Goal: Information Seeking & Learning: Learn about a topic

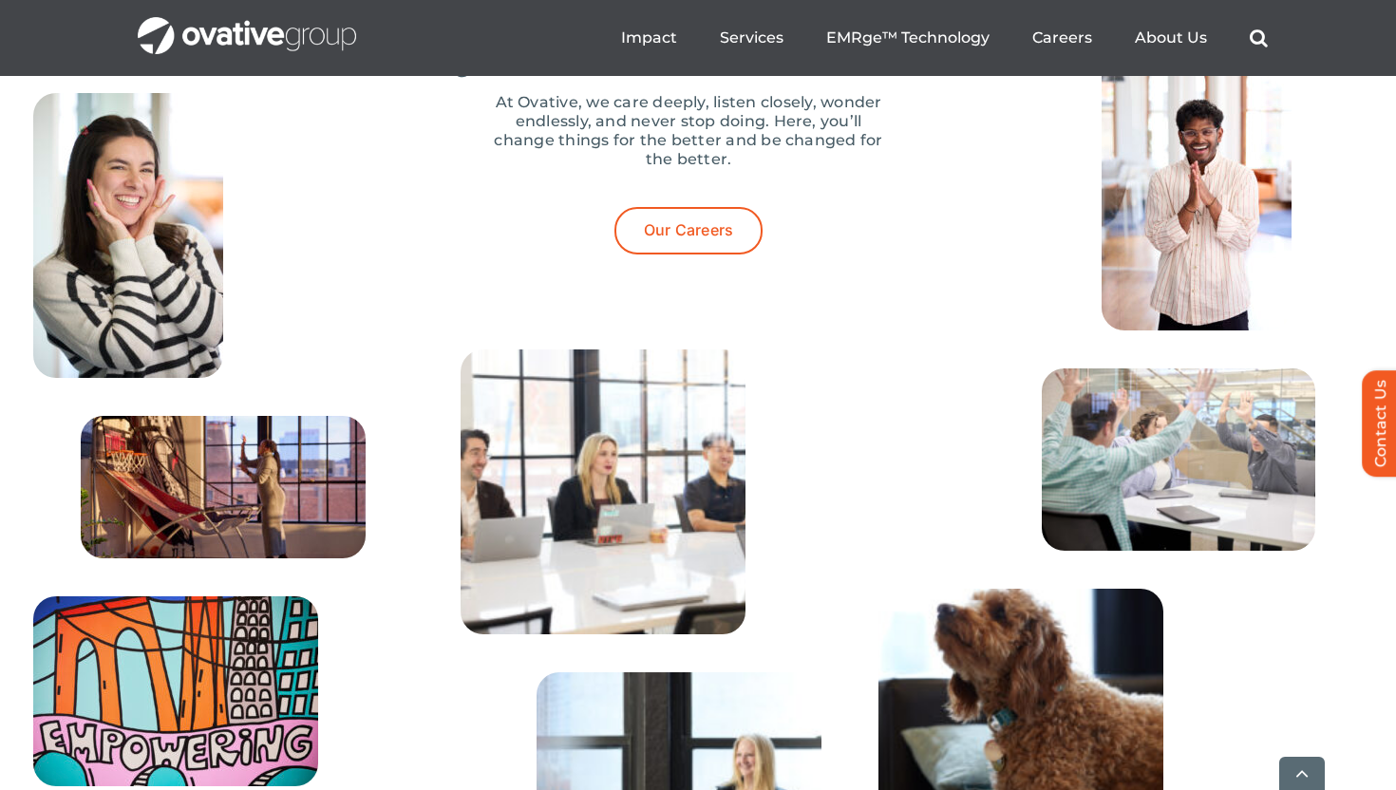
scroll to position [6259, 0]
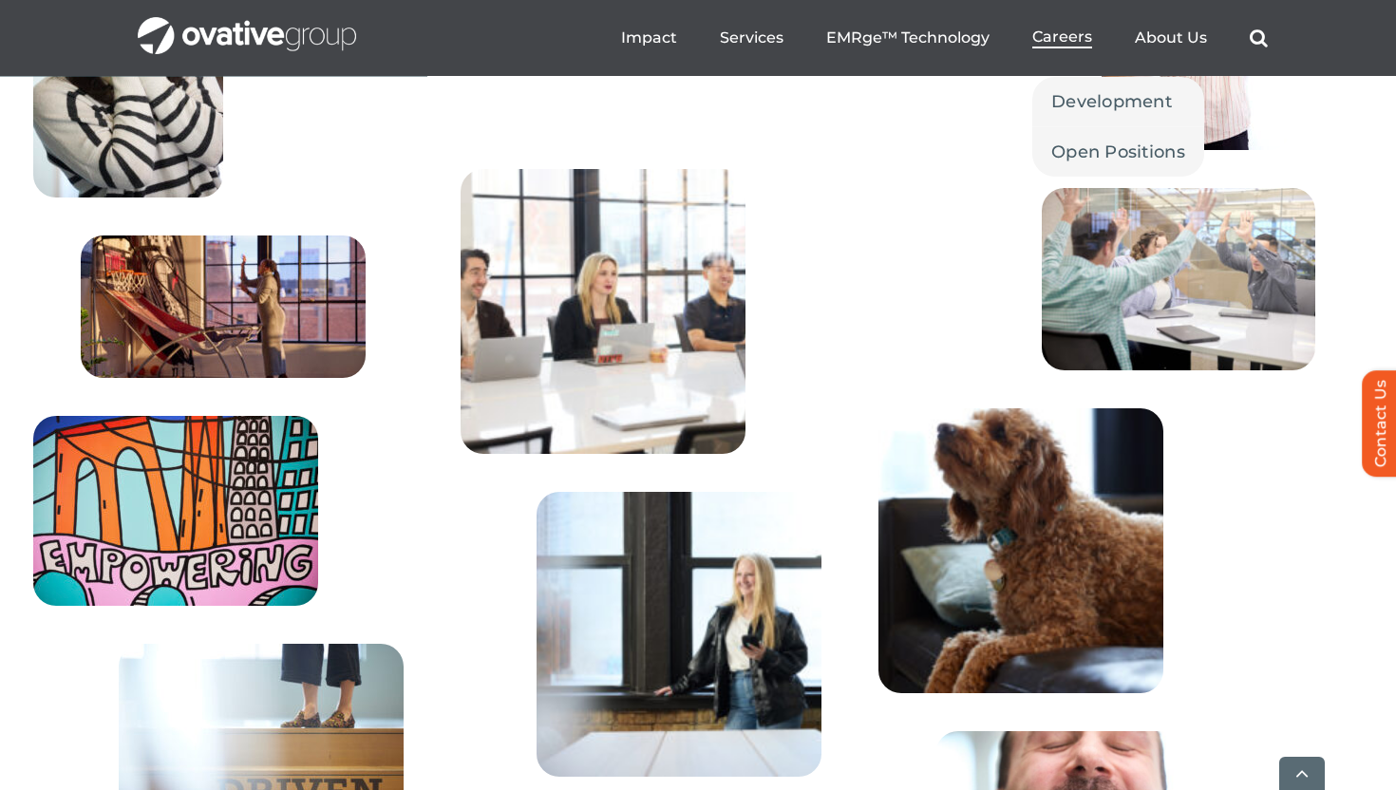
click at [1041, 40] on span "Careers" at bounding box center [1063, 37] width 60 height 19
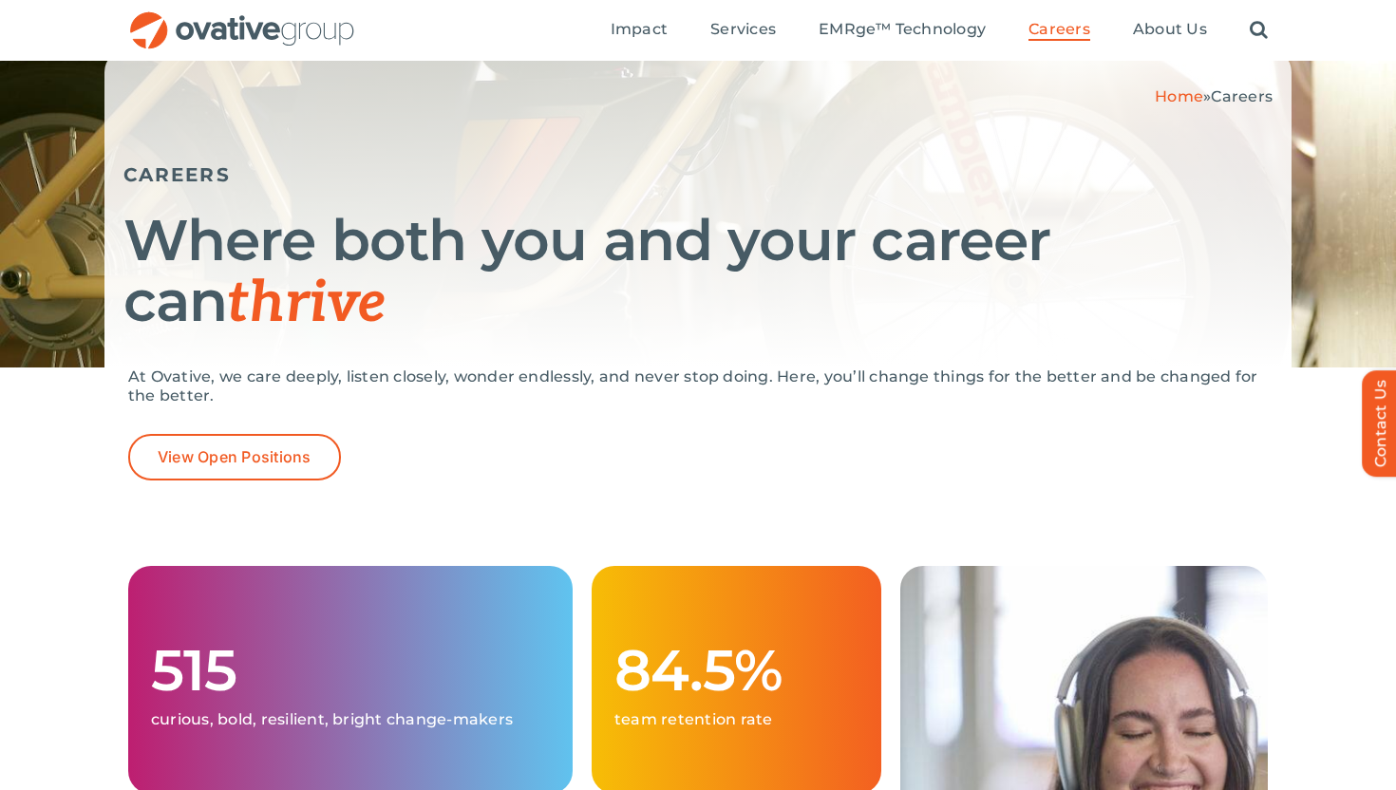
scroll to position [146, 0]
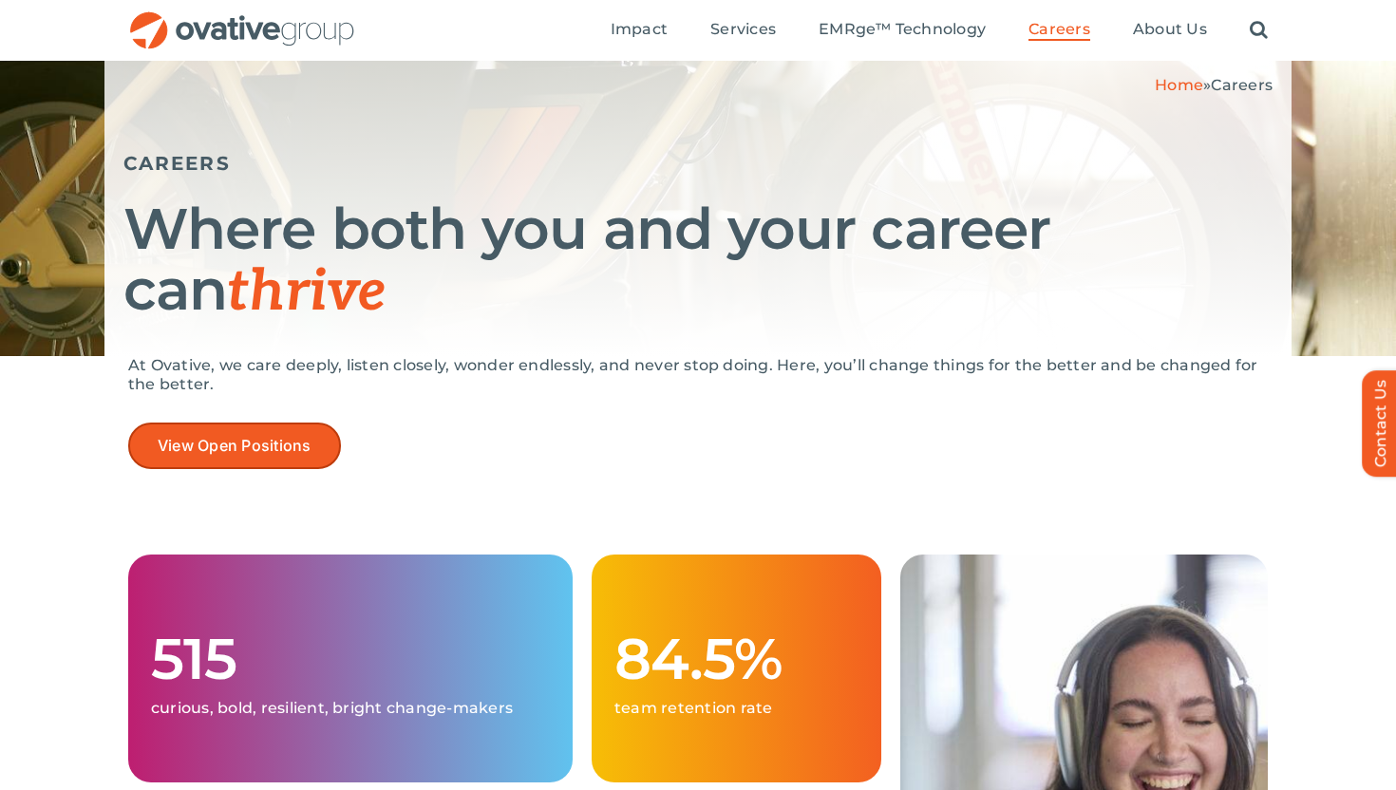
click at [277, 452] on span "View Open Positions" at bounding box center [235, 446] width 154 height 18
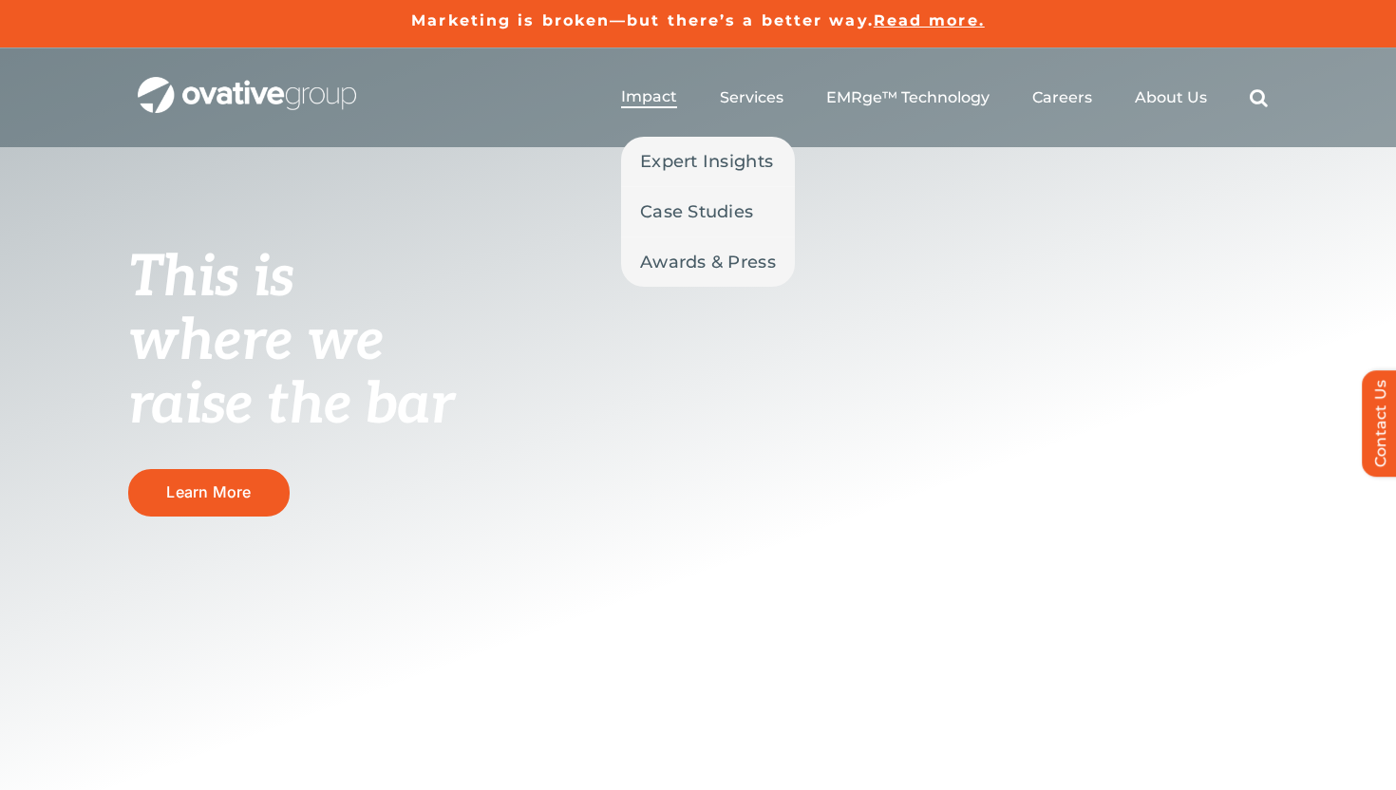
click at [662, 100] on span "Impact" at bounding box center [649, 96] width 56 height 19
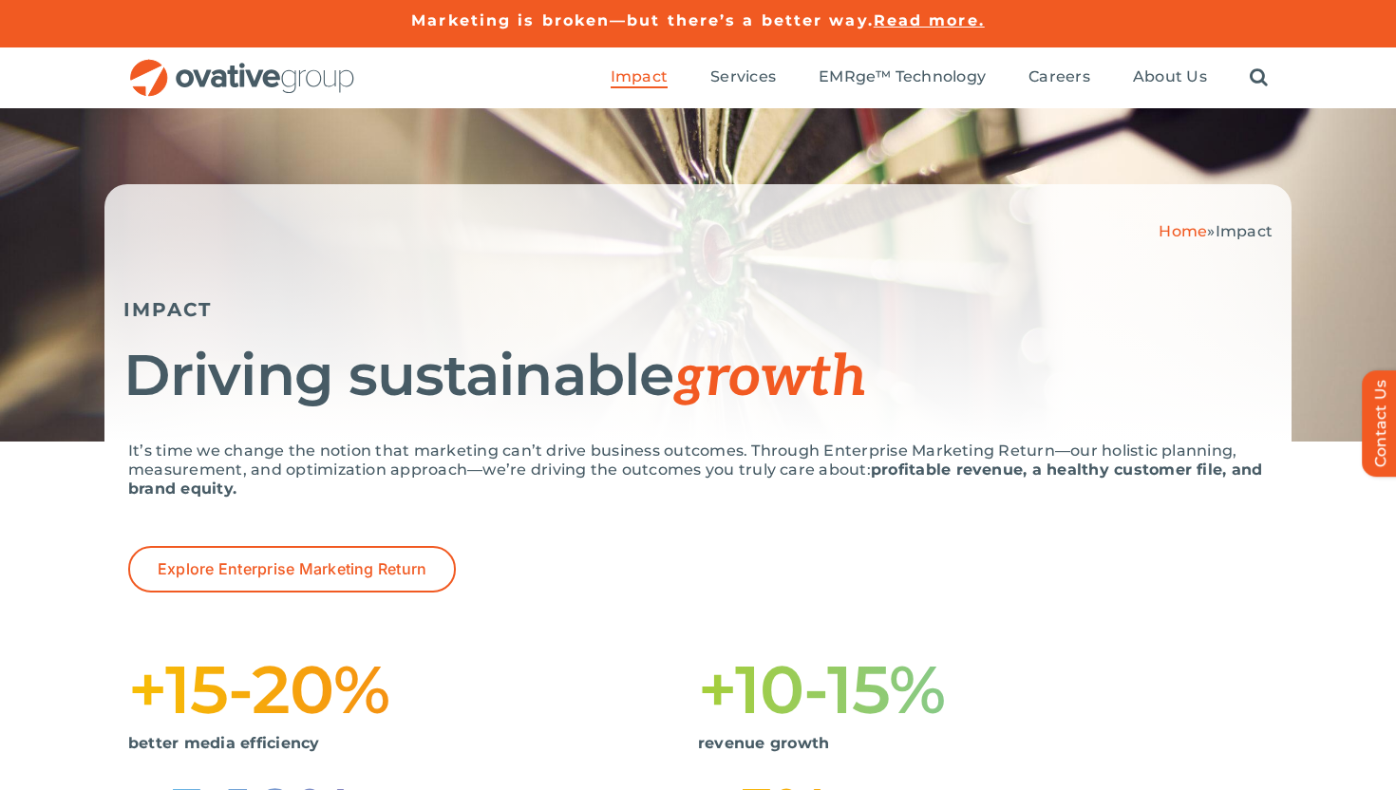
click at [616, 454] on p "It’s time we change the notion that marketing can’t drive business outcomes. Th…" at bounding box center [698, 470] width 1140 height 57
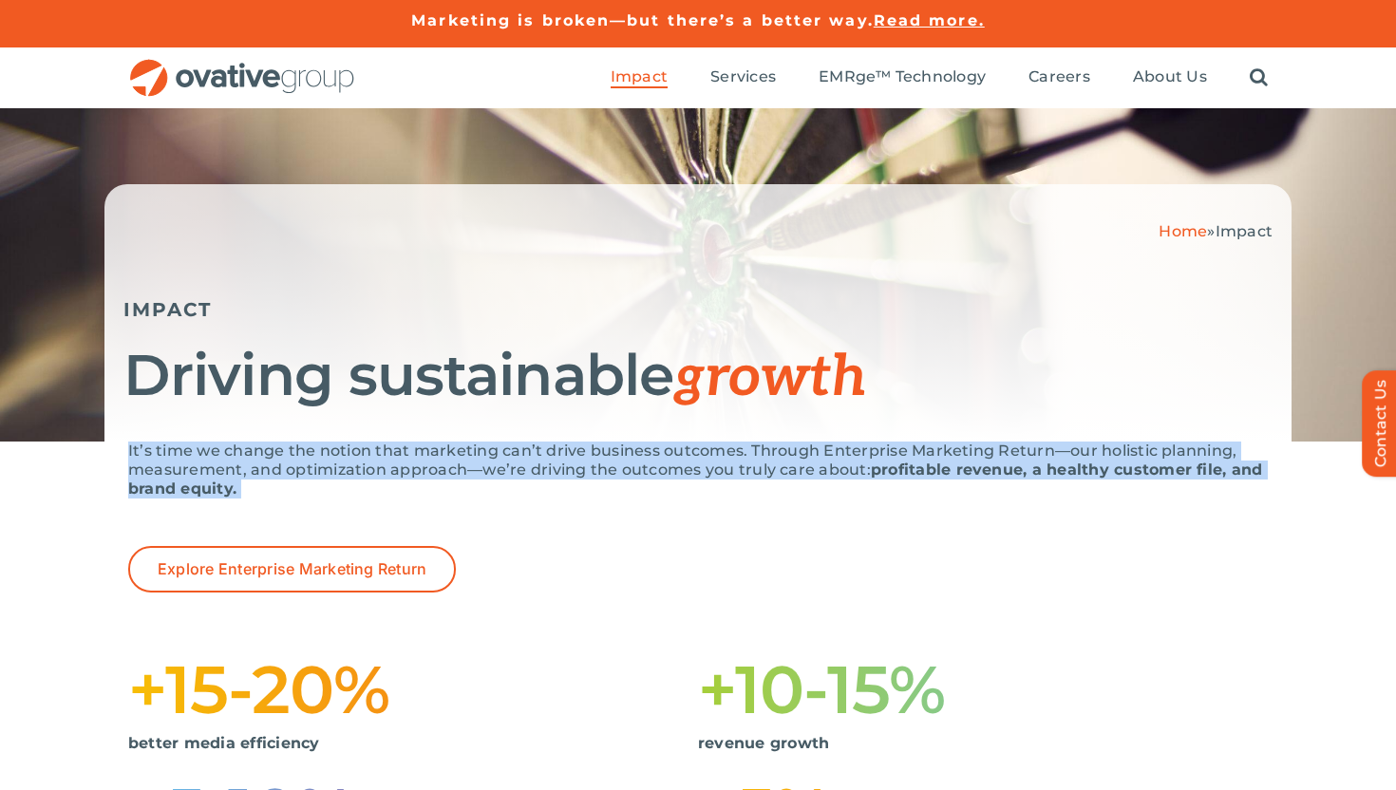
click at [616, 454] on p "It’s time we change the notion that marketing can’t drive business outcomes. Th…" at bounding box center [698, 470] width 1140 height 57
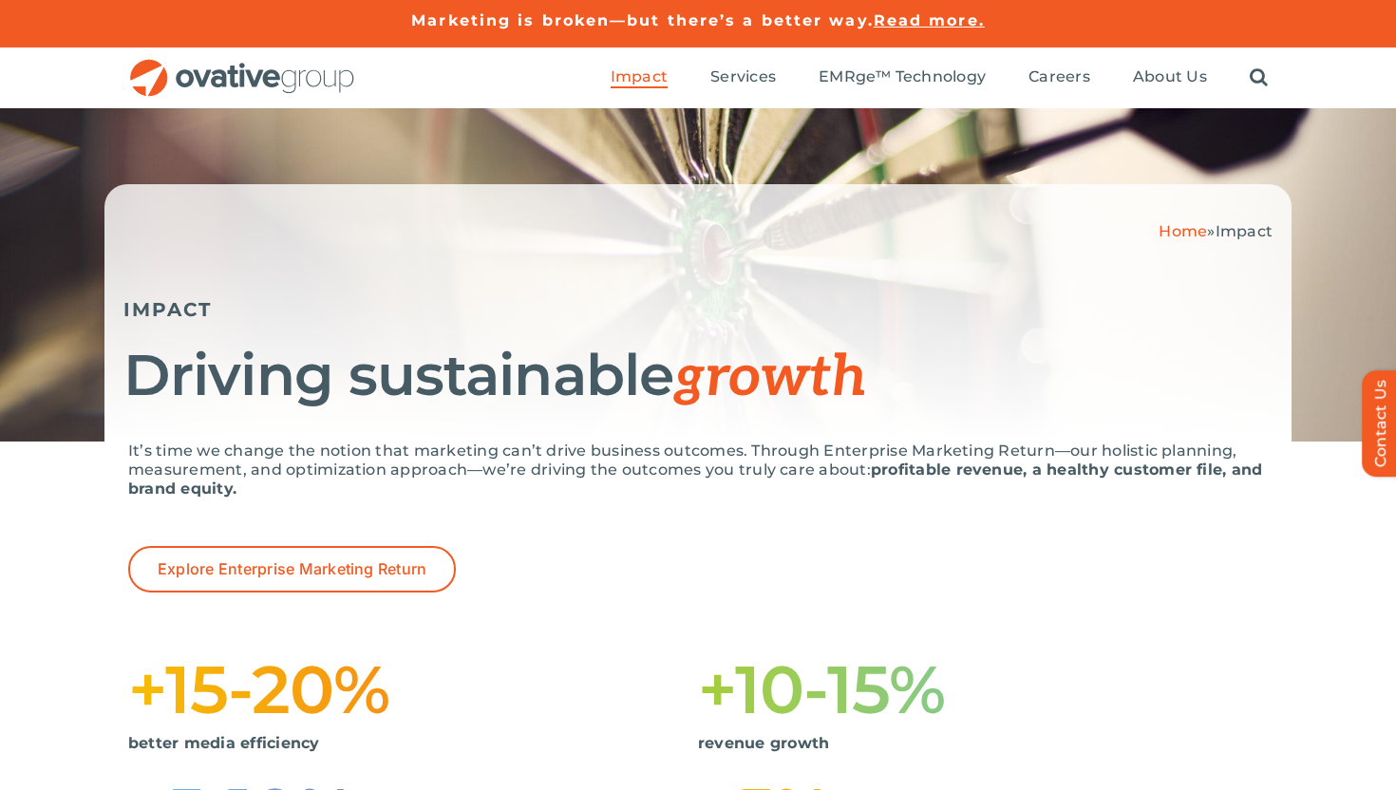
click at [615, 463] on p "It’s time we change the notion that marketing can’t drive business outcomes. Th…" at bounding box center [698, 470] width 1140 height 57
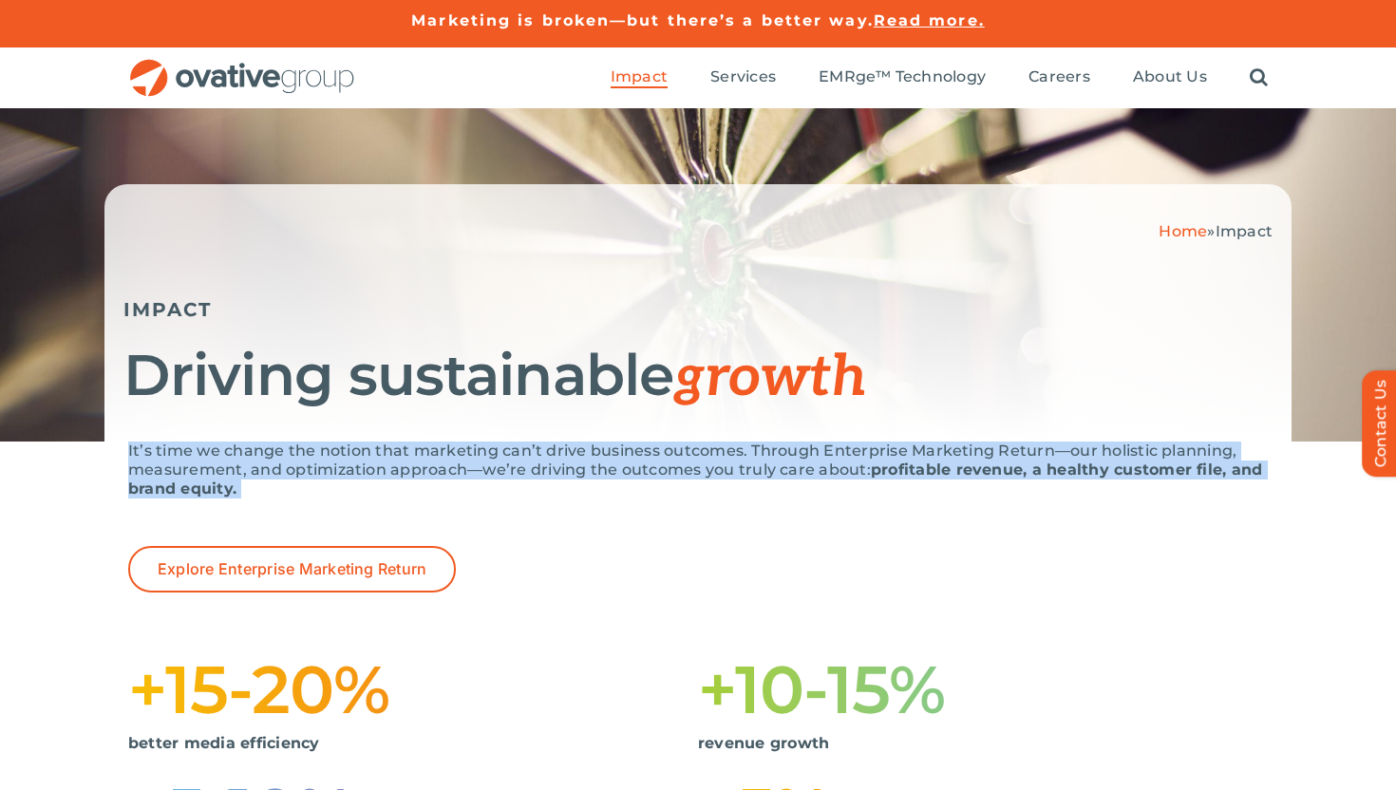
click at [615, 463] on p "It’s time we change the notion that marketing can’t drive business outcomes. Th…" at bounding box center [698, 470] width 1140 height 57
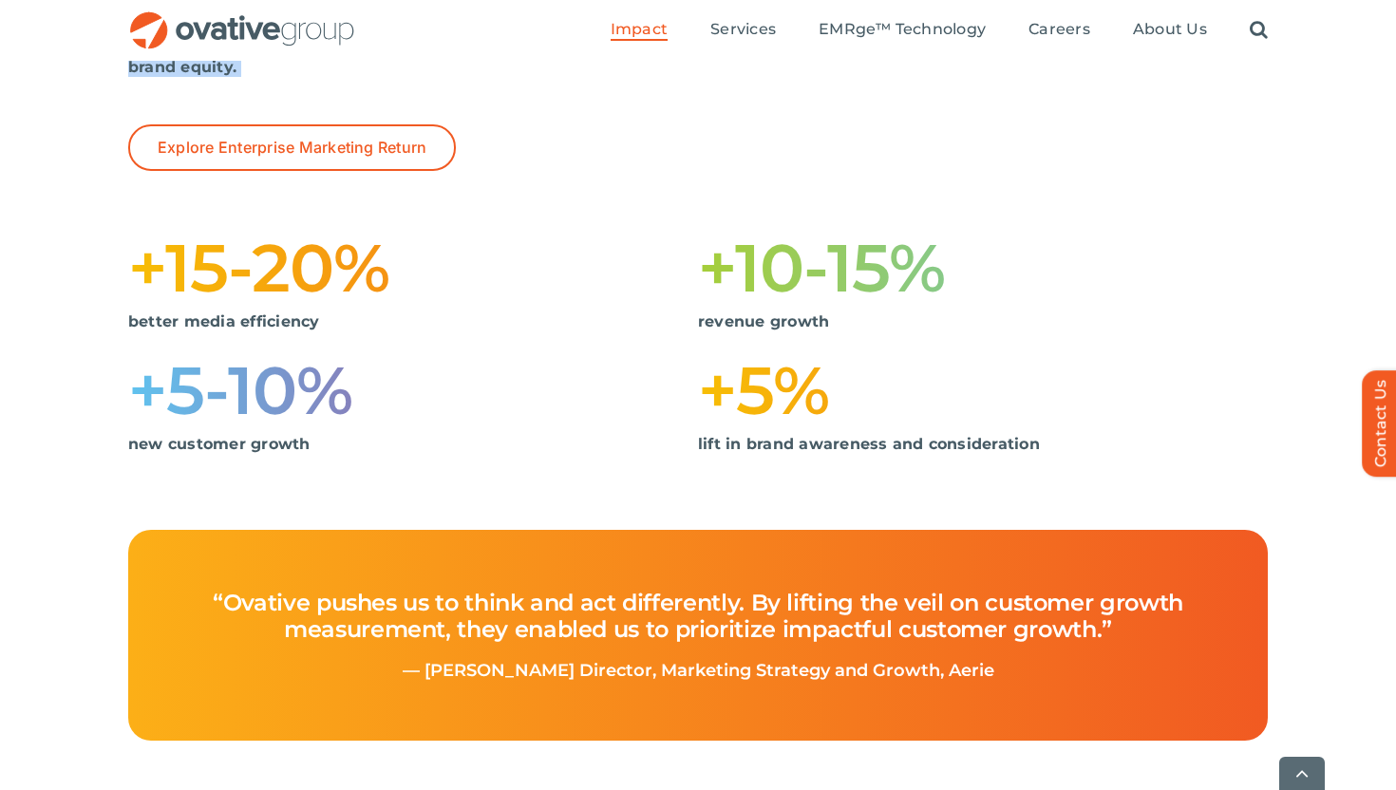
scroll to position [435, 0]
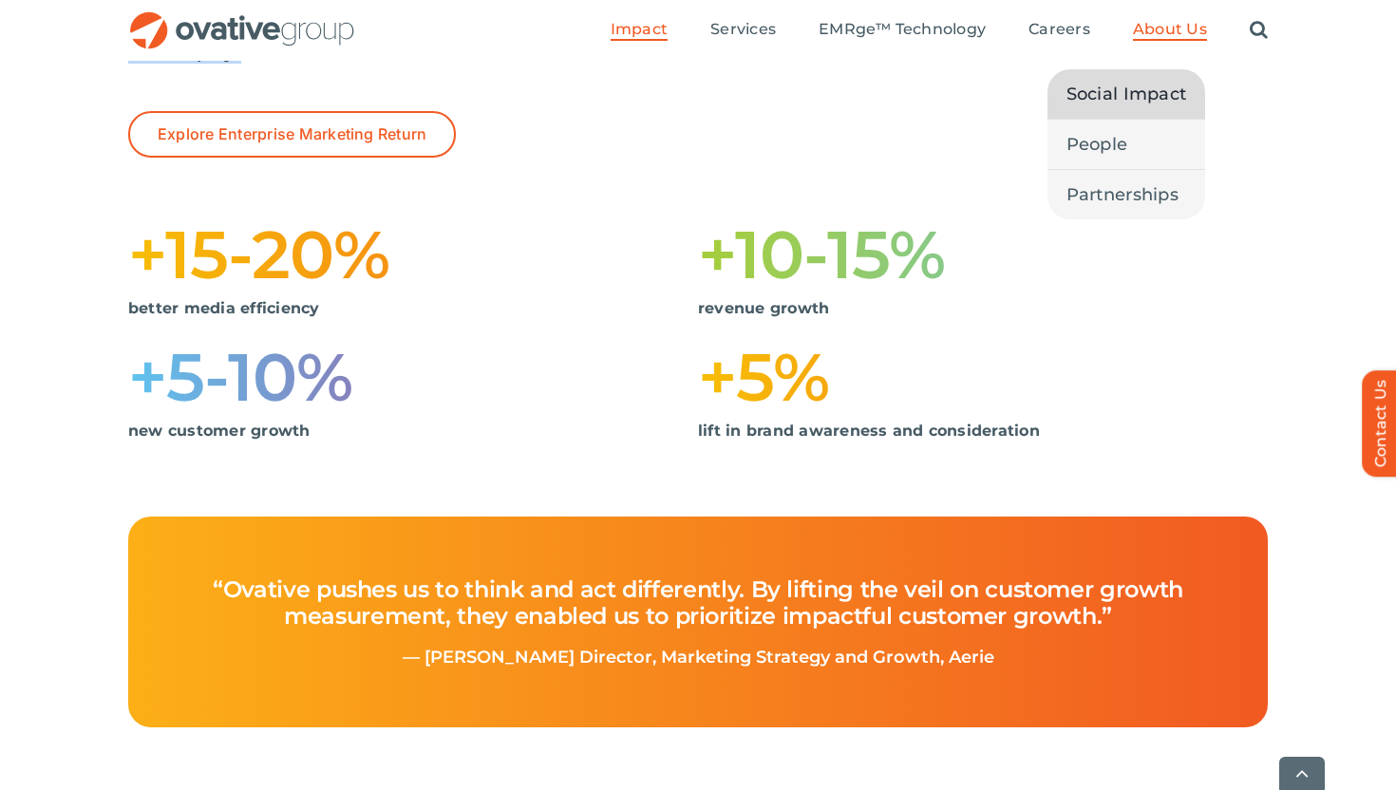
click at [1115, 97] on span "Social Impact" at bounding box center [1127, 94] width 121 height 27
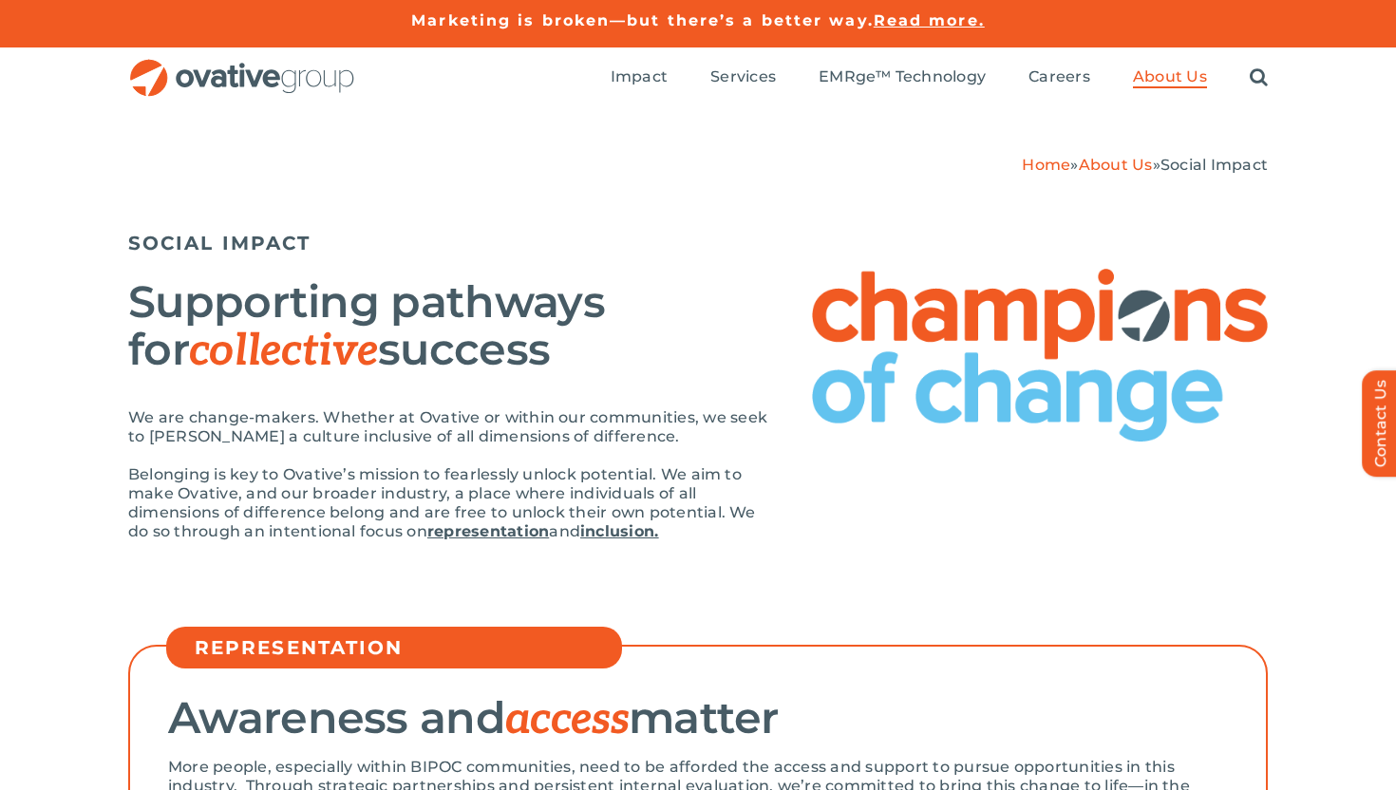
click at [455, 442] on p "We are change-makers. Whether at Ovative or within our communities, we seek to …" at bounding box center [451, 427] width 646 height 38
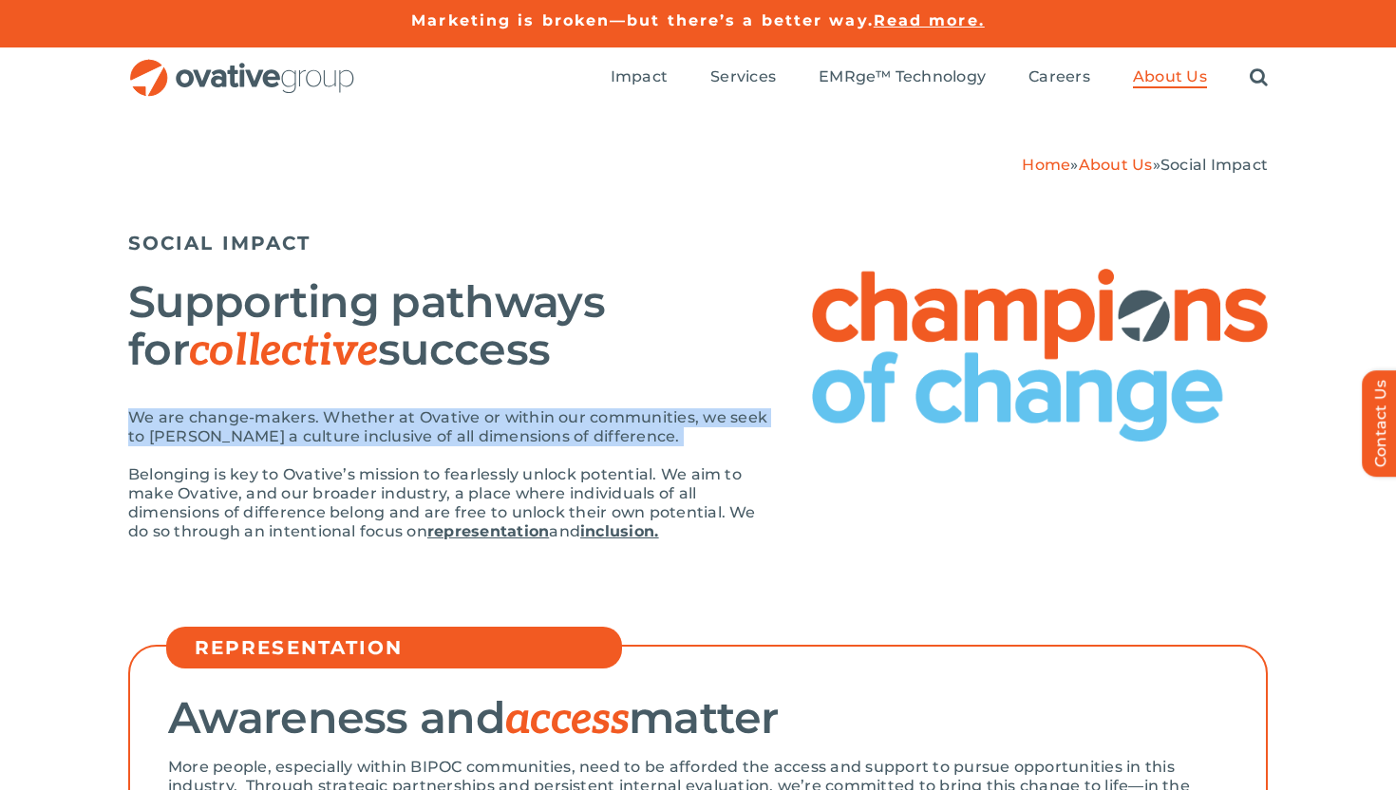
click at [455, 442] on p "We are change-makers. Whether at Ovative or within our communities, we seek to …" at bounding box center [451, 427] width 646 height 38
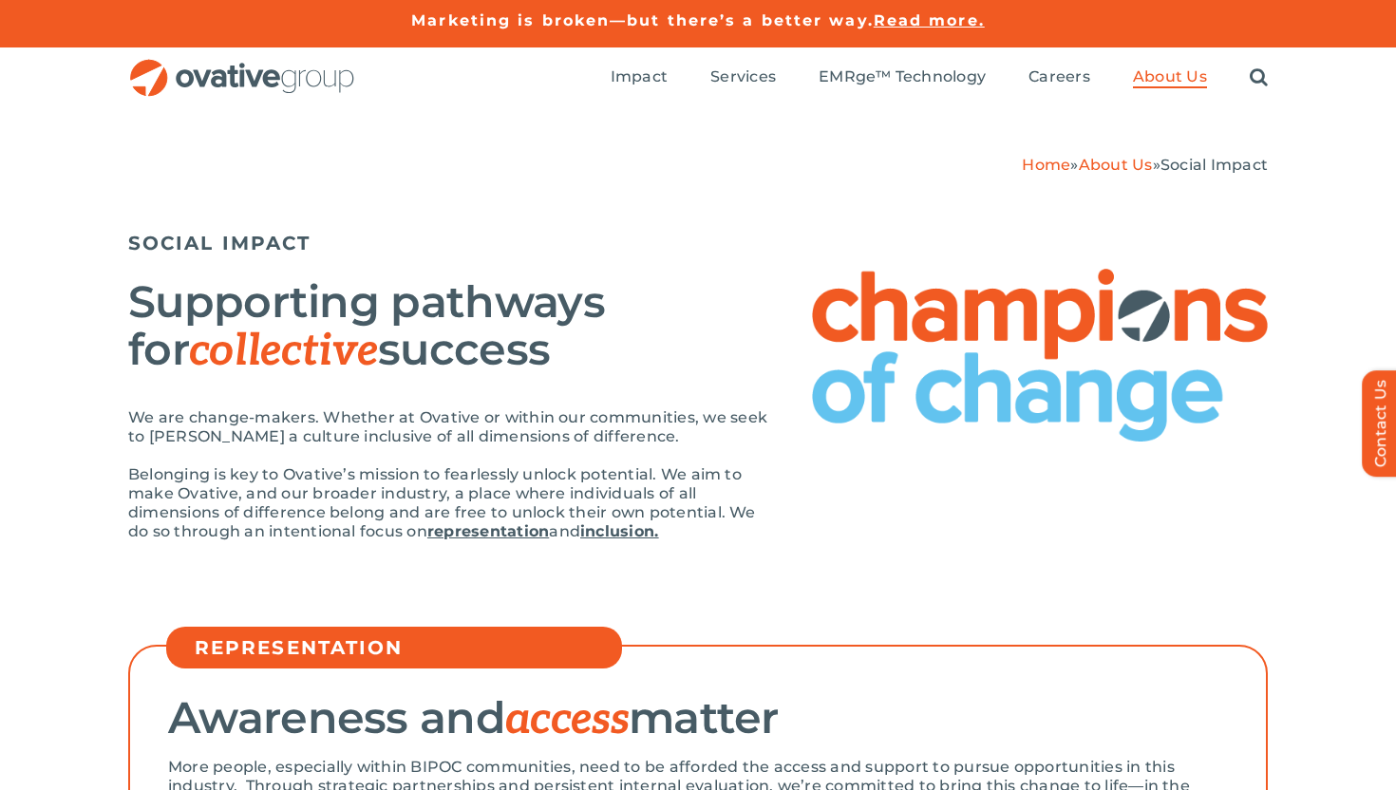
click at [433, 464] on div "We are change-makers. Whether at Ovative or within our communities, we seek to …" at bounding box center [451, 484] width 646 height 152
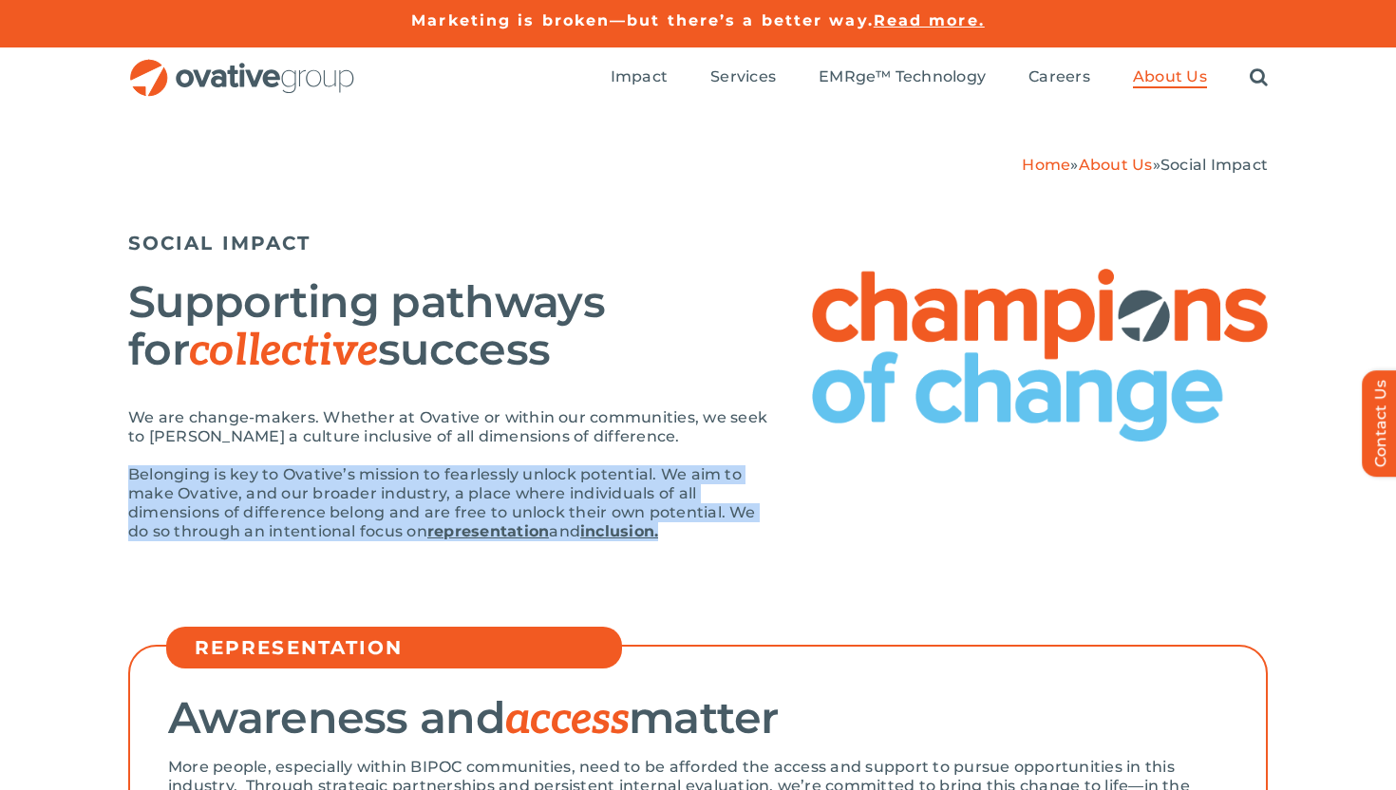
click at [433, 464] on div "We are change-makers. Whether at Ovative or within our communities, we seek to …" at bounding box center [451, 484] width 646 height 152
click at [435, 469] on p "Belonging is key to Ovative’s mission to fearlessly unlock potential. We aim to…" at bounding box center [451, 503] width 646 height 76
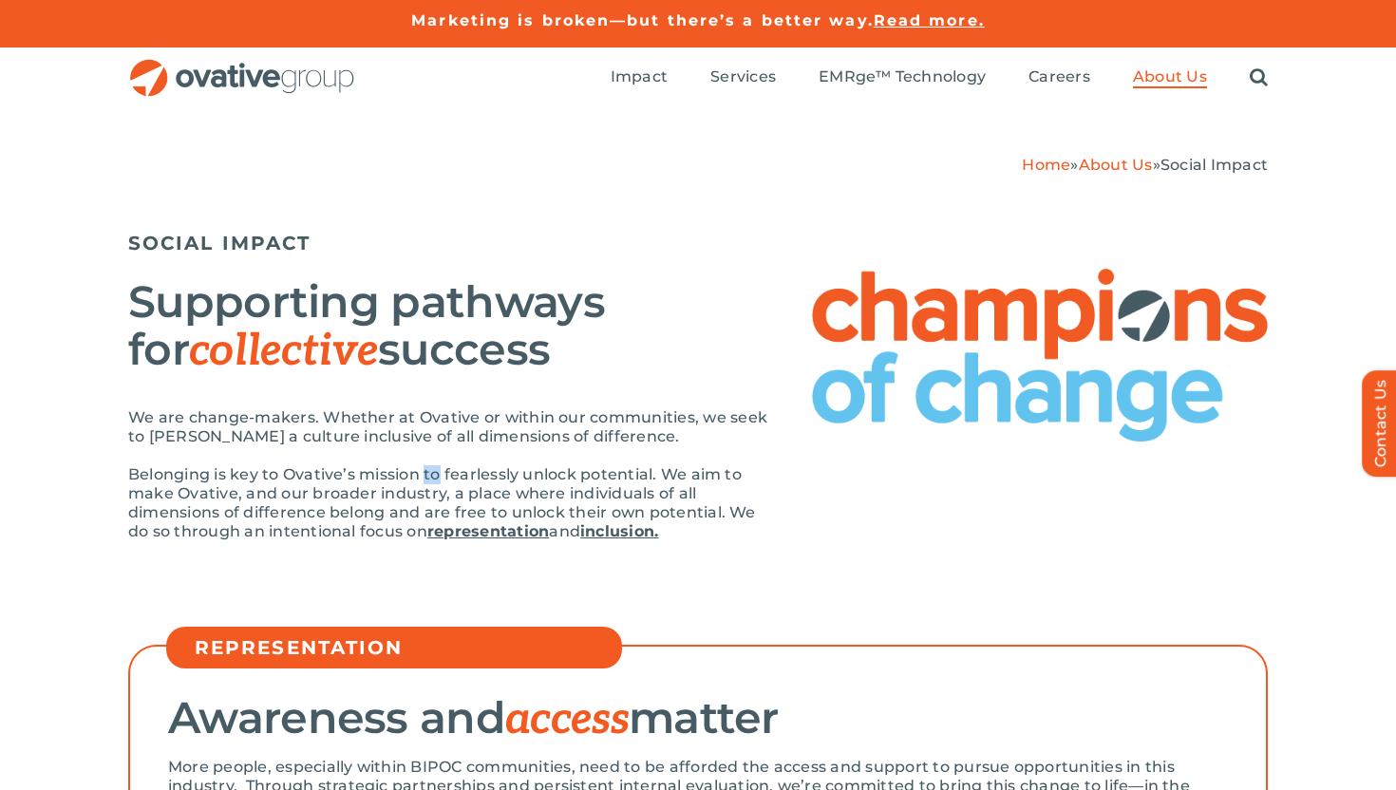
click at [435, 469] on p "Belonging is key to Ovative’s mission to fearlessly unlock potential. We aim to…" at bounding box center [451, 503] width 646 height 76
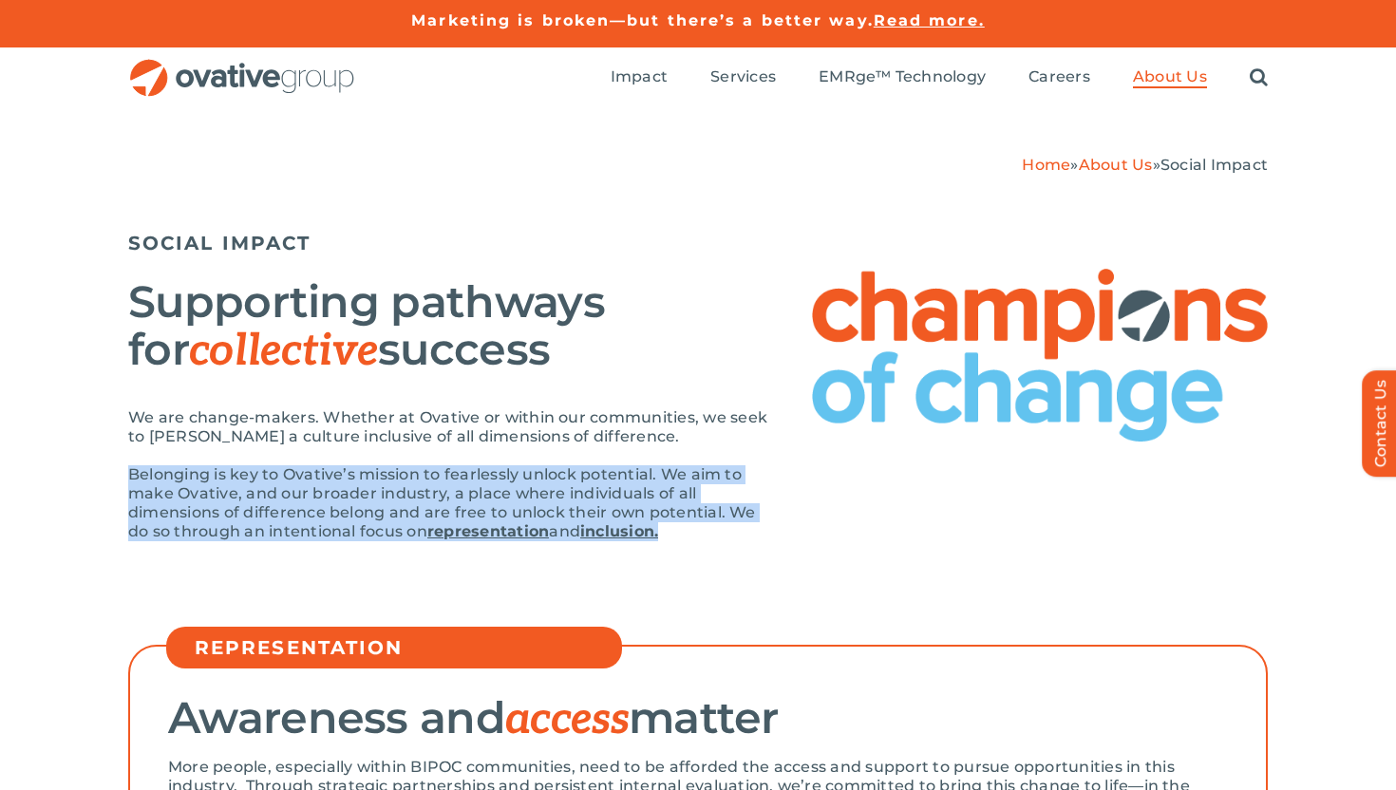
click at [435, 469] on p "Belonging is key to Ovative’s mission to fearlessly unlock potential. We aim to…" at bounding box center [451, 503] width 646 height 76
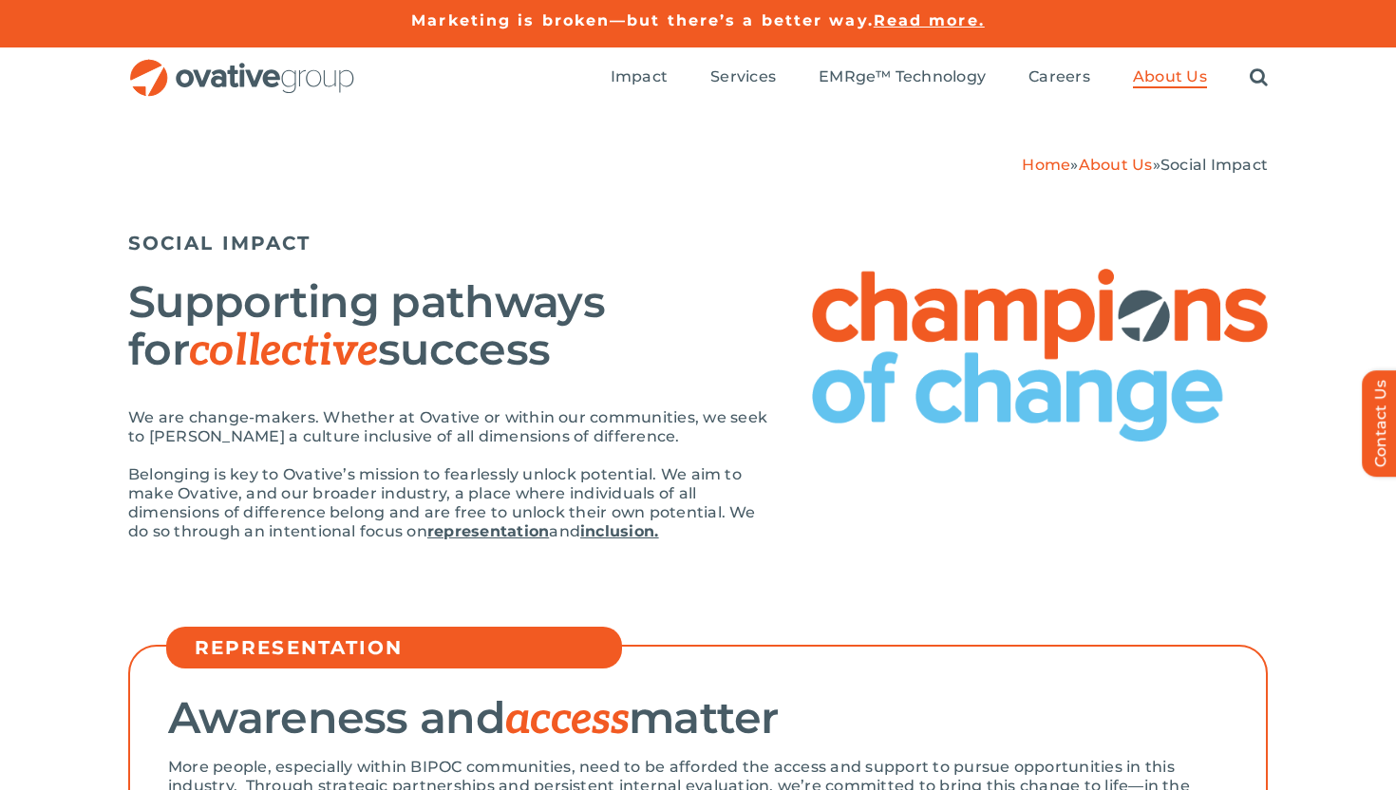
click at [419, 484] on p "Belonging is key to Ovative’s mission to fearlessly unlock potential. We aim to…" at bounding box center [451, 503] width 646 height 76
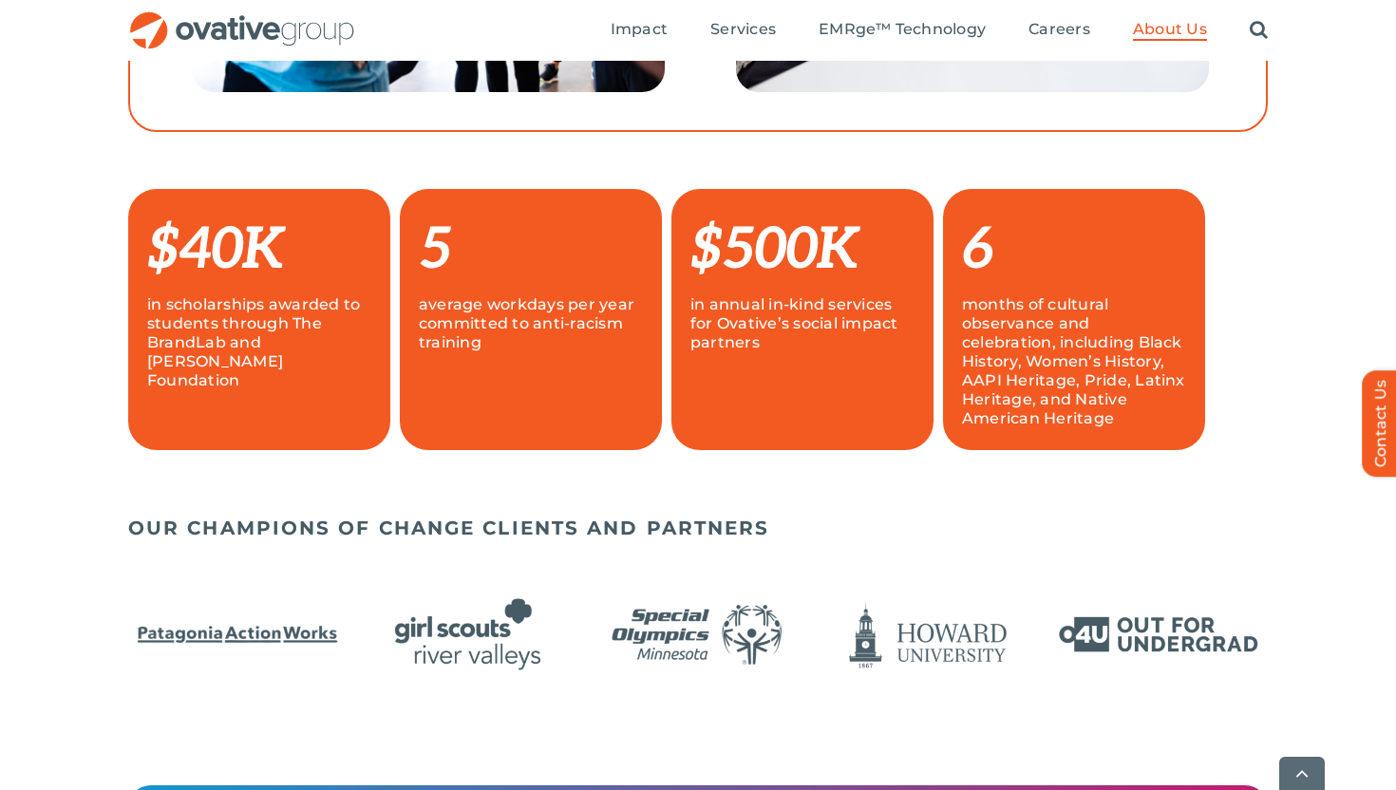
scroll to position [1269, 0]
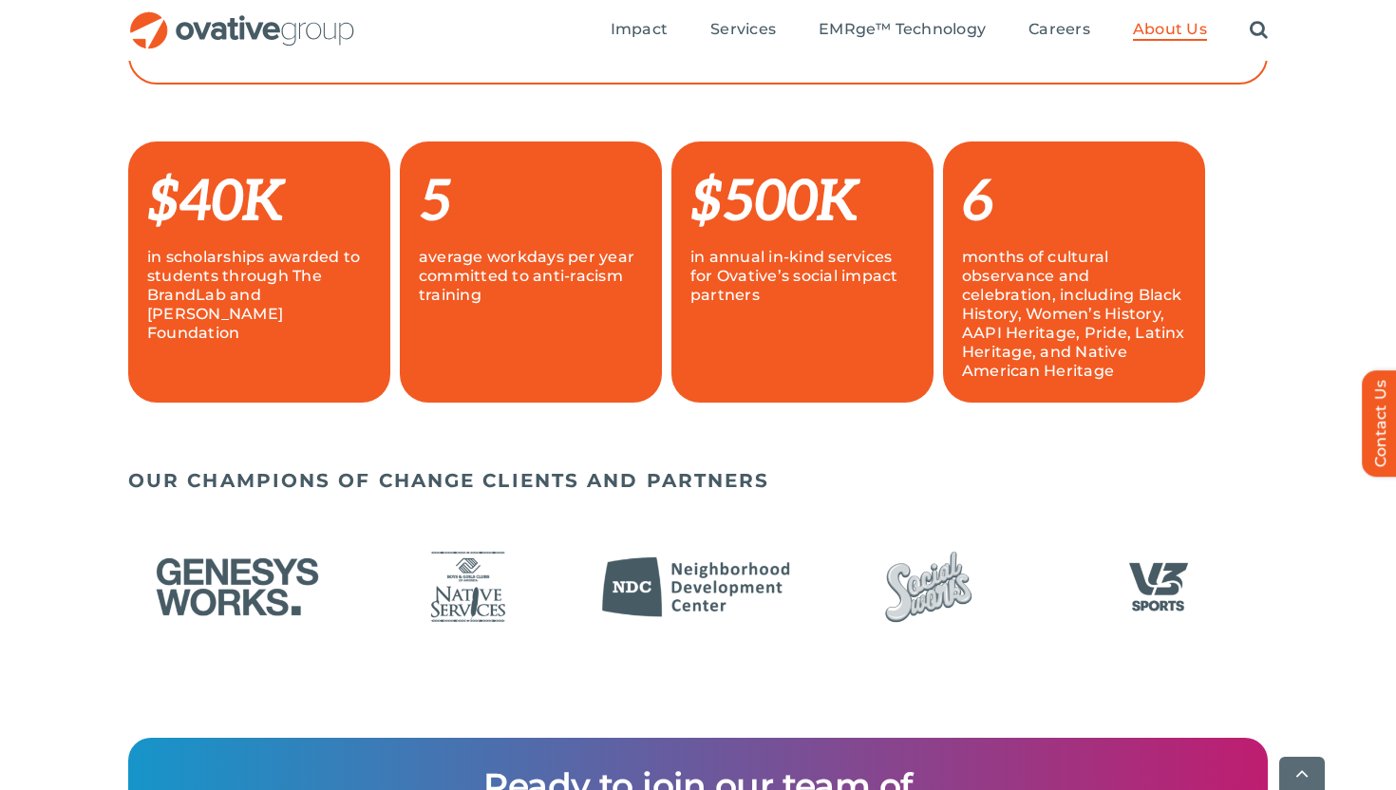
click at [577, 502] on div "OUR CHAMPIONS OF CHANGE CLIENTS AND PARTNERS" at bounding box center [698, 494] width 1140 height 51
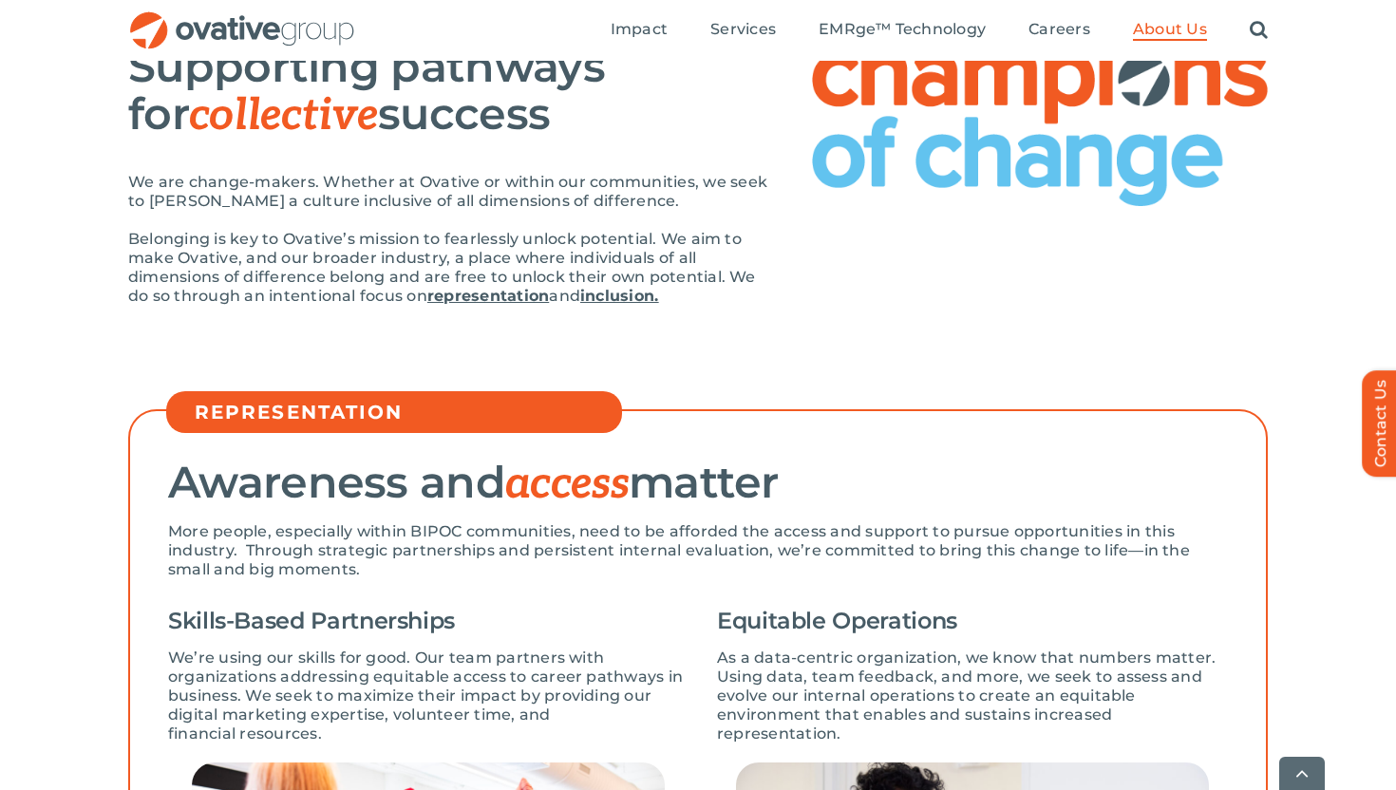
scroll to position [0, 0]
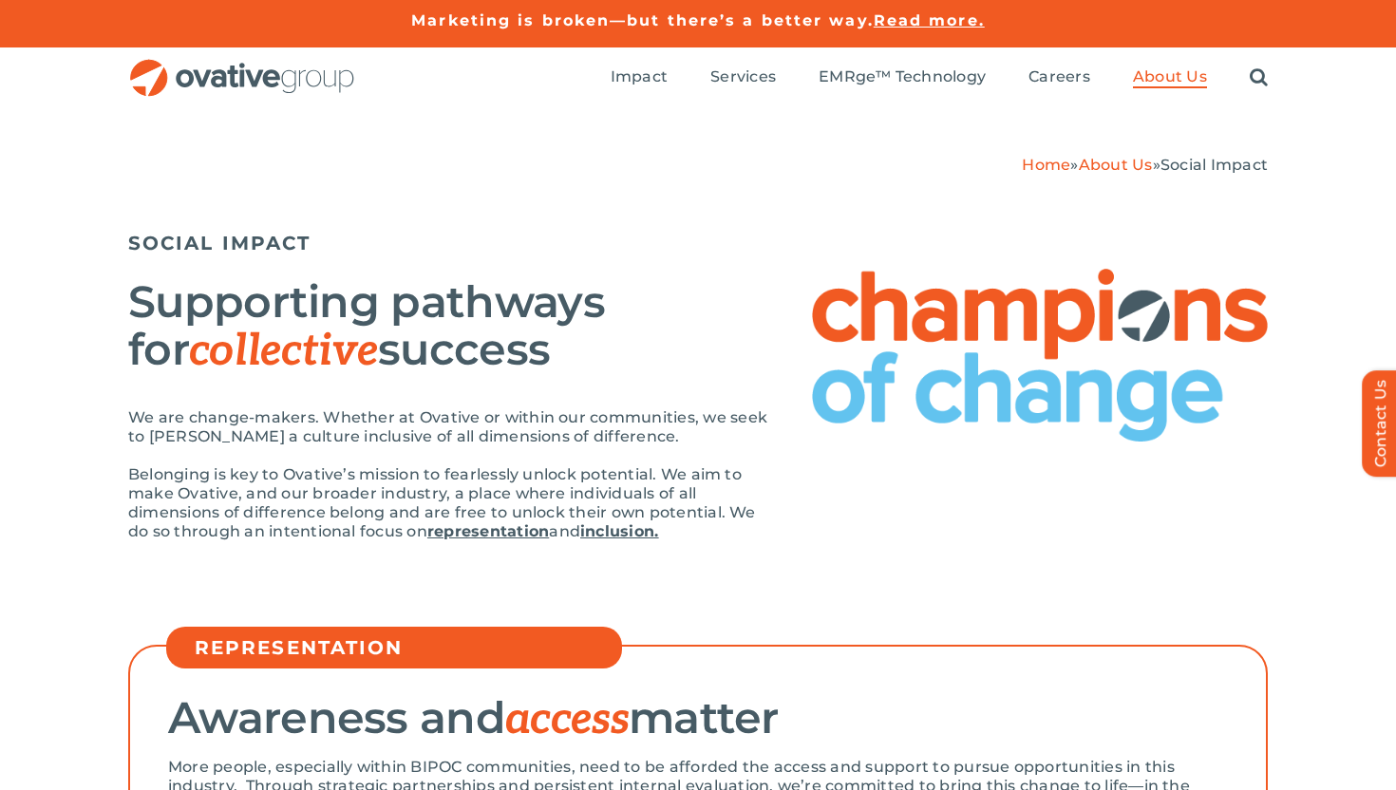
click at [1103, 164] on link "About Us" at bounding box center [1116, 165] width 74 height 18
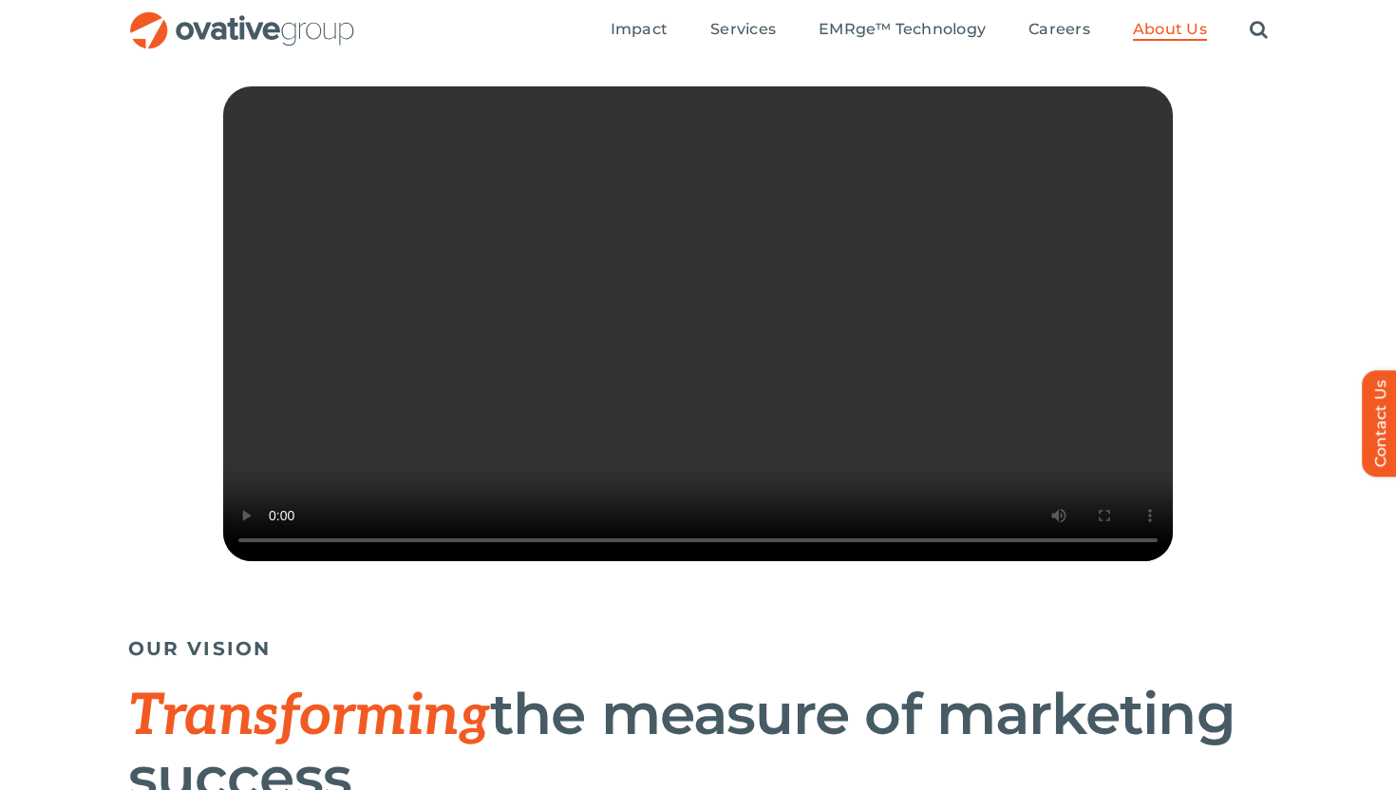
scroll to position [474, 0]
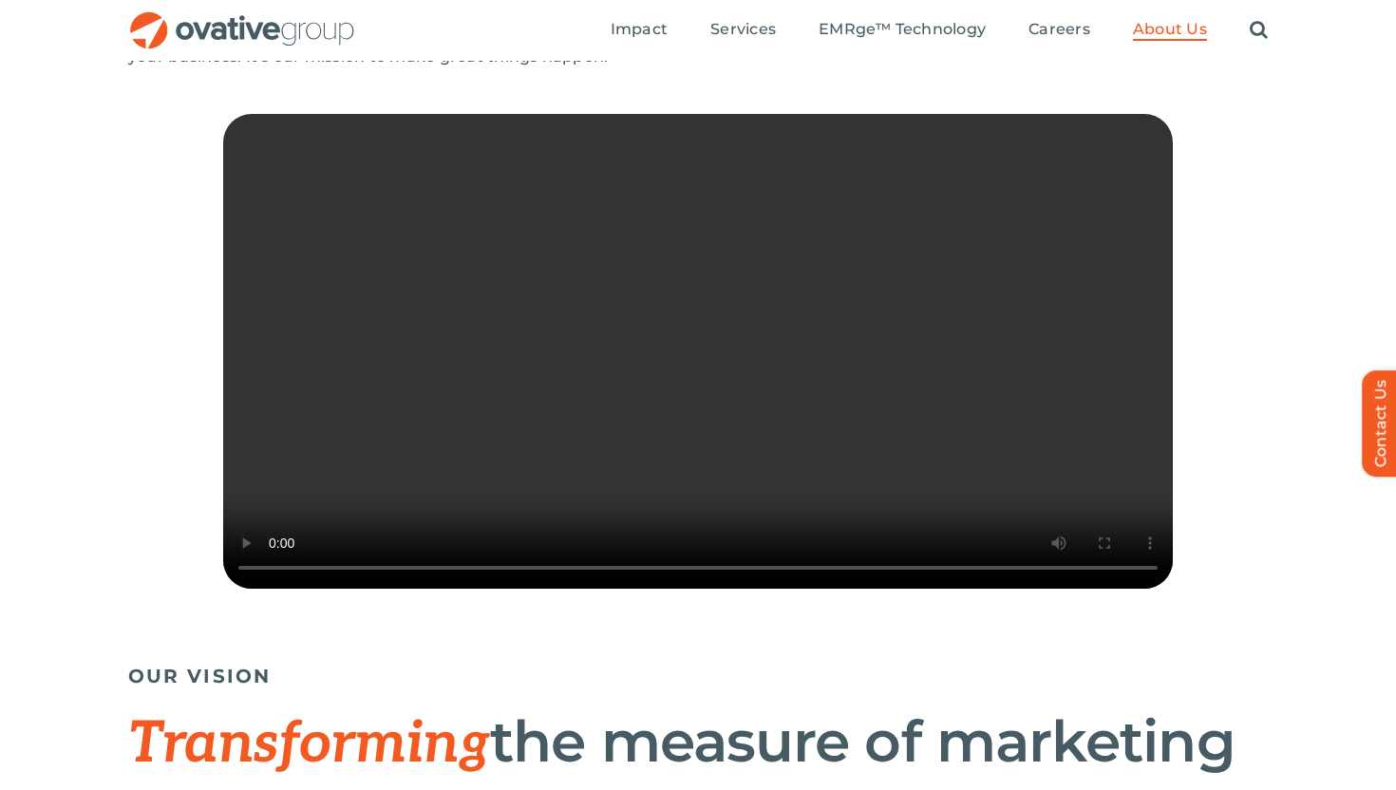
click at [914, 555] on video "Sorry, your browser doesn't support embedded videos." at bounding box center [698, 351] width 950 height 475
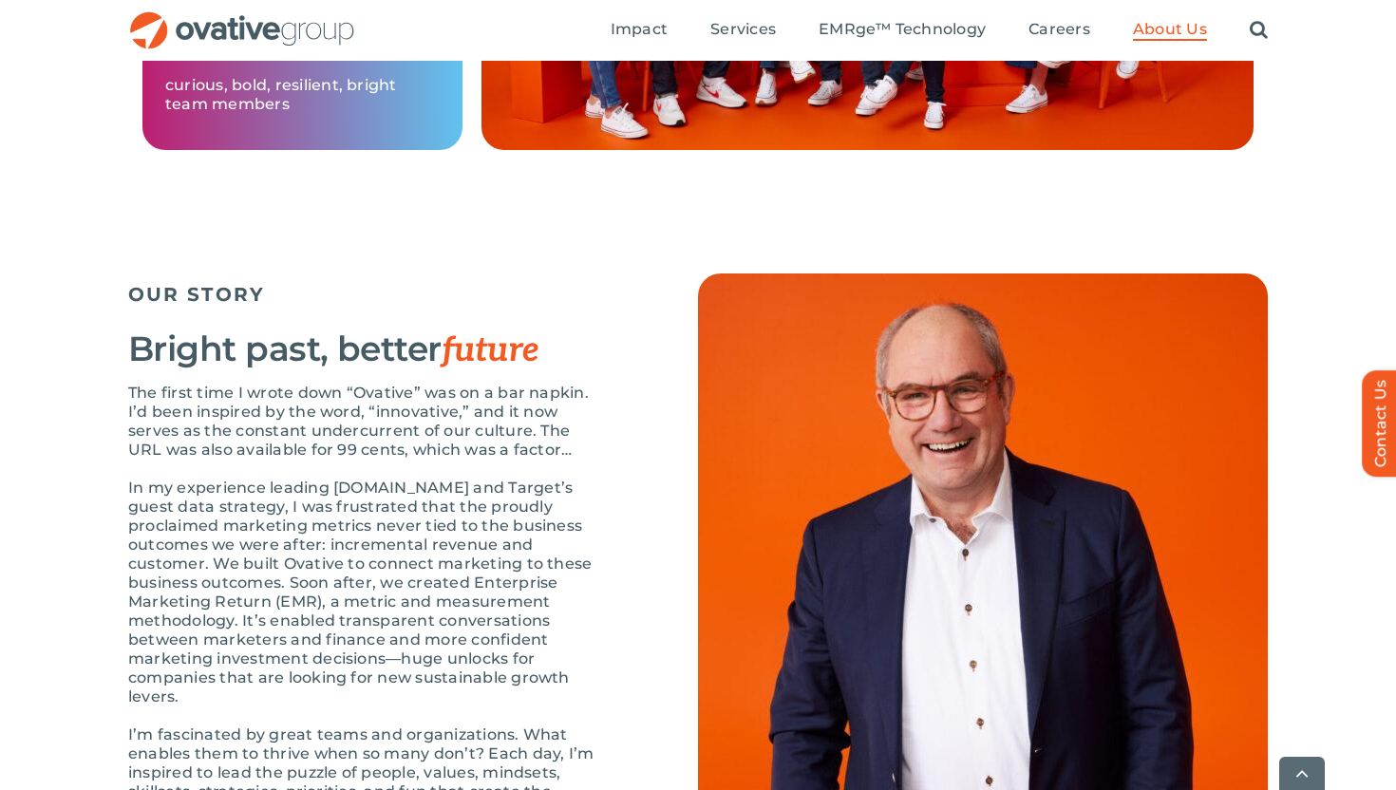
scroll to position [1788, 0]
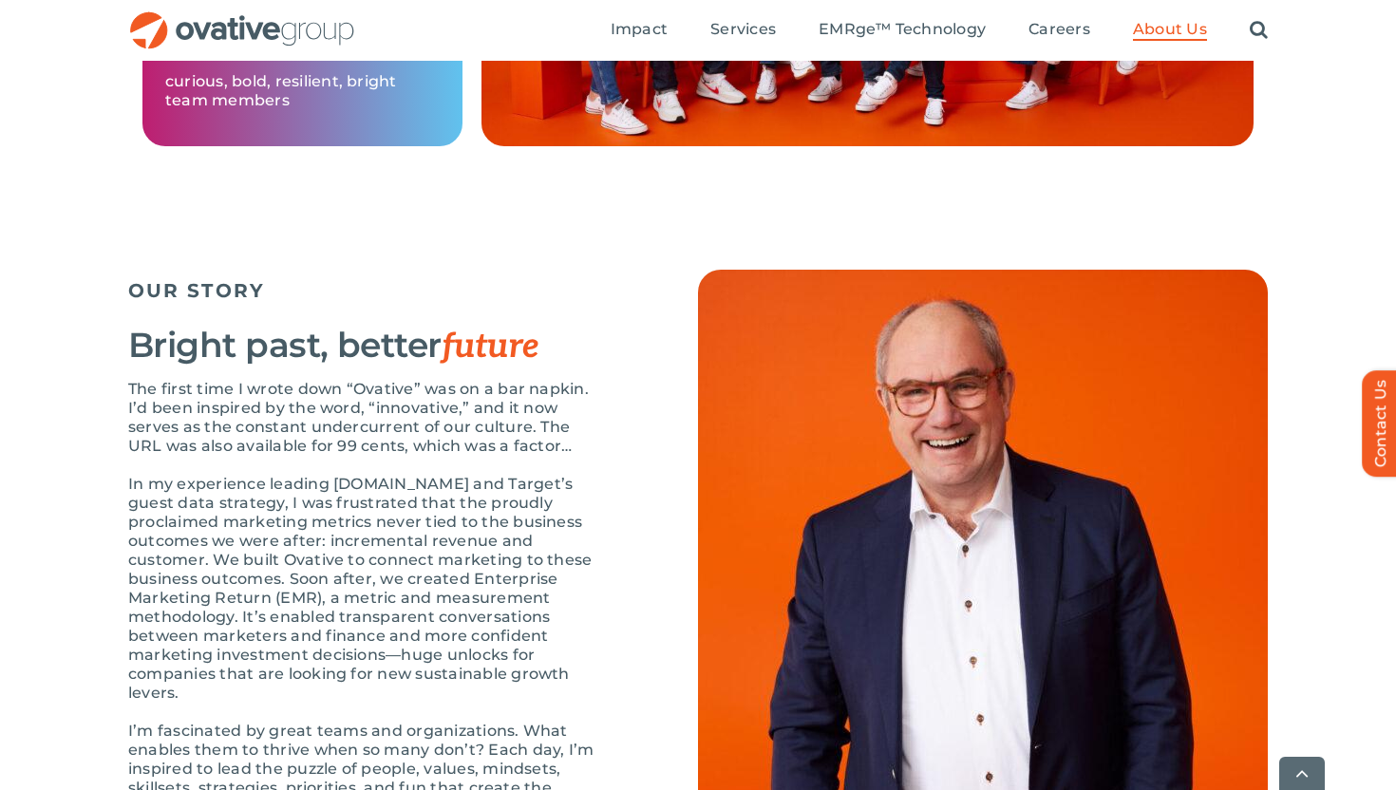
click at [480, 456] on p "The first time I wrote down “Ovative” was on a bar napkin. I’d been inspired by…" at bounding box center [365, 418] width 475 height 76
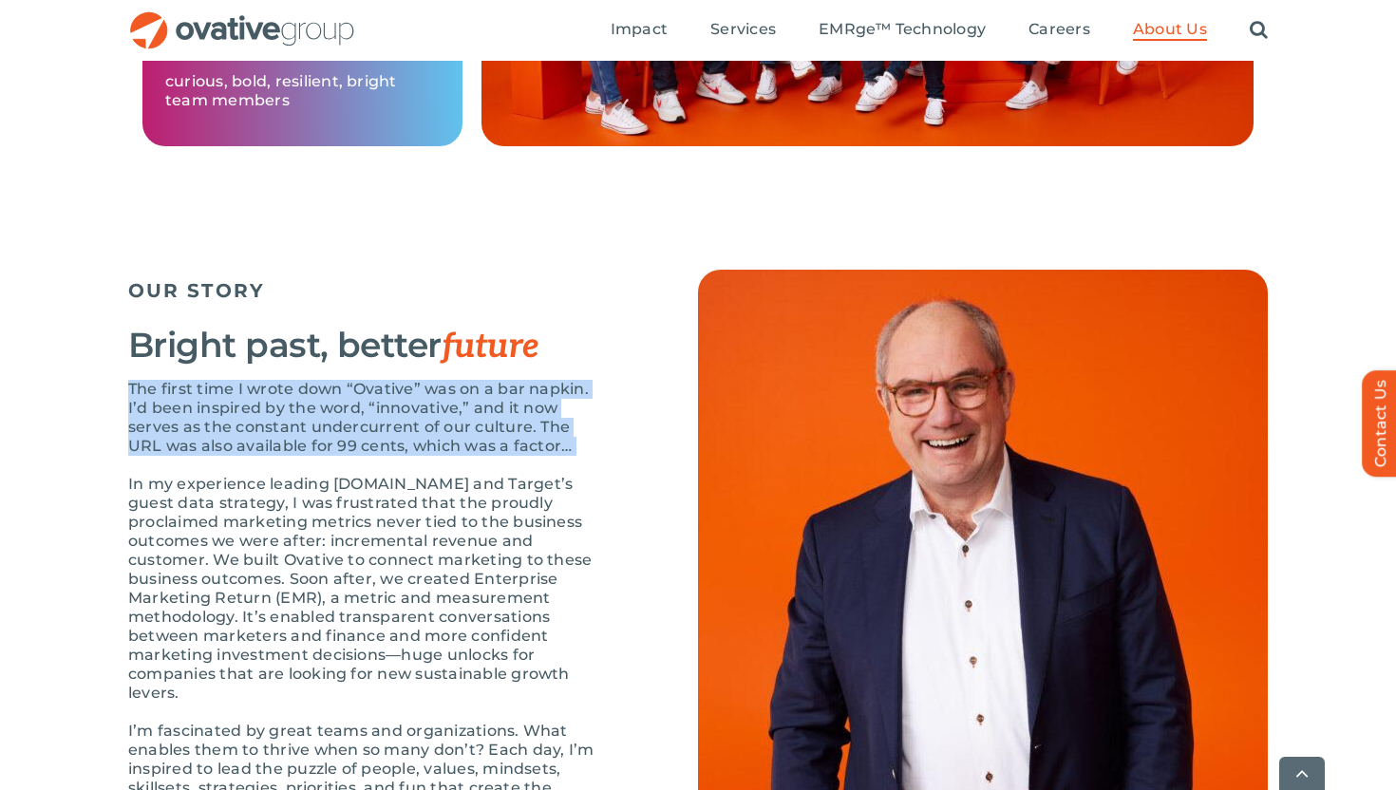
click at [480, 456] on p "The first time I wrote down “Ovative” was on a bar napkin. I’d been inspired by…" at bounding box center [365, 418] width 475 height 76
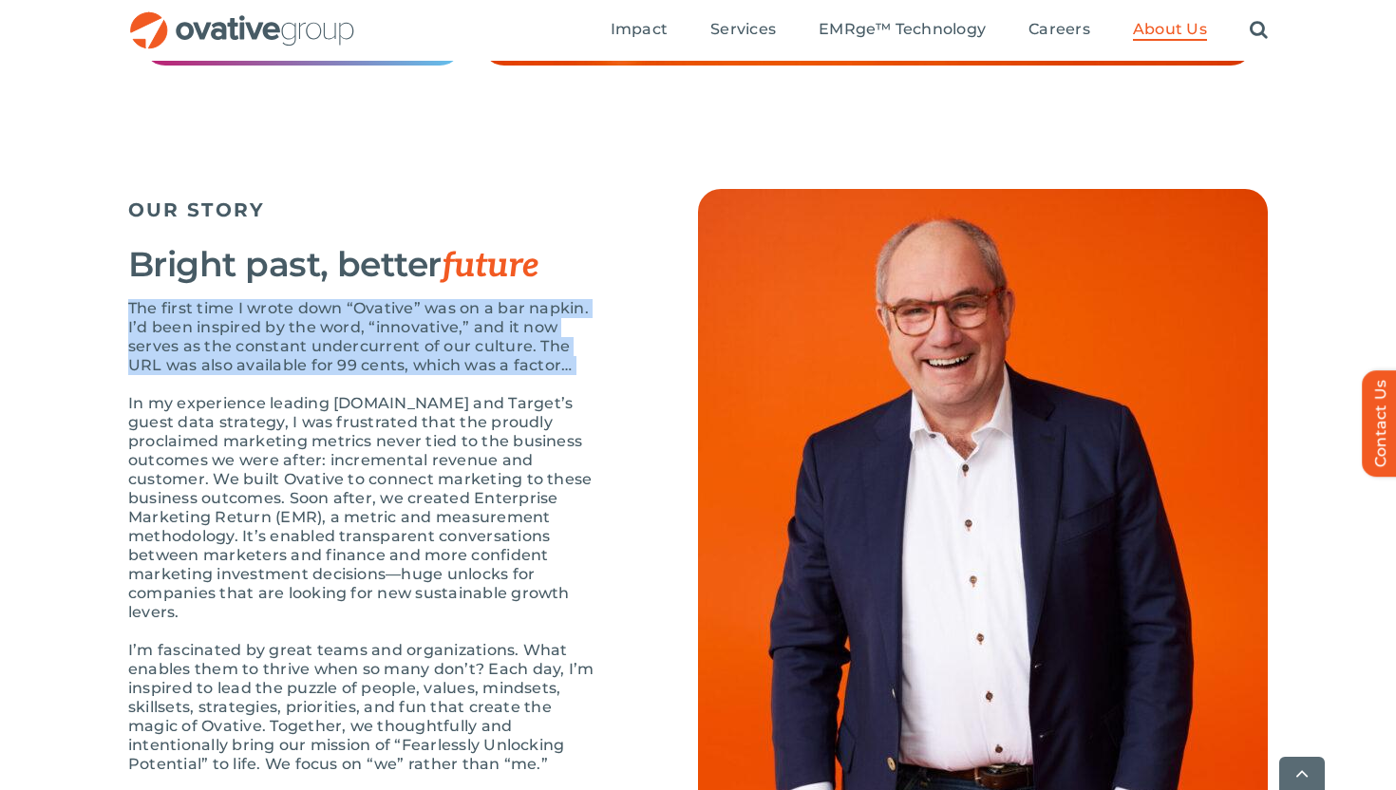
scroll to position [1871, 0]
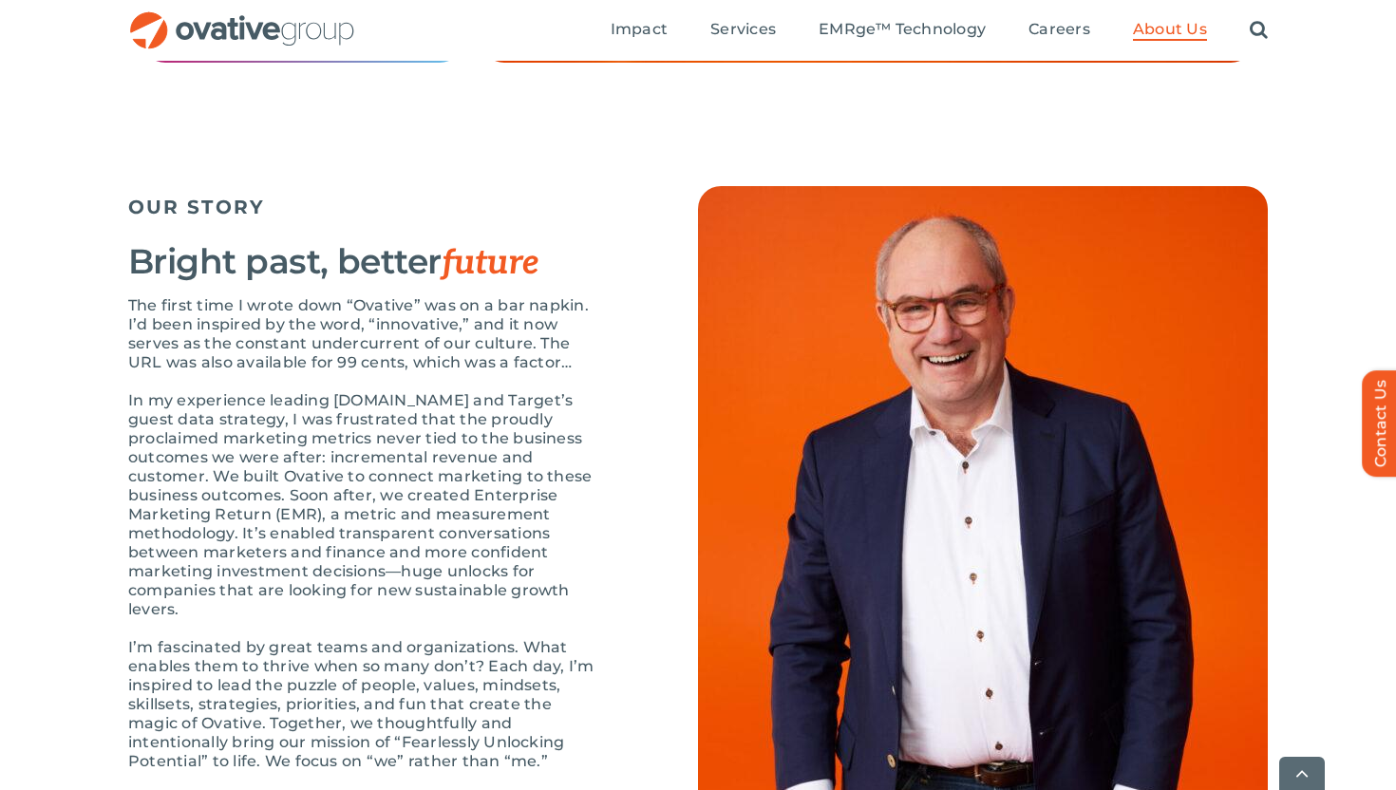
click at [464, 475] on p "In my experience leading Target.com and Target’s guest data strategy, I was fru…" at bounding box center [365, 505] width 475 height 228
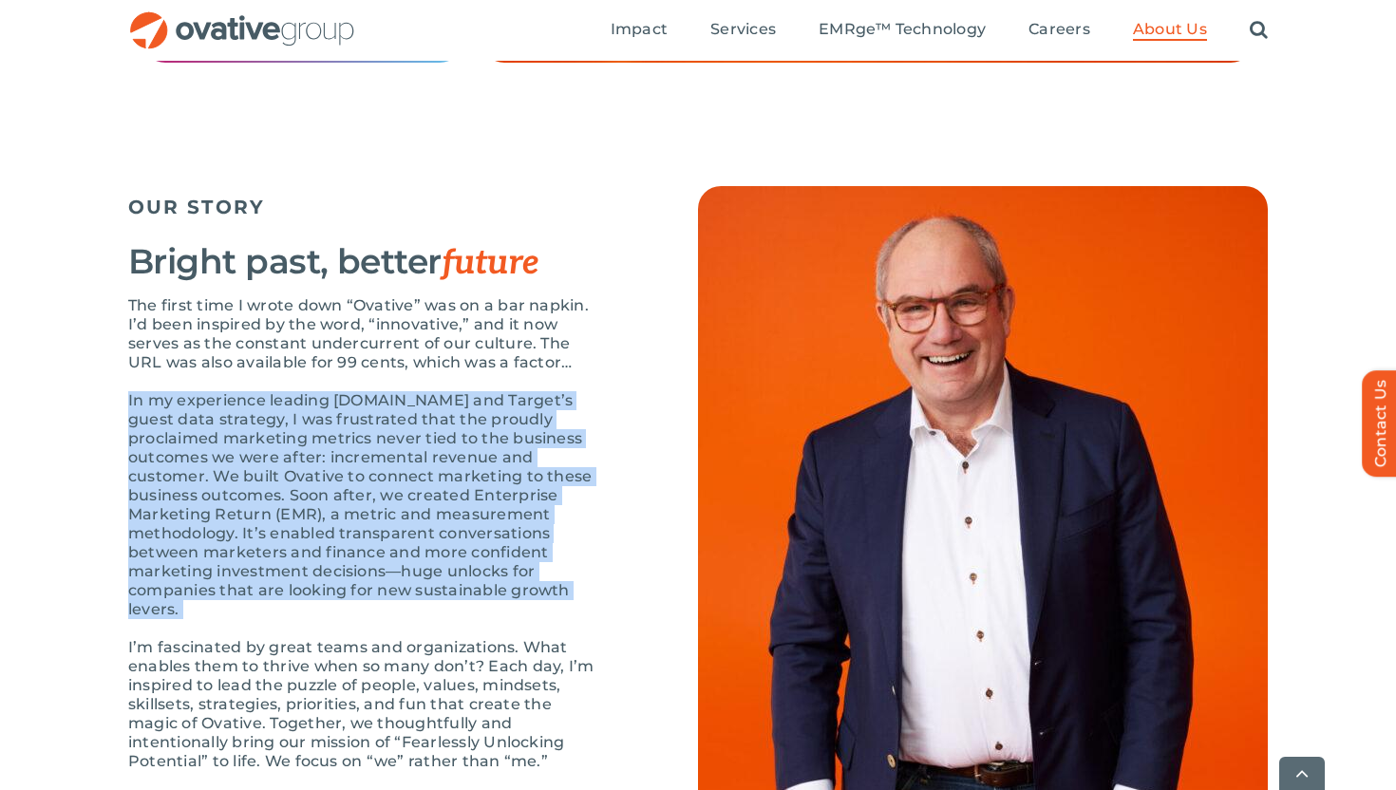
click at [464, 475] on p "In my experience leading Target.com and Target’s guest data strategy, I was fru…" at bounding box center [365, 505] width 475 height 228
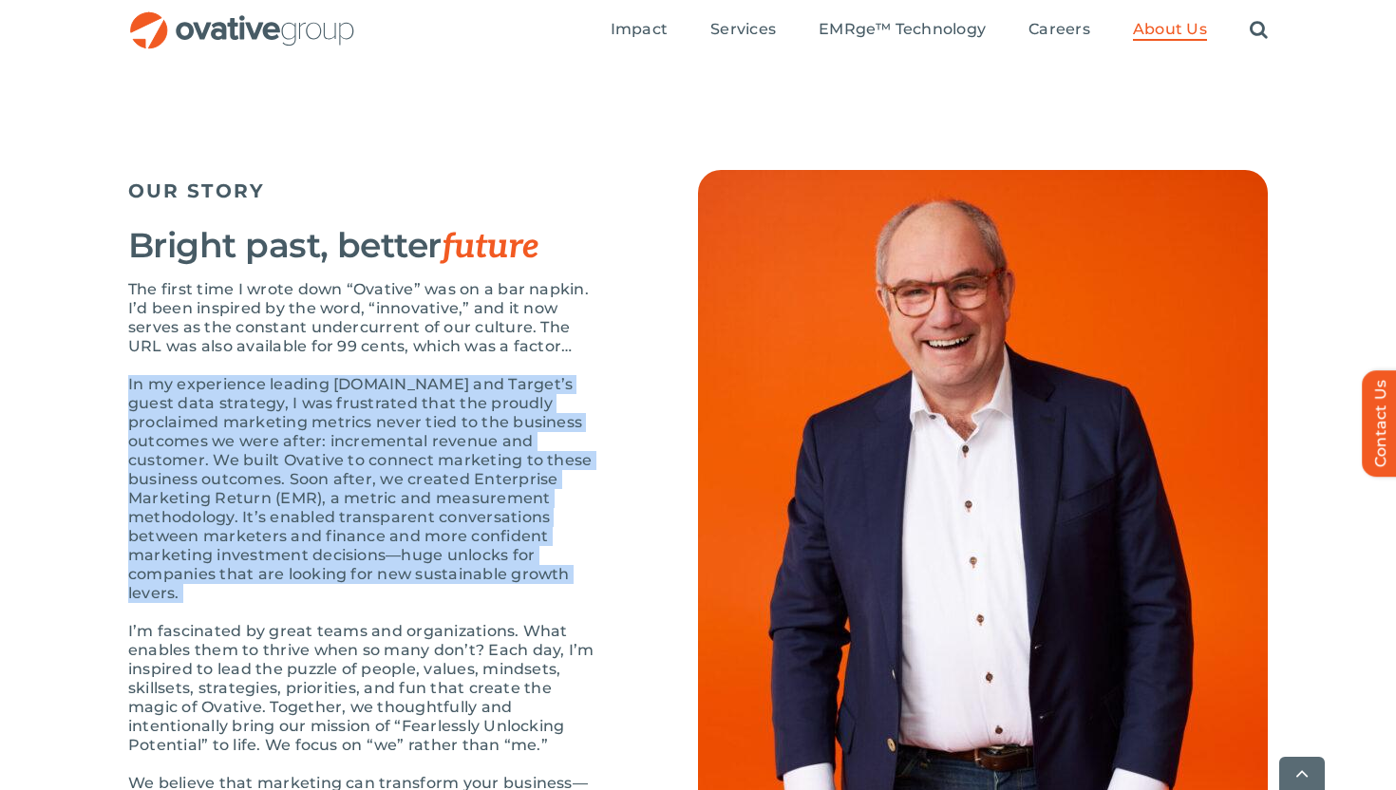
scroll to position [1893, 0]
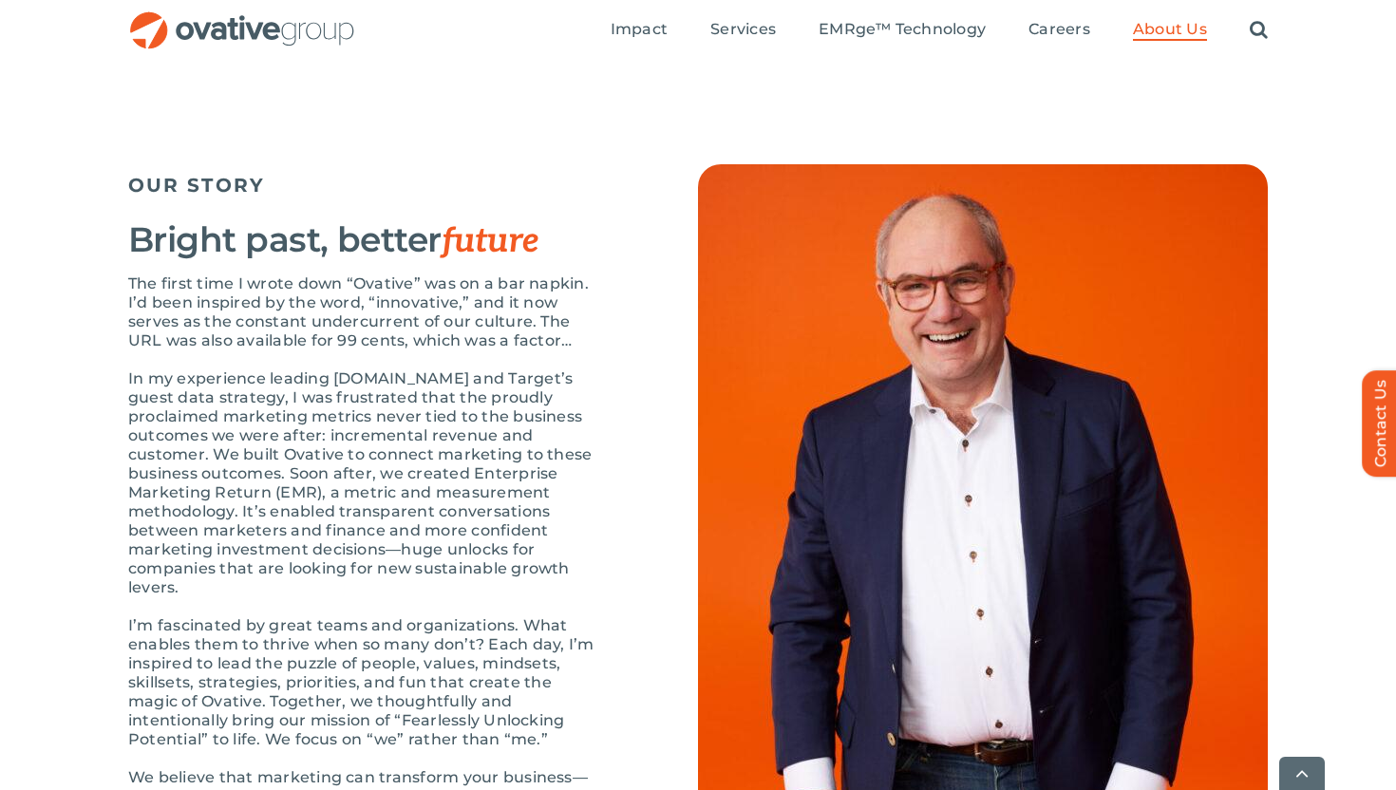
click at [464, 445] on p "In my experience leading Target.com and Target’s guest data strategy, I was fru…" at bounding box center [365, 483] width 475 height 228
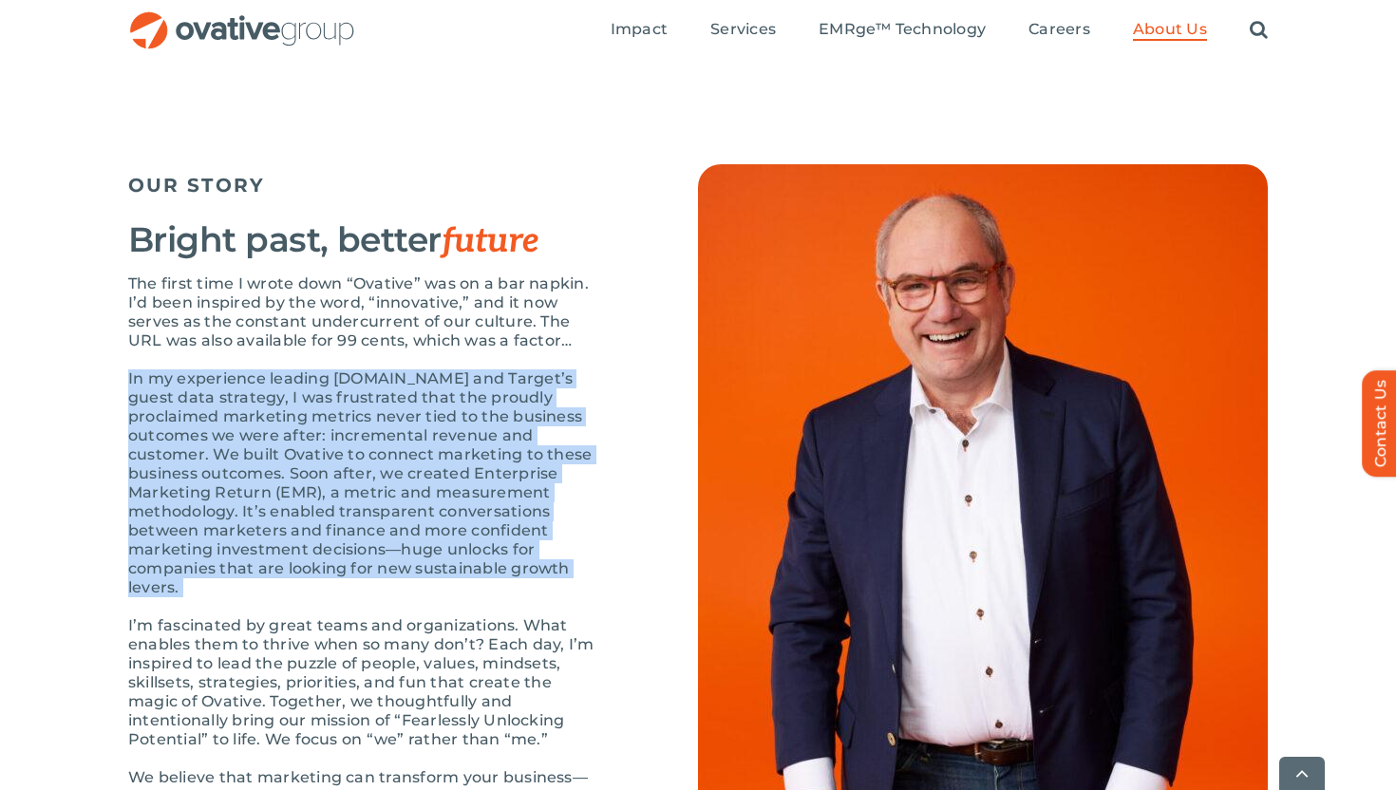
click at [464, 445] on p "In my experience leading Target.com and Target’s guest data strategy, I was fru…" at bounding box center [365, 483] width 475 height 228
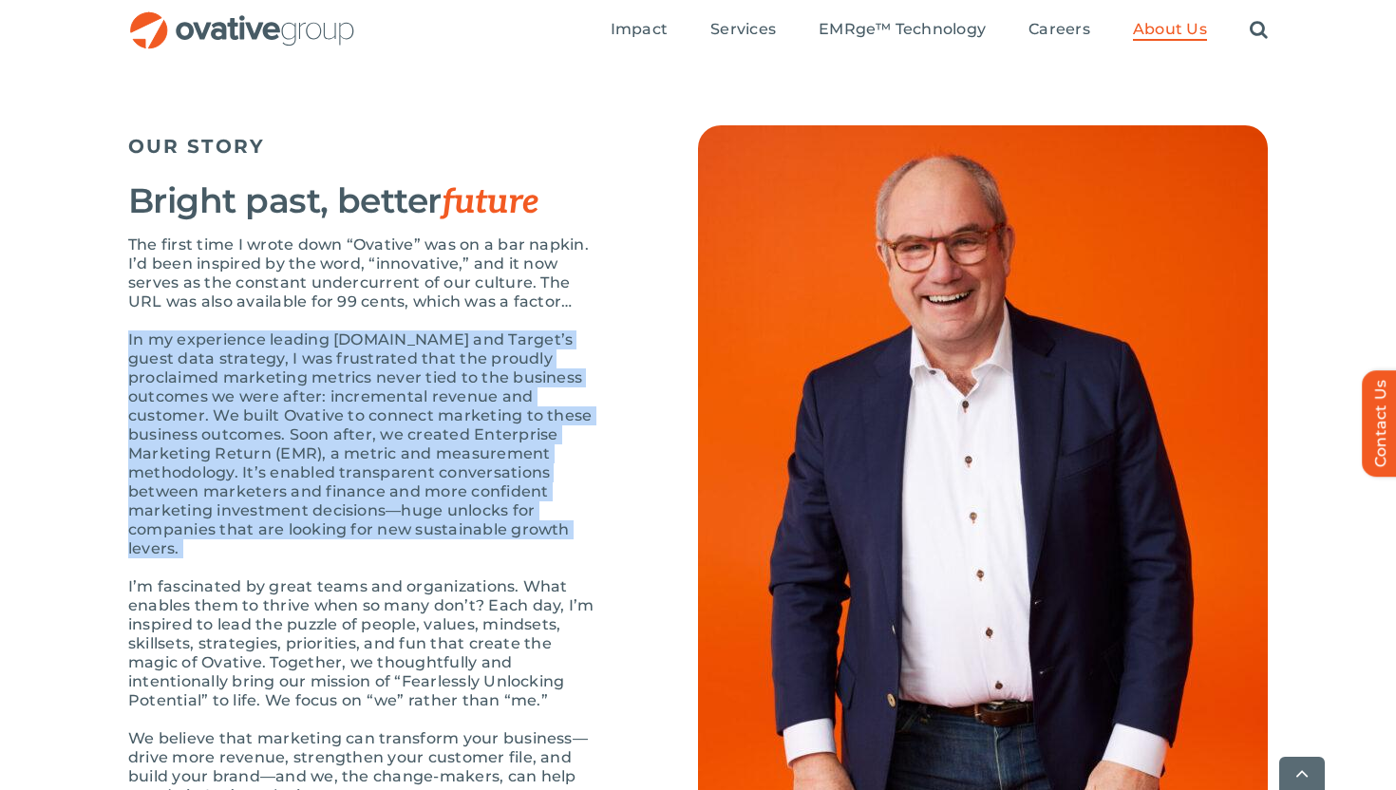
click at [464, 445] on p "In my experience leading Target.com and Target’s guest data strategy, I was fru…" at bounding box center [365, 445] width 475 height 228
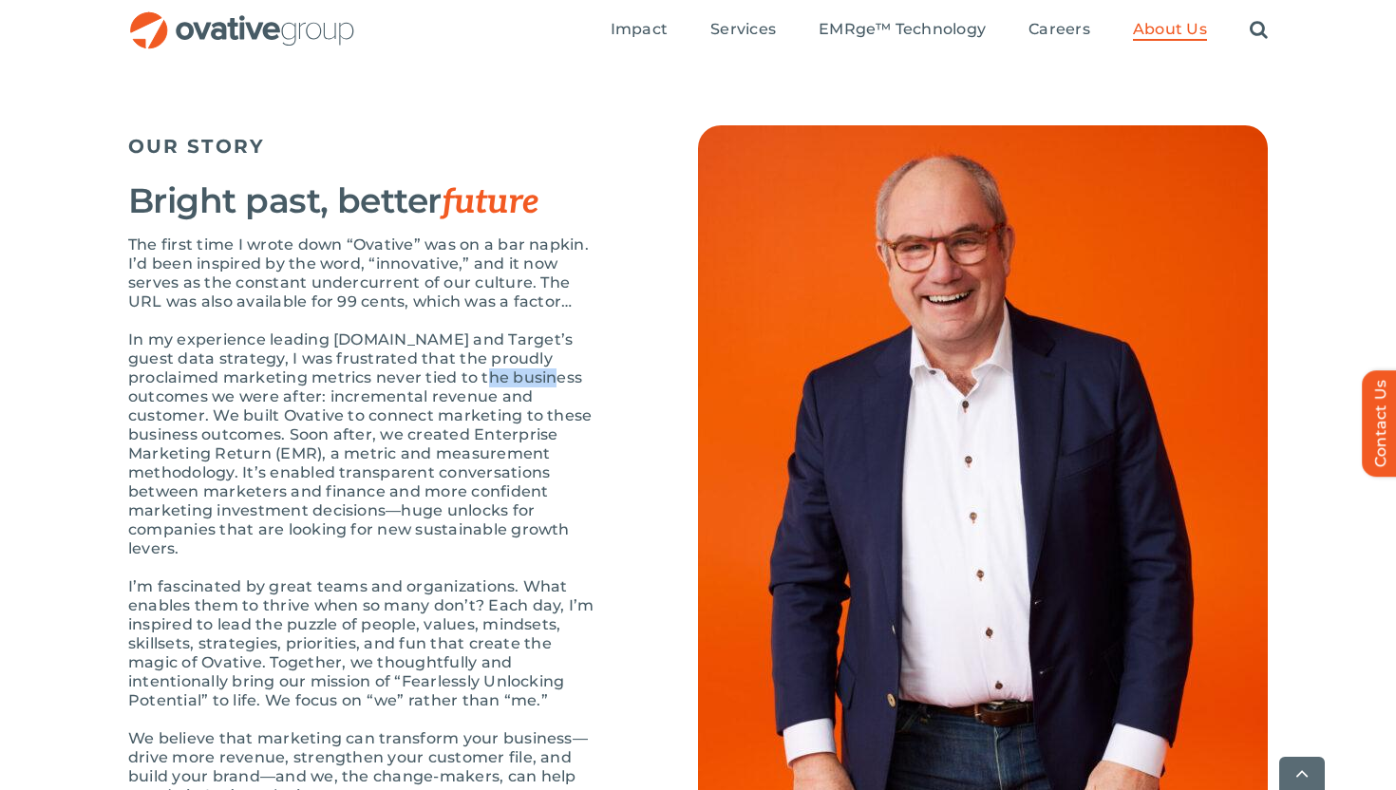
click at [464, 445] on p "In my experience leading Target.com and Target’s guest data strategy, I was fru…" at bounding box center [365, 445] width 475 height 228
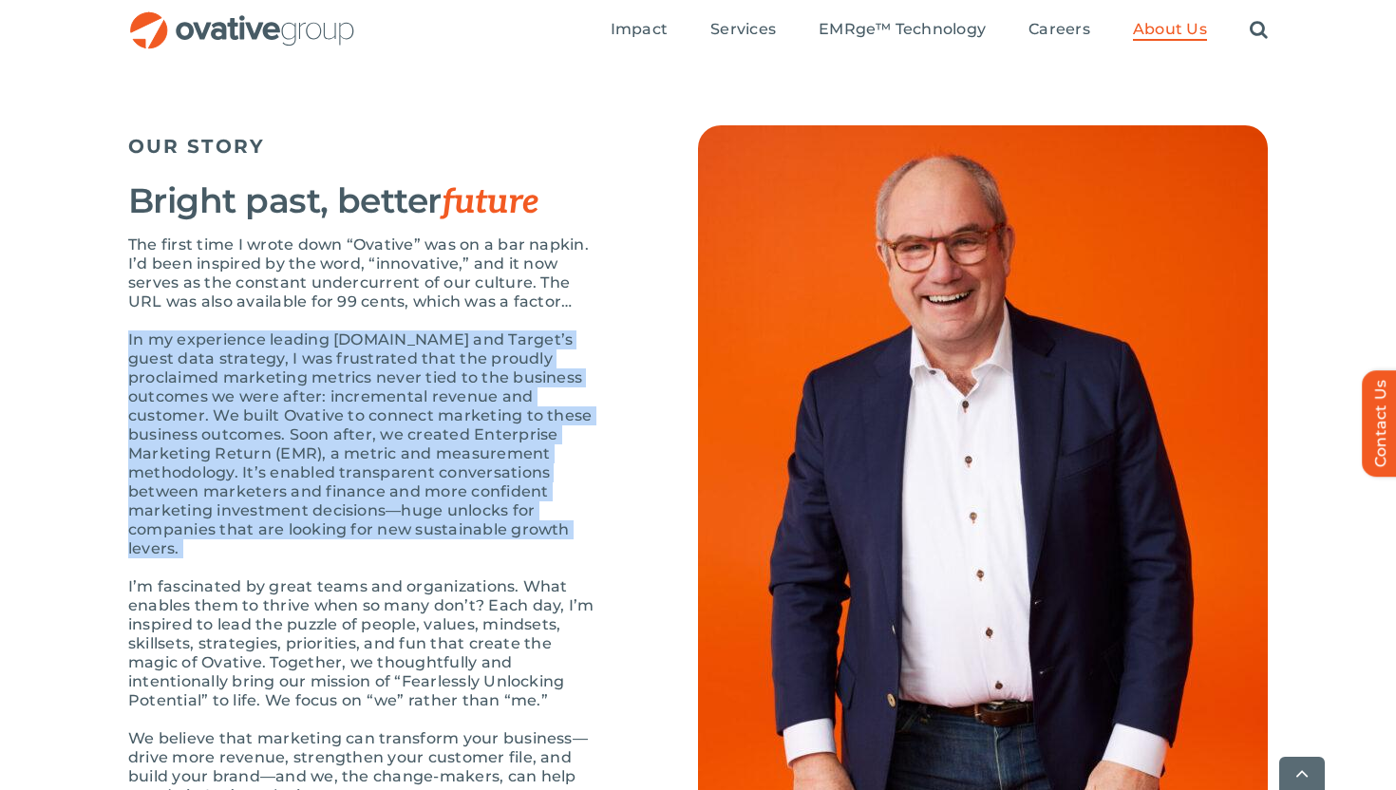
click at [464, 445] on p "In my experience leading Target.com and Target’s guest data strategy, I was fru…" at bounding box center [365, 445] width 475 height 228
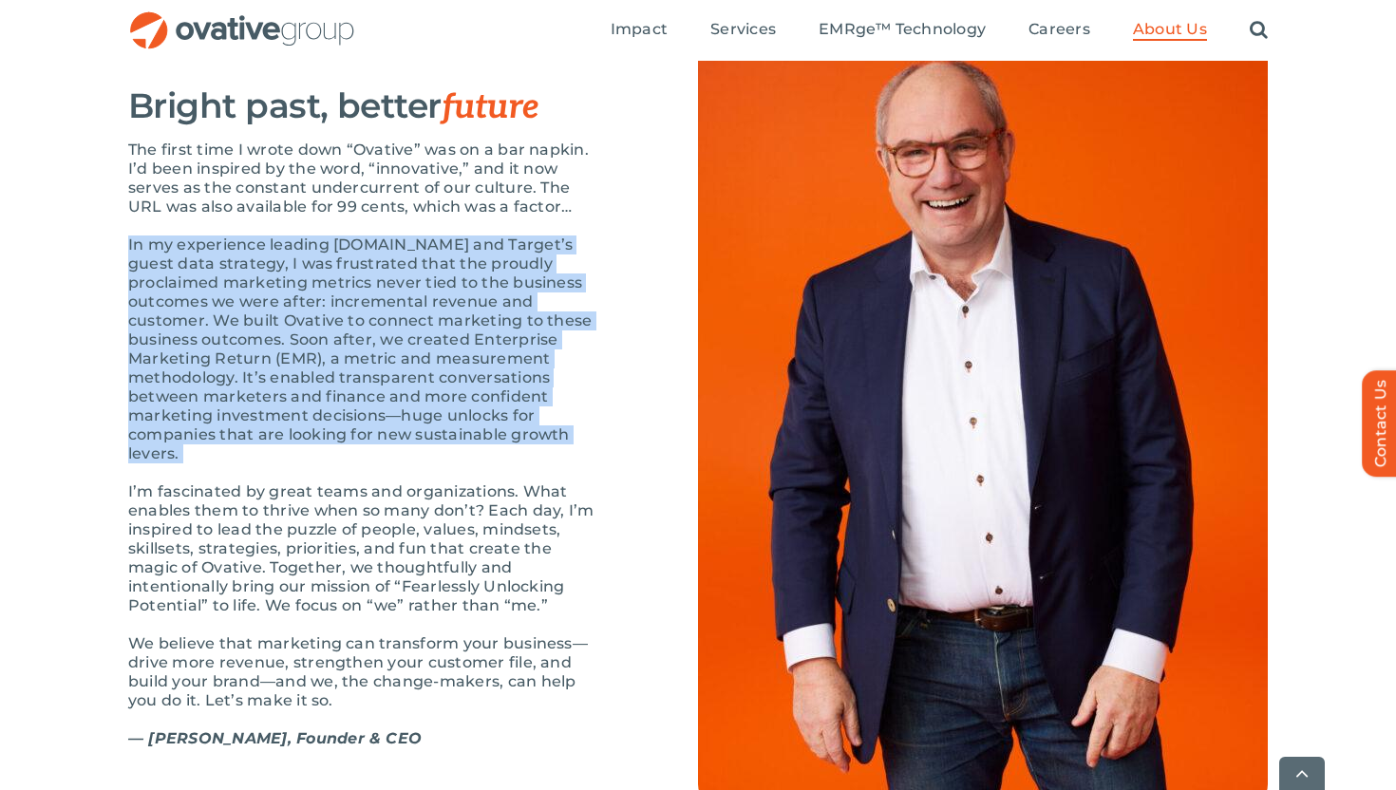
scroll to position [2060, 0]
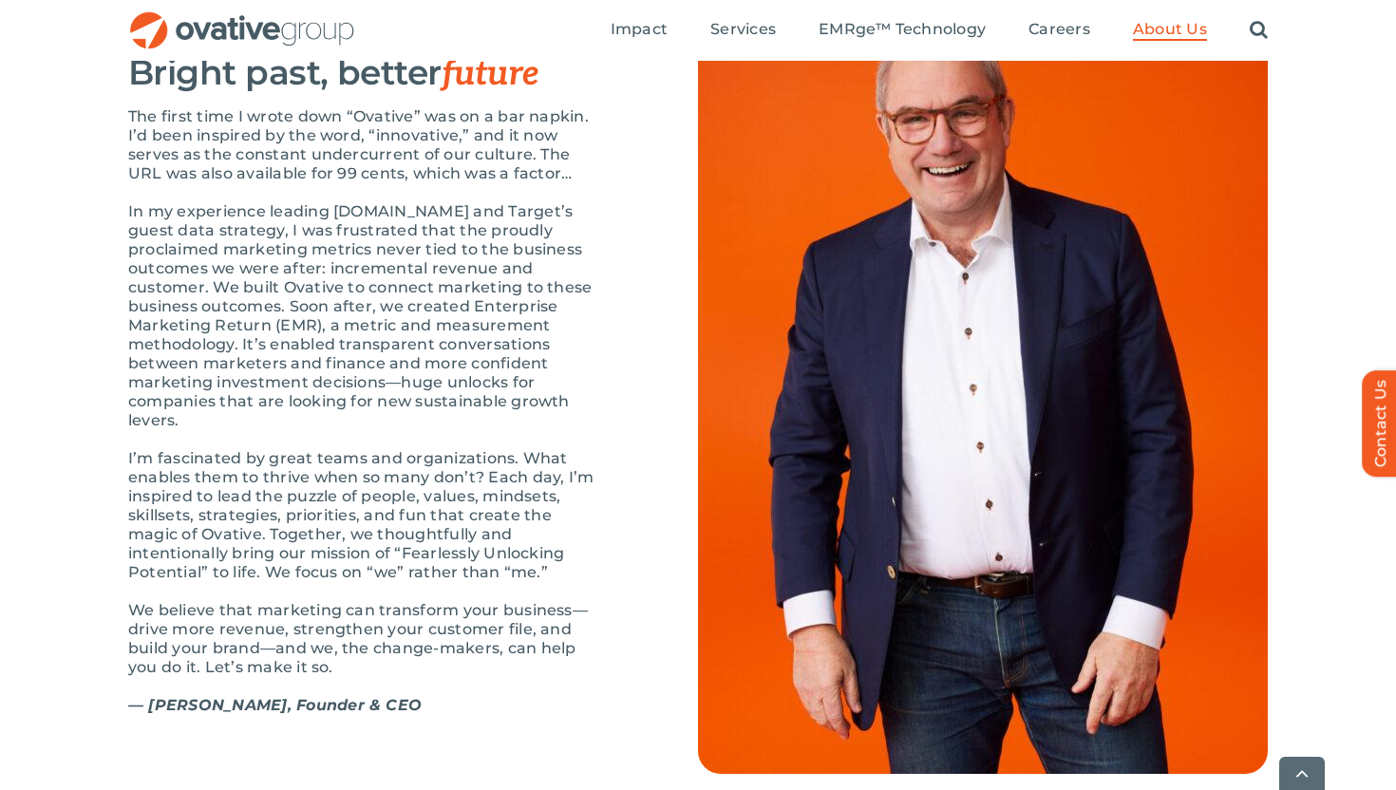
click at [445, 538] on p "I’m fascinated by great teams and organizations. What enables them to thrive wh…" at bounding box center [365, 515] width 475 height 133
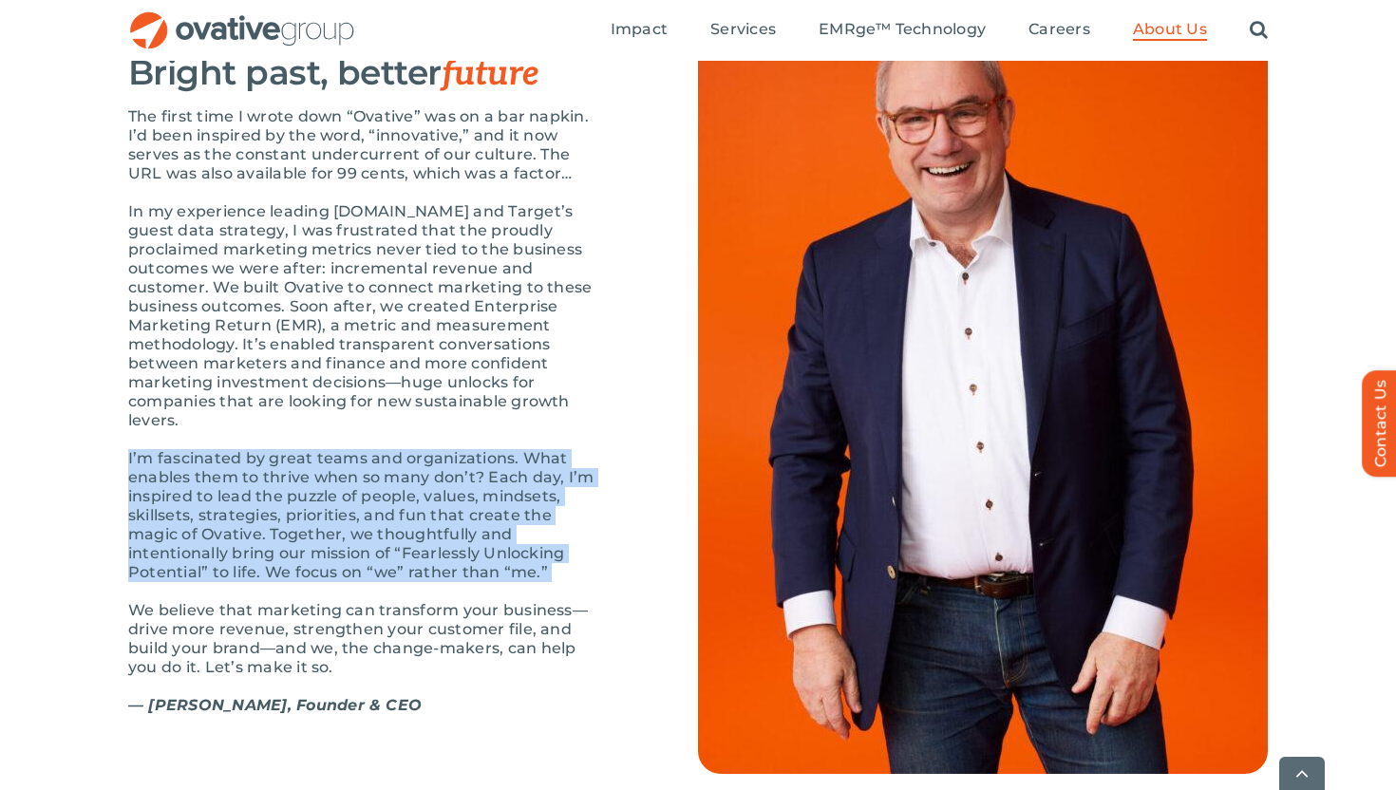
click at [445, 538] on p "I’m fascinated by great teams and organizations. What enables them to thrive wh…" at bounding box center [365, 515] width 475 height 133
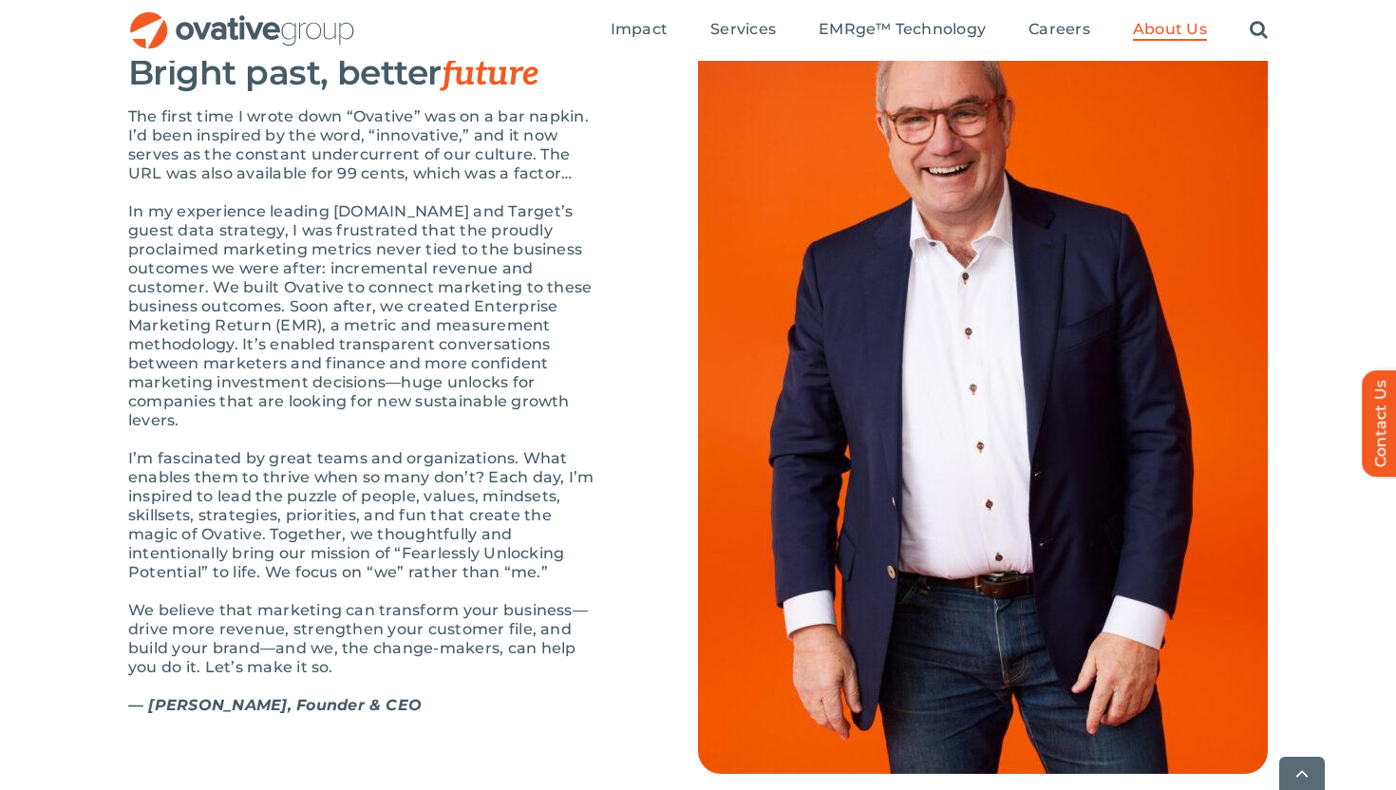
click at [443, 568] on p "I’m fascinated by great teams and organizations. What enables them to thrive wh…" at bounding box center [365, 515] width 475 height 133
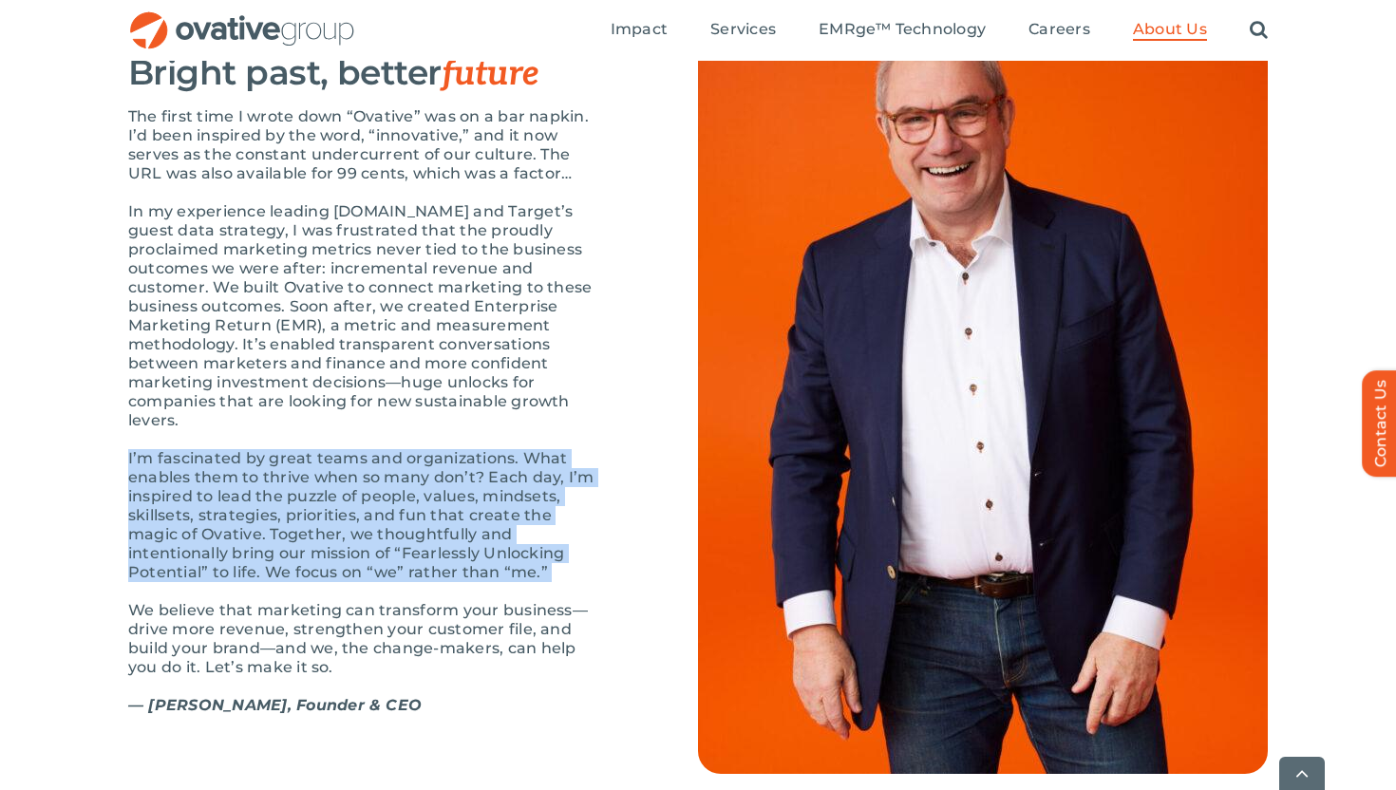
click at [443, 568] on p "I’m fascinated by great teams and organizations. What enables them to thrive wh…" at bounding box center [365, 515] width 475 height 133
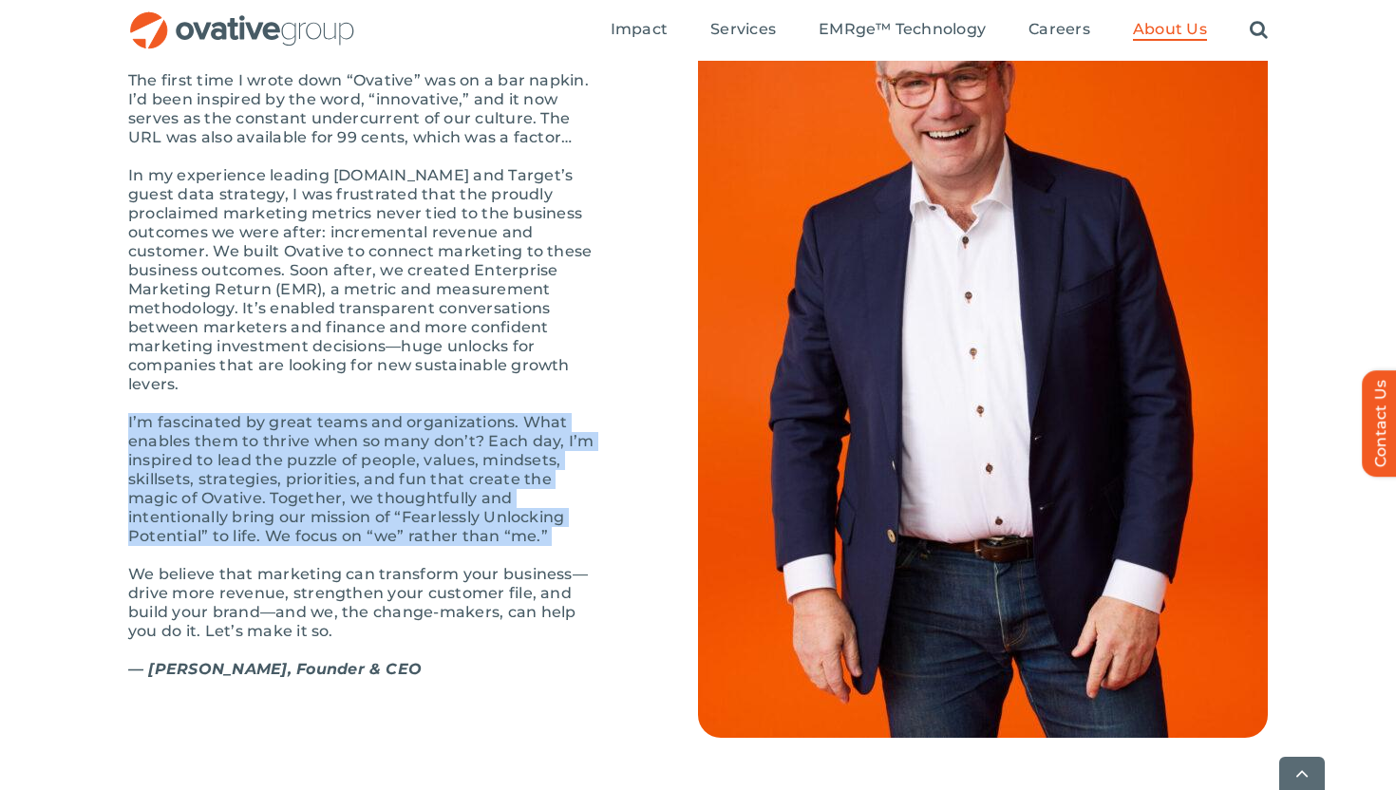
scroll to position [2113, 0]
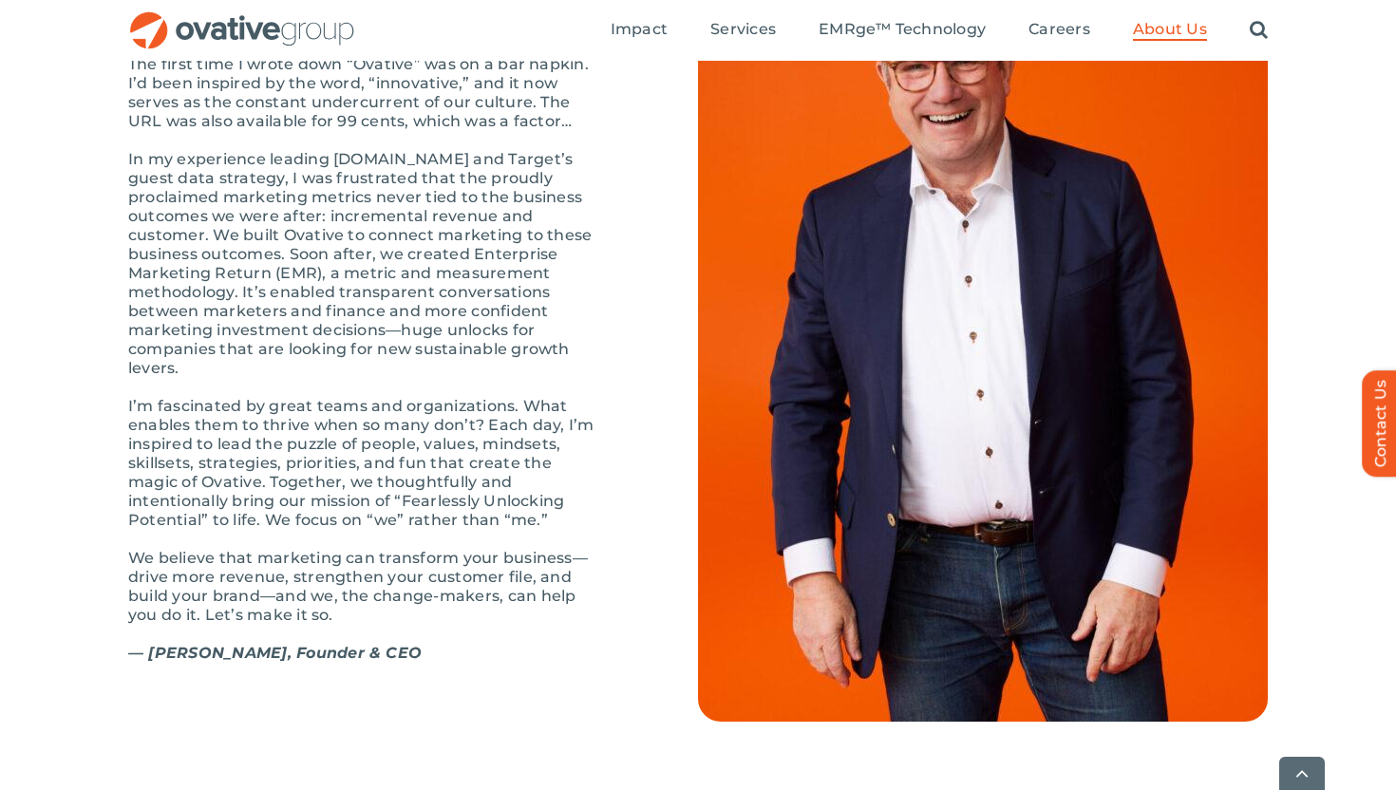
click at [421, 625] on p "We believe that marketing can transform your business—drive more revenue, stren…" at bounding box center [365, 587] width 475 height 76
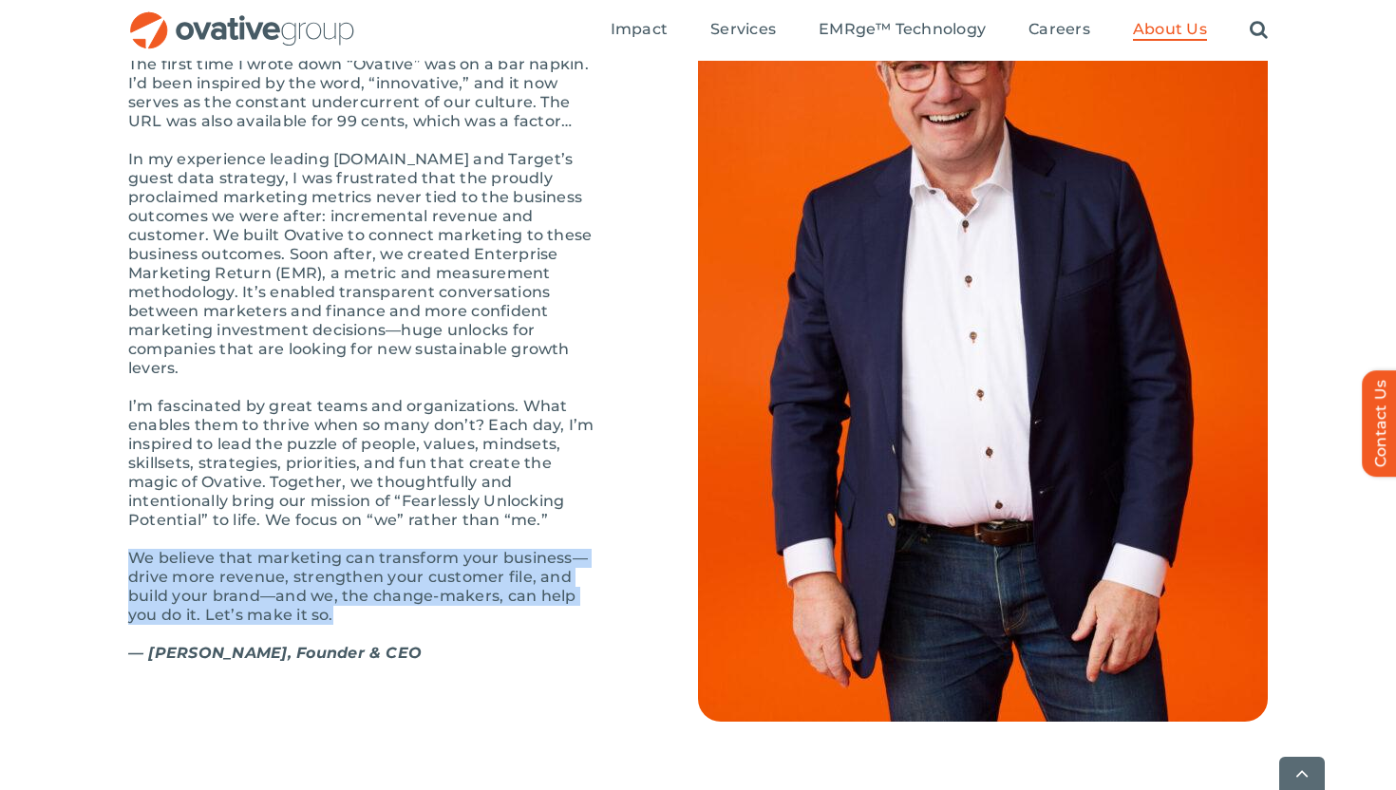
click at [421, 625] on p "We believe that marketing can transform your business—drive more revenue, stren…" at bounding box center [365, 587] width 475 height 76
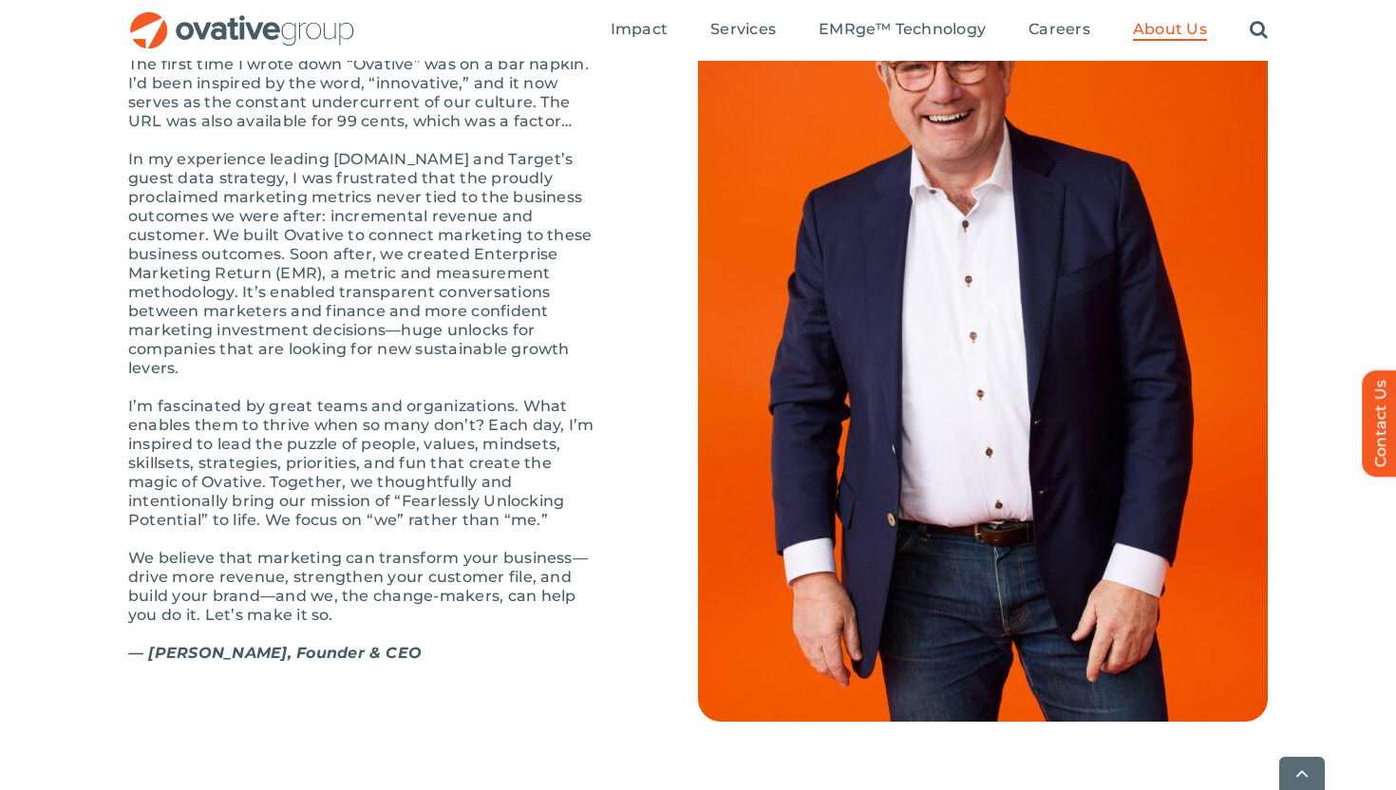
click at [432, 619] on p "We believe that marketing can transform your business—drive more revenue, stren…" at bounding box center [365, 587] width 475 height 76
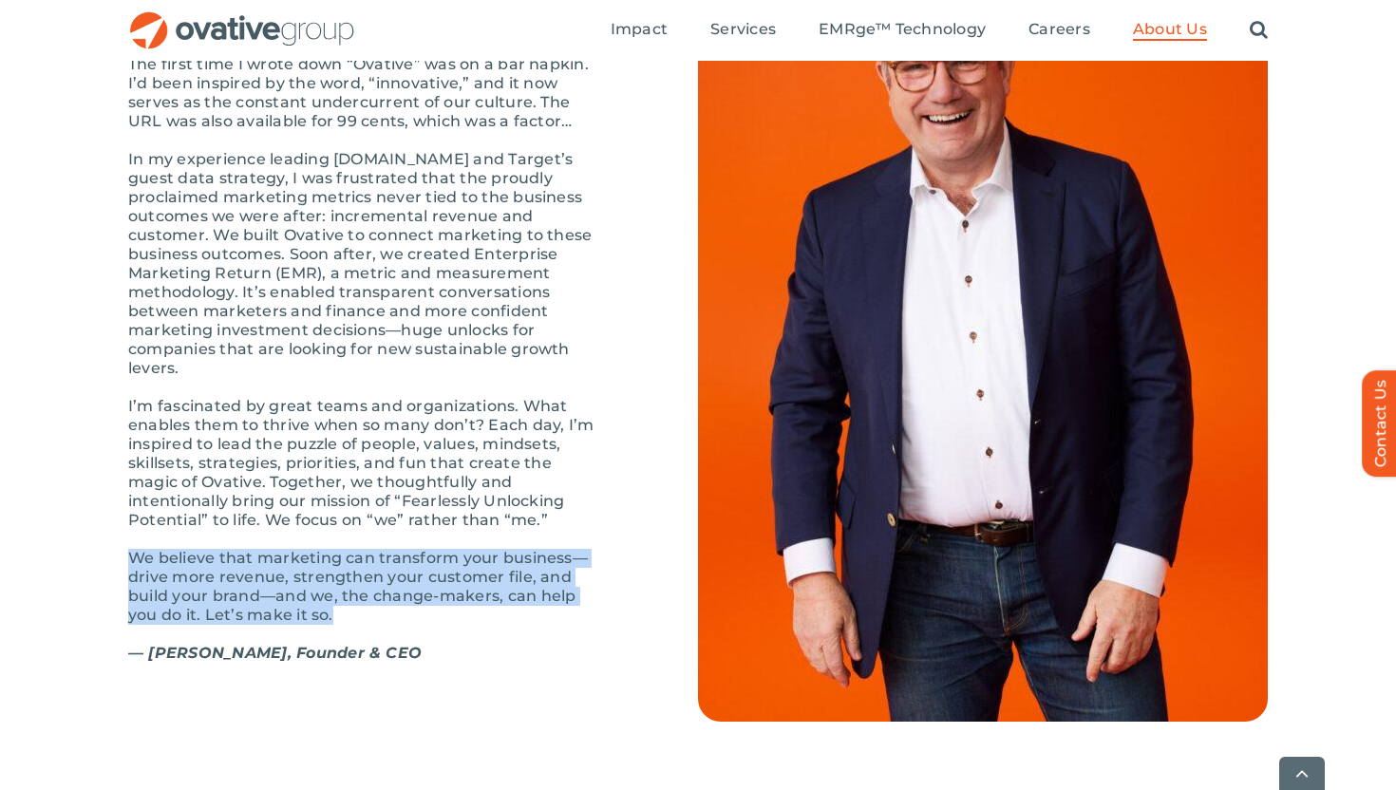
click at [432, 619] on p "We believe that marketing can transform your business—drive more revenue, stren…" at bounding box center [365, 587] width 475 height 76
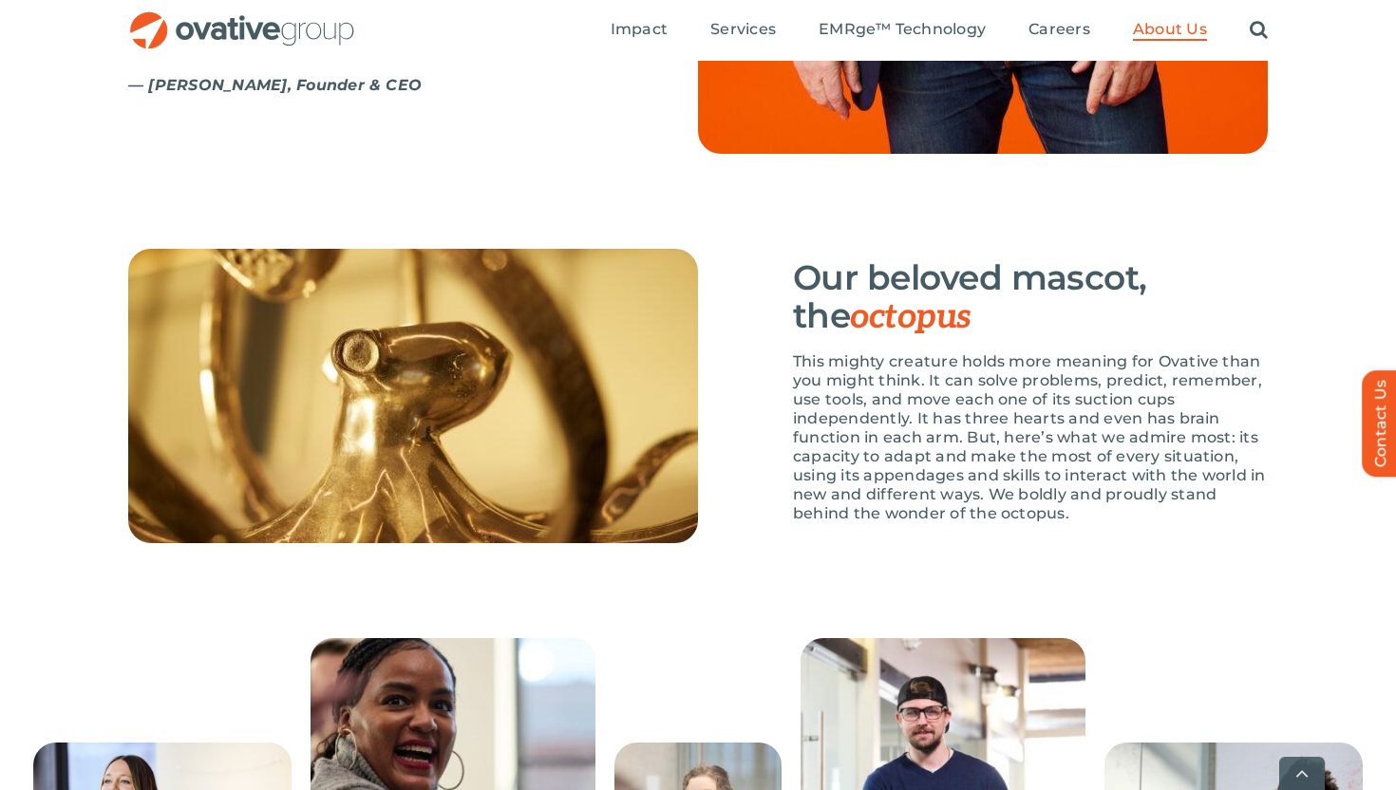
scroll to position [2695, 0]
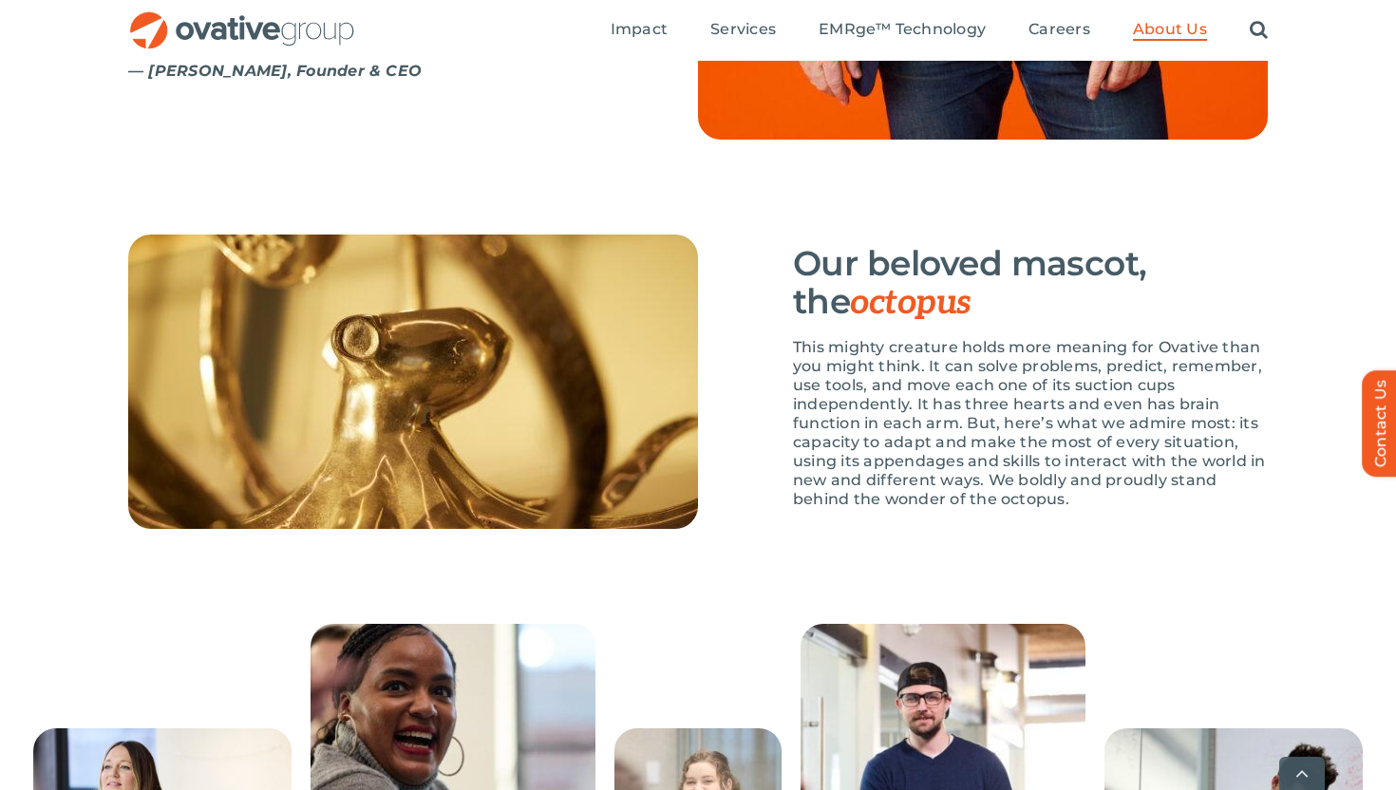
click at [821, 439] on p "This mighty creature holds more meaning for Ovative than you might think. It ca…" at bounding box center [1030, 423] width 475 height 171
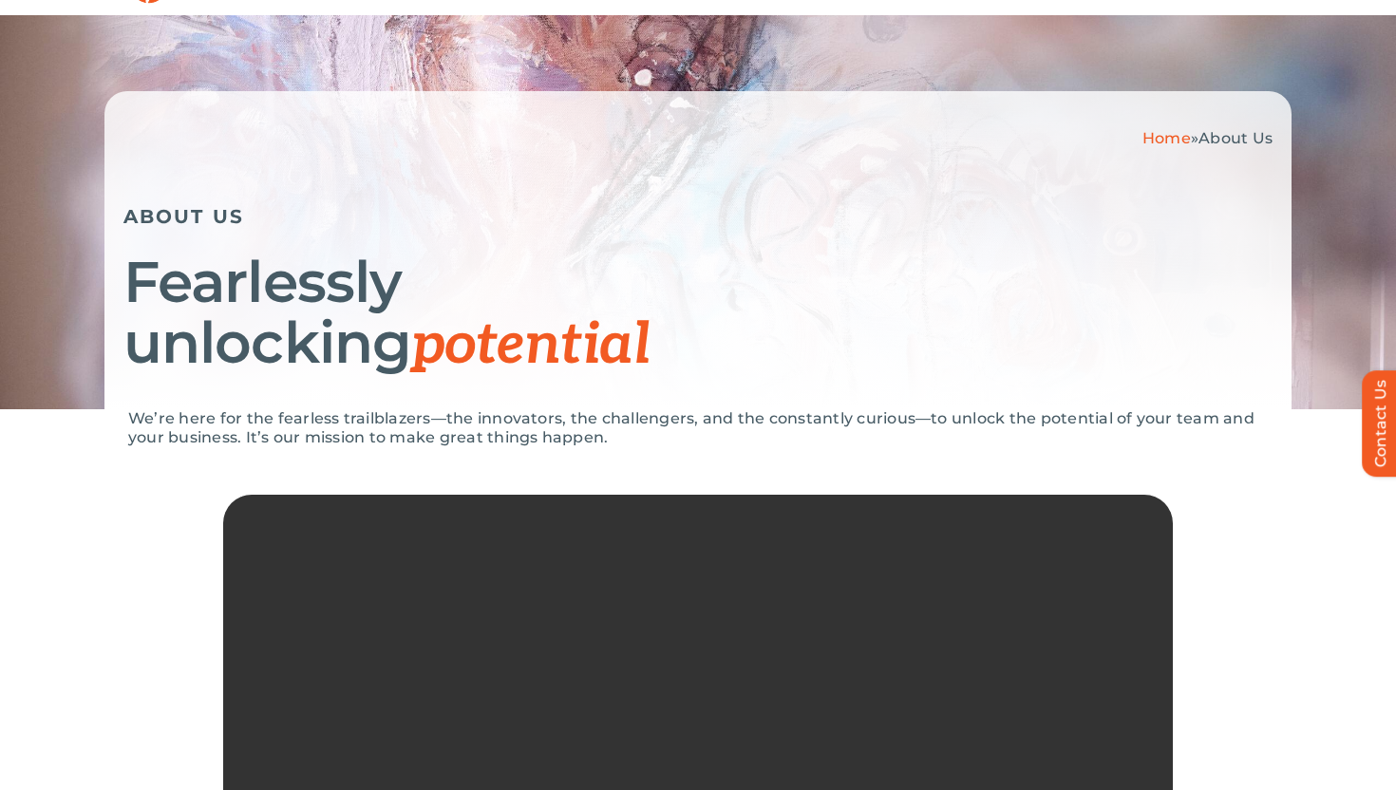
scroll to position [0, 0]
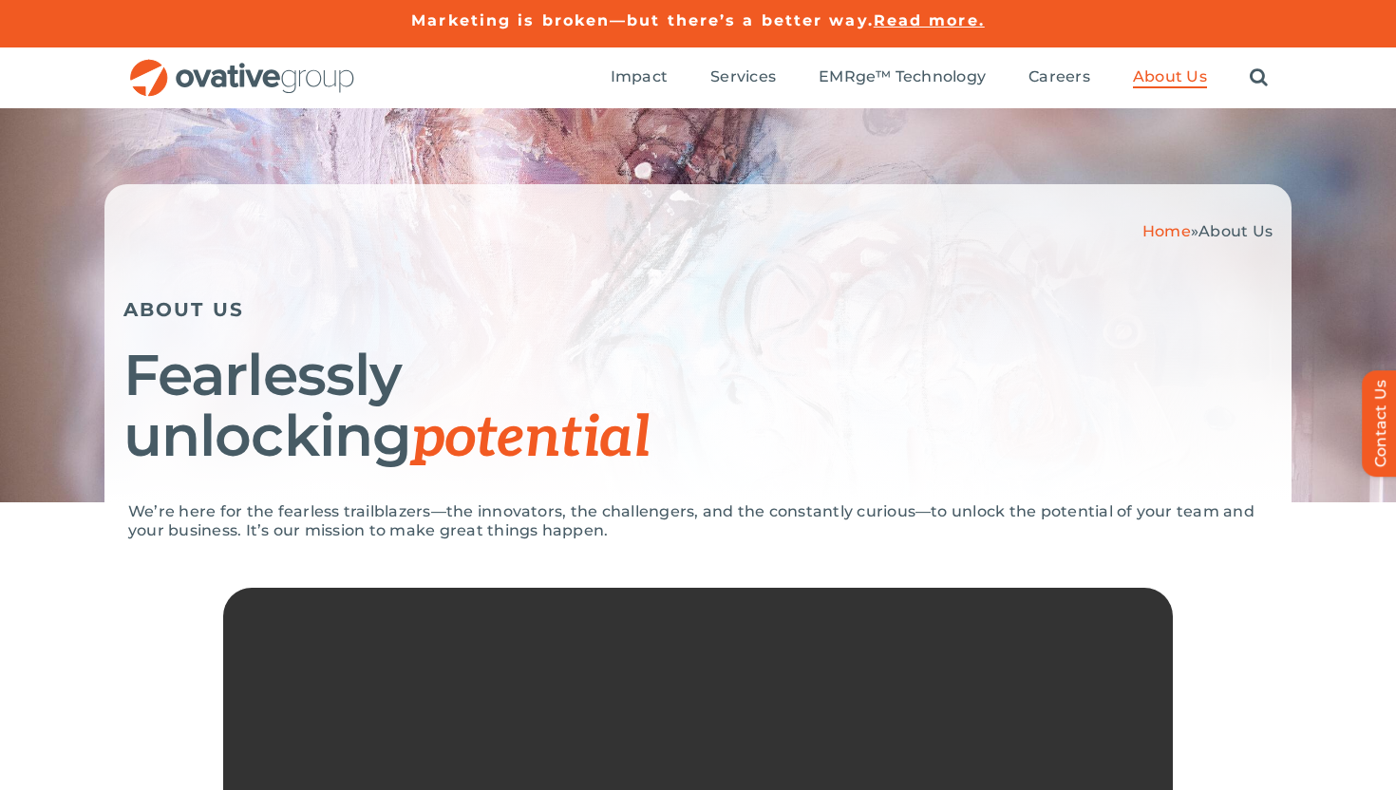
click at [741, 88] on ul "Impact Expert Insights Case Studies Awards & Press Services Media Measurement C…" at bounding box center [939, 77] width 657 height 61
click at [741, 66] on ul "Impact Expert Insights Case Studies Awards & Press Services Media Measurement C…" at bounding box center [939, 77] width 657 height 61
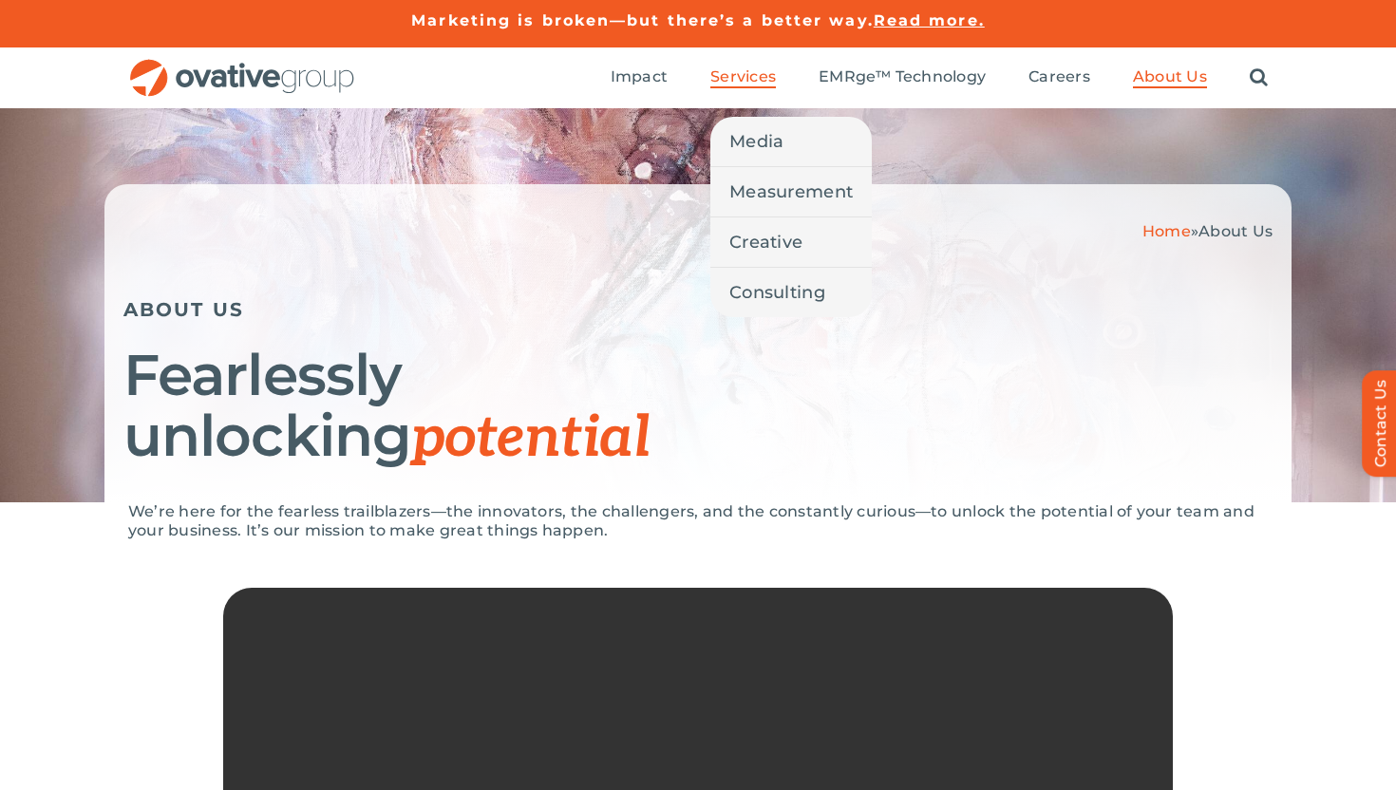
click at [741, 79] on span "Services" at bounding box center [744, 76] width 66 height 19
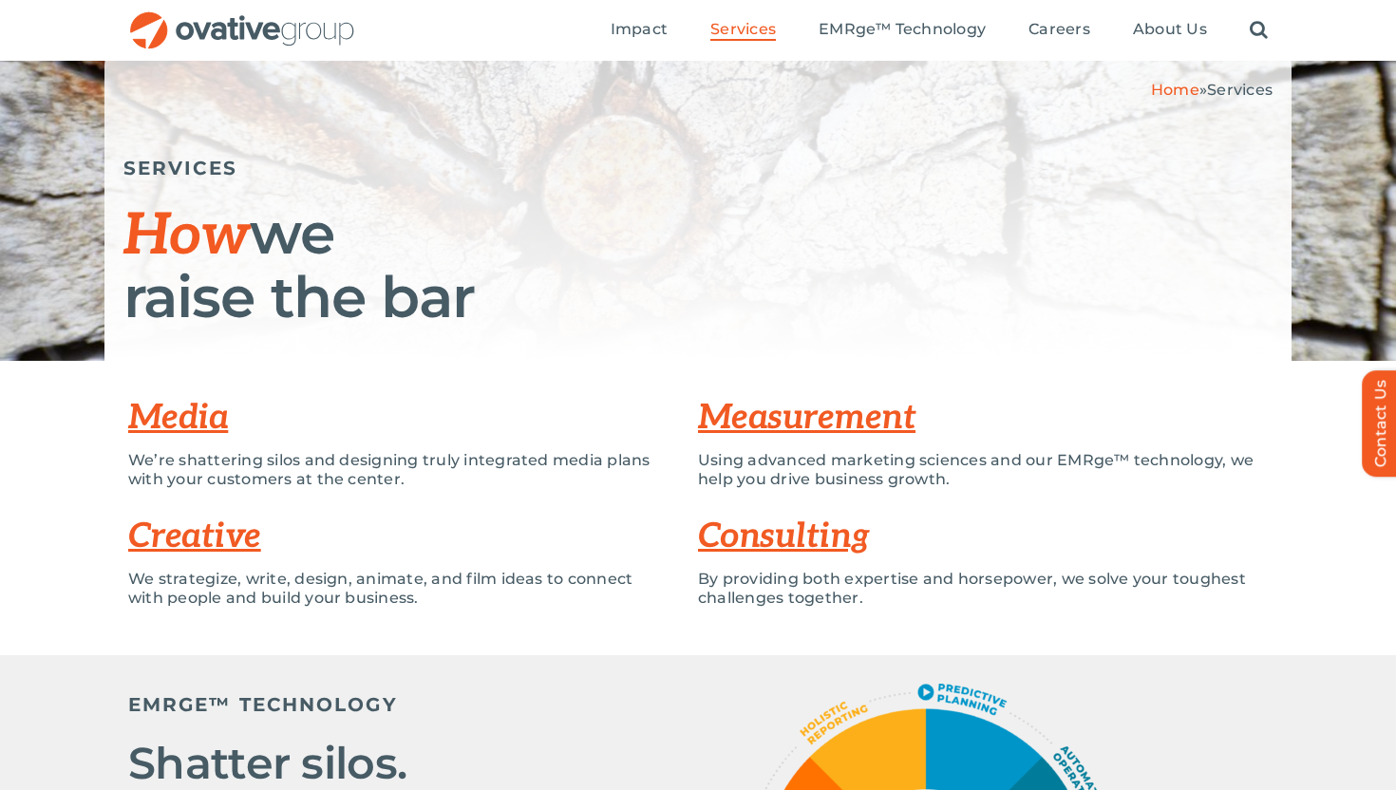
scroll to position [150, 0]
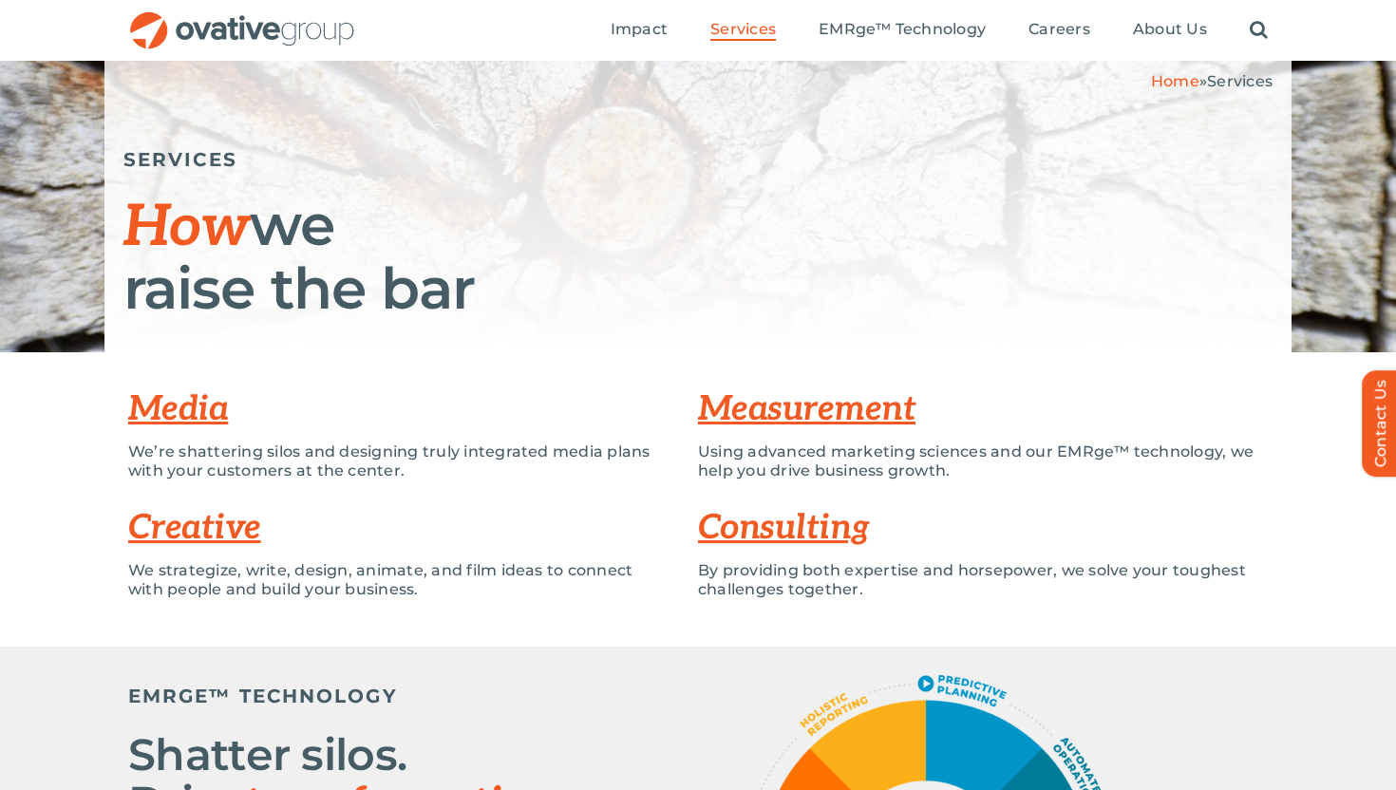
click at [337, 460] on p "We’re shattering silos and designing truly integrated media plans with your cus…" at bounding box center [398, 462] width 541 height 38
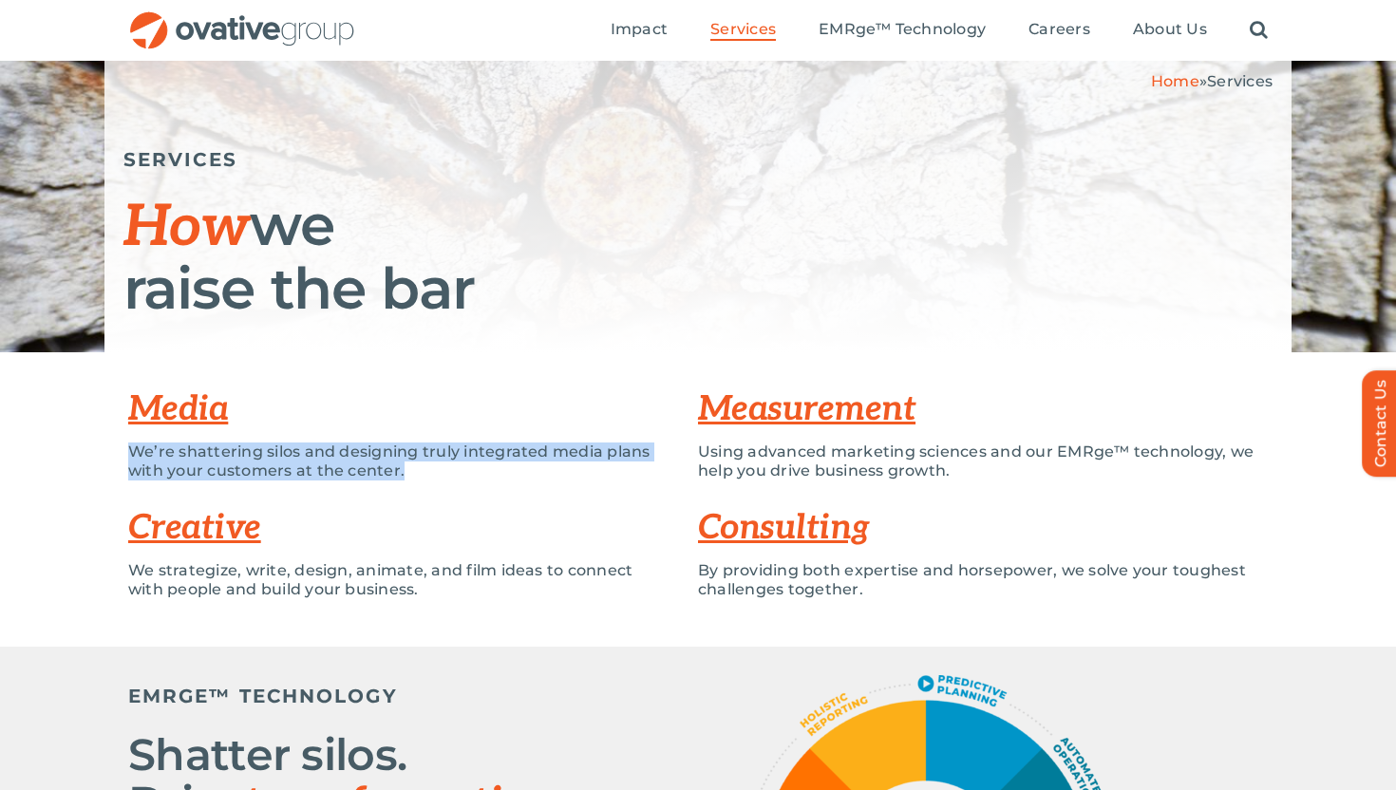
click at [337, 460] on p "We’re shattering silos and designing truly integrated media plans with your cus…" at bounding box center [398, 462] width 541 height 38
click at [346, 465] on p "We’re shattering silos and designing truly integrated media plans with your cus…" at bounding box center [398, 462] width 541 height 38
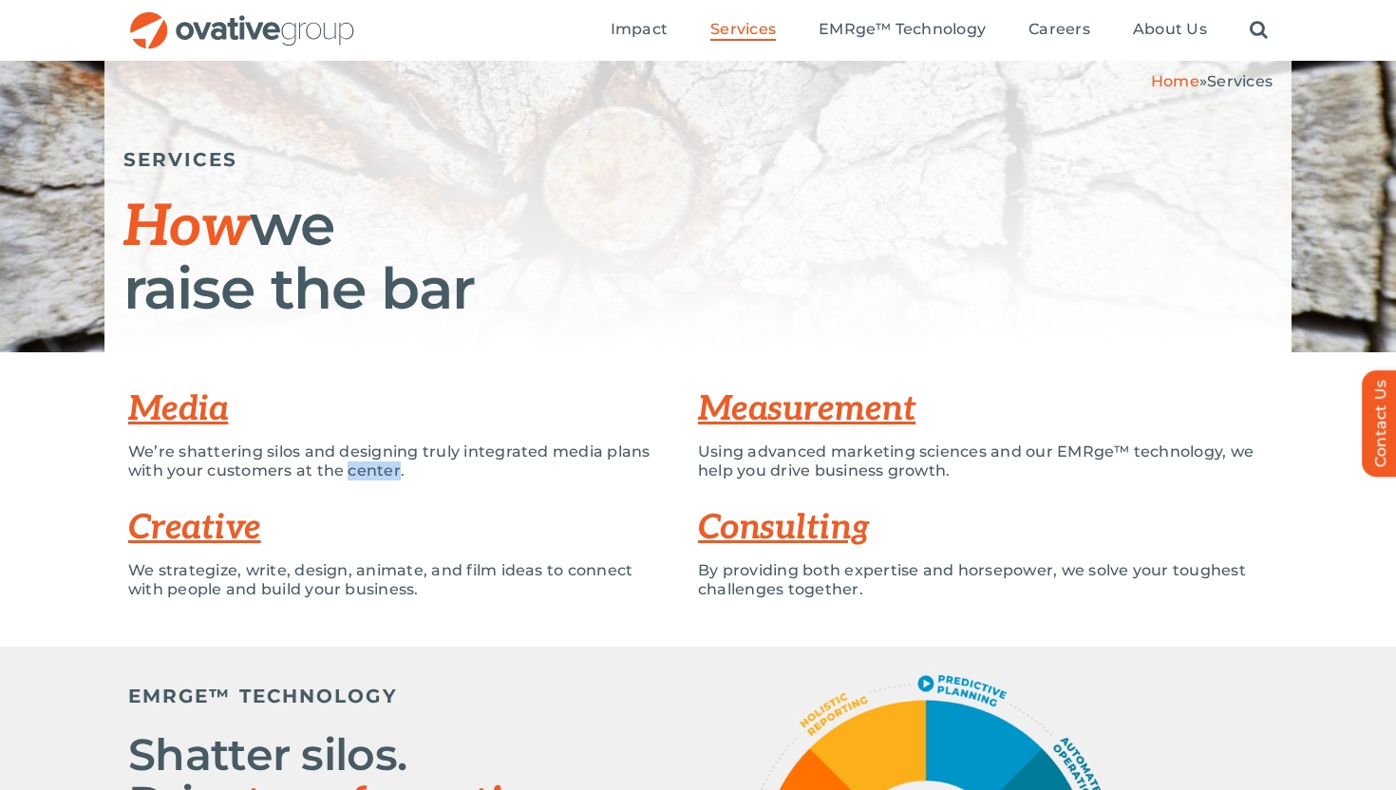
click at [346, 465] on p "We’re shattering silos and designing truly integrated media plans with your cus…" at bounding box center [398, 462] width 541 height 38
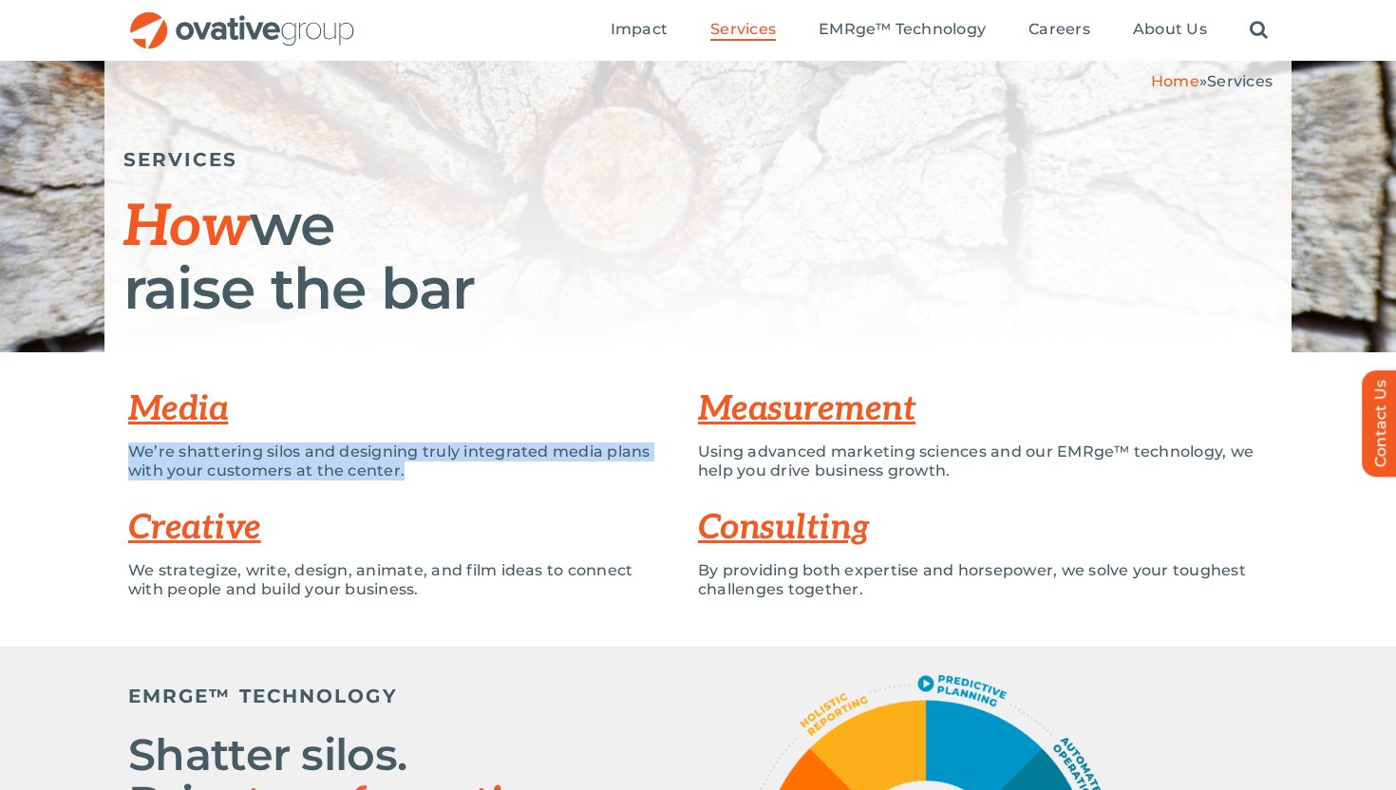
click at [346, 465] on p "We’re shattering silos and designing truly integrated media plans with your cus…" at bounding box center [398, 462] width 541 height 38
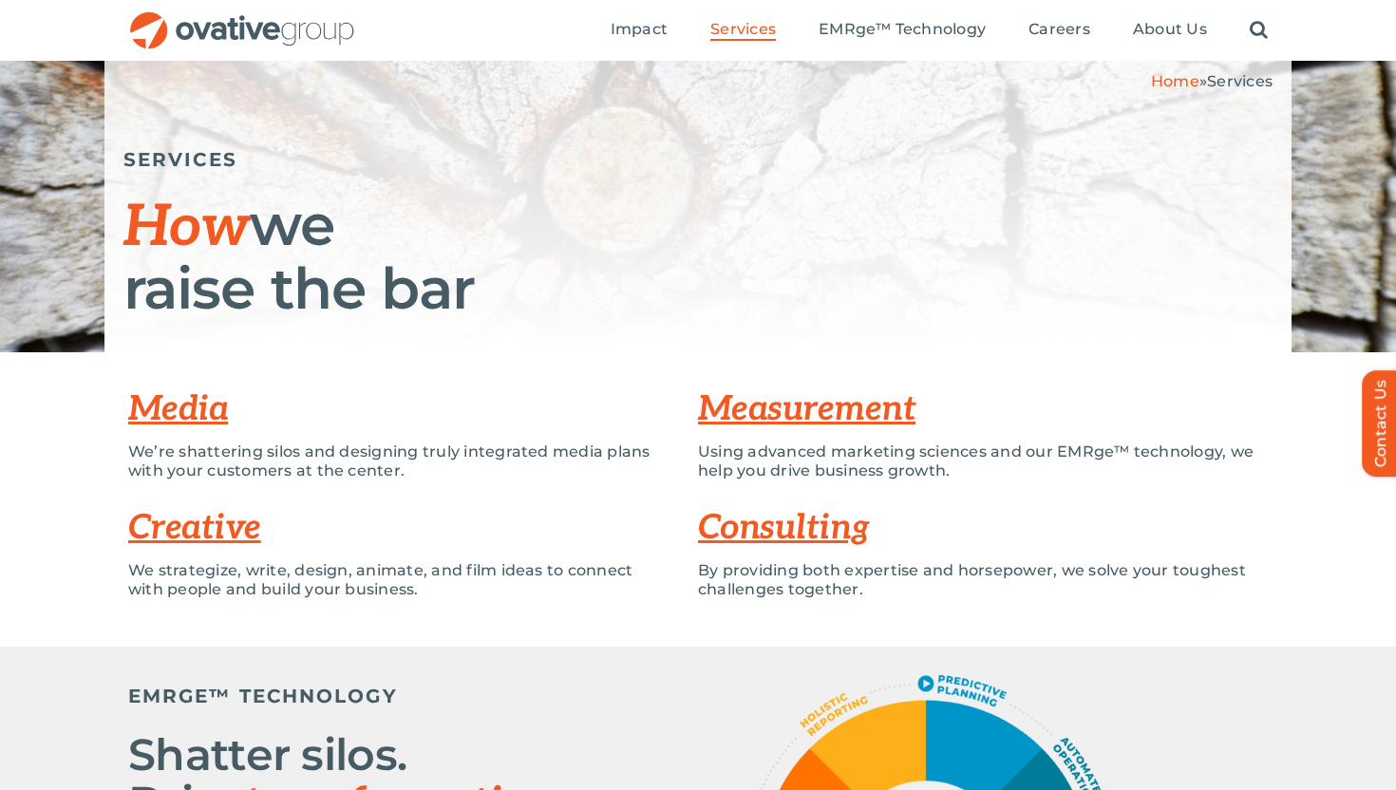
click at [810, 453] on p "Using advanced marketing sciences and our EMRge™ technology, we help you drive …" at bounding box center [983, 462] width 570 height 38
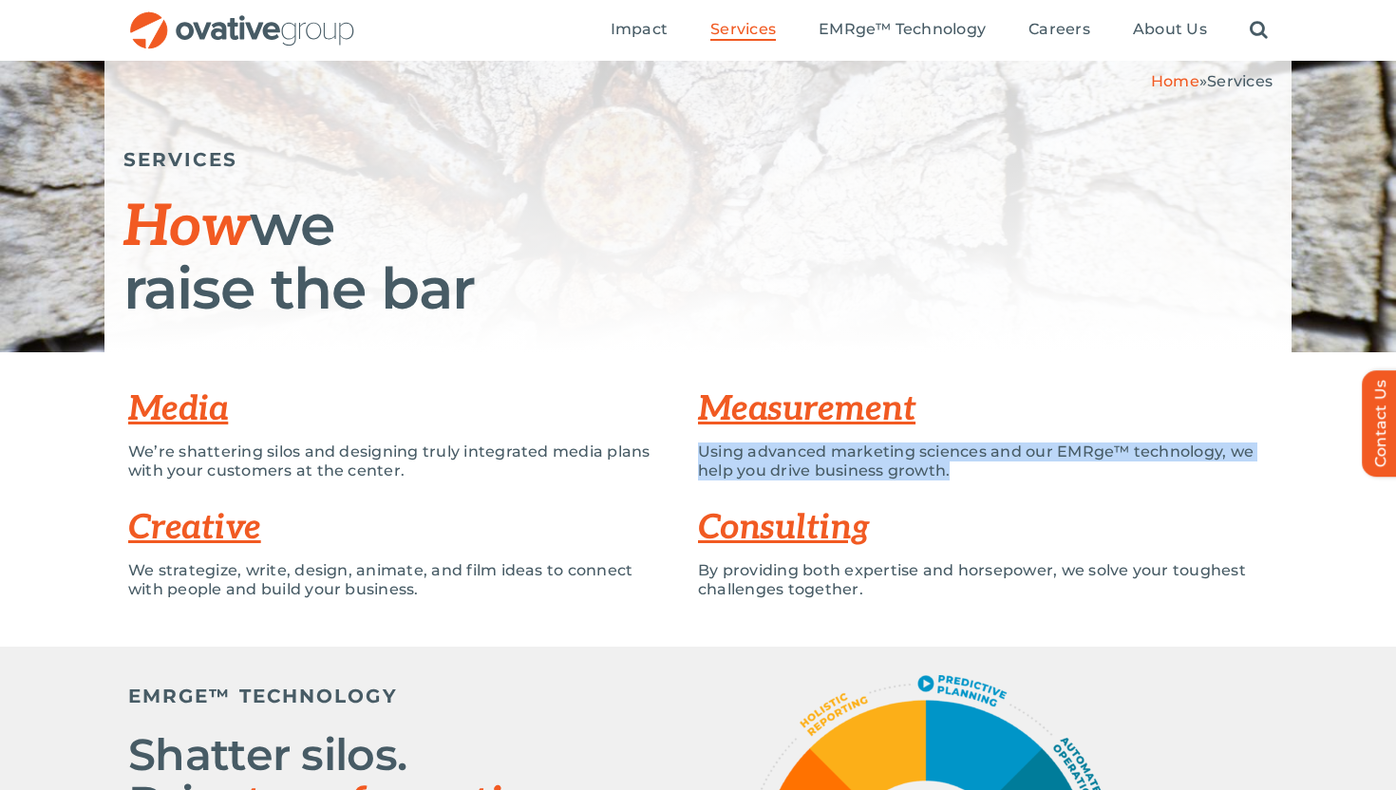
click at [810, 453] on p "Using advanced marketing sciences and our EMRge™ technology, we help you drive …" at bounding box center [983, 462] width 570 height 38
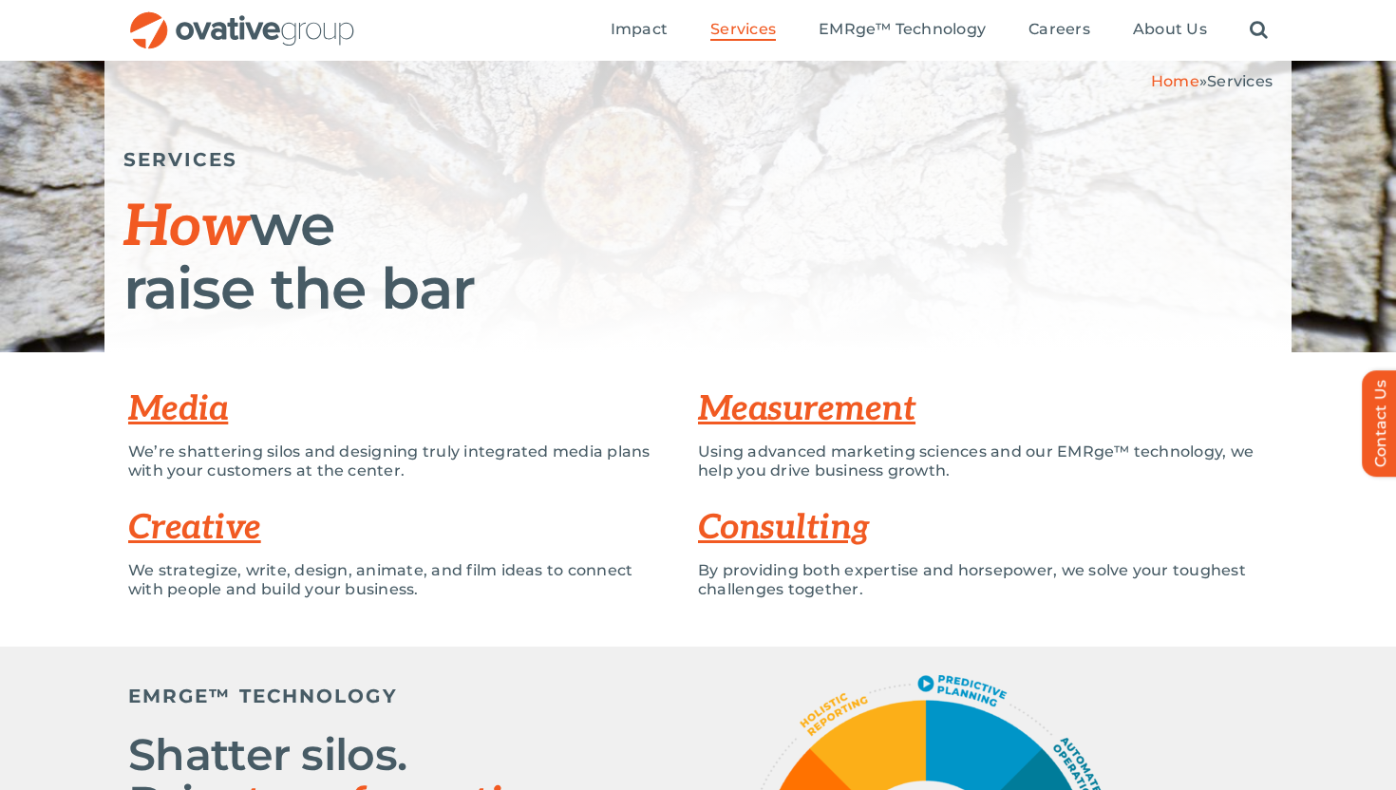
click at [766, 596] on p "By providing both expertise and horsepower, we solve your toughest challenges t…" at bounding box center [983, 580] width 570 height 38
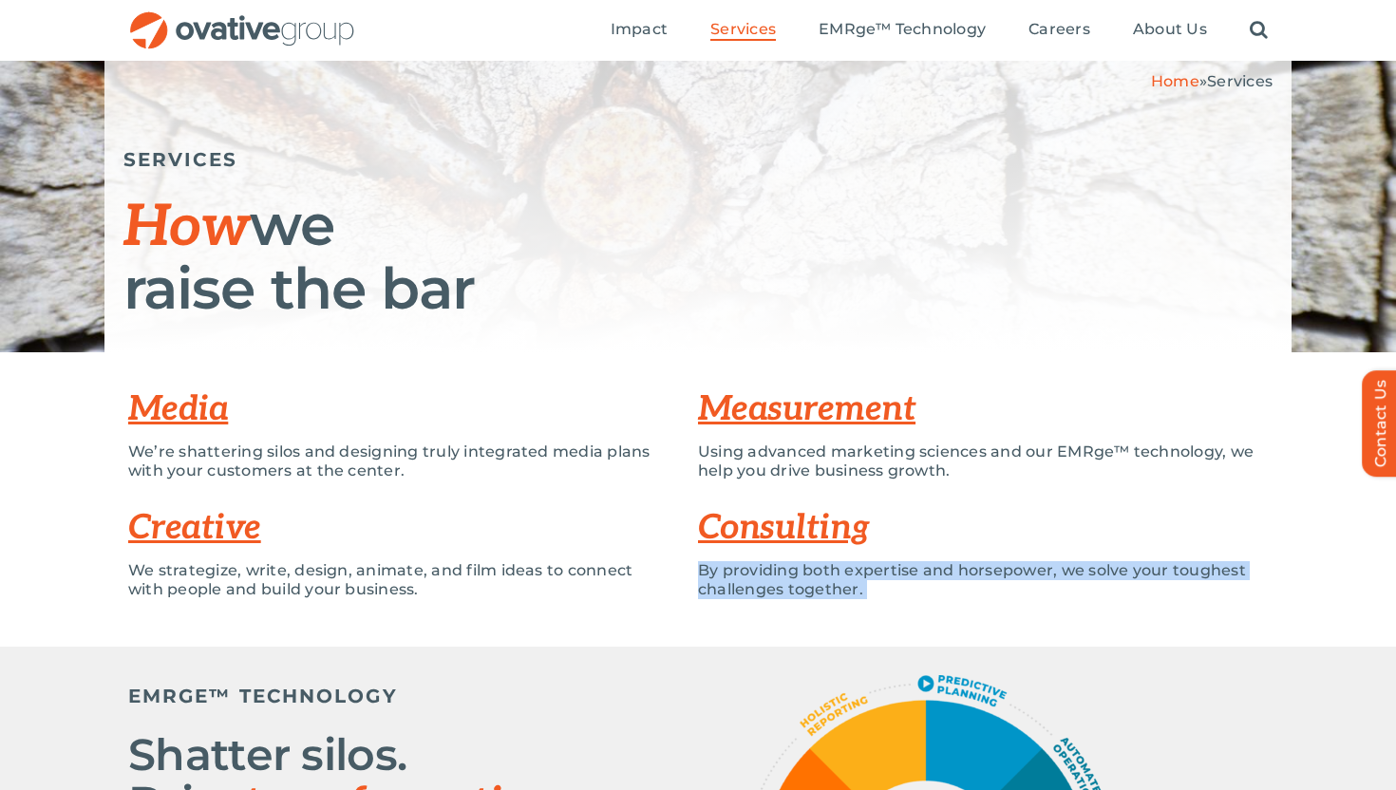
click at [766, 596] on p "By providing both expertise and horsepower, we solve your toughest challenges t…" at bounding box center [983, 580] width 570 height 38
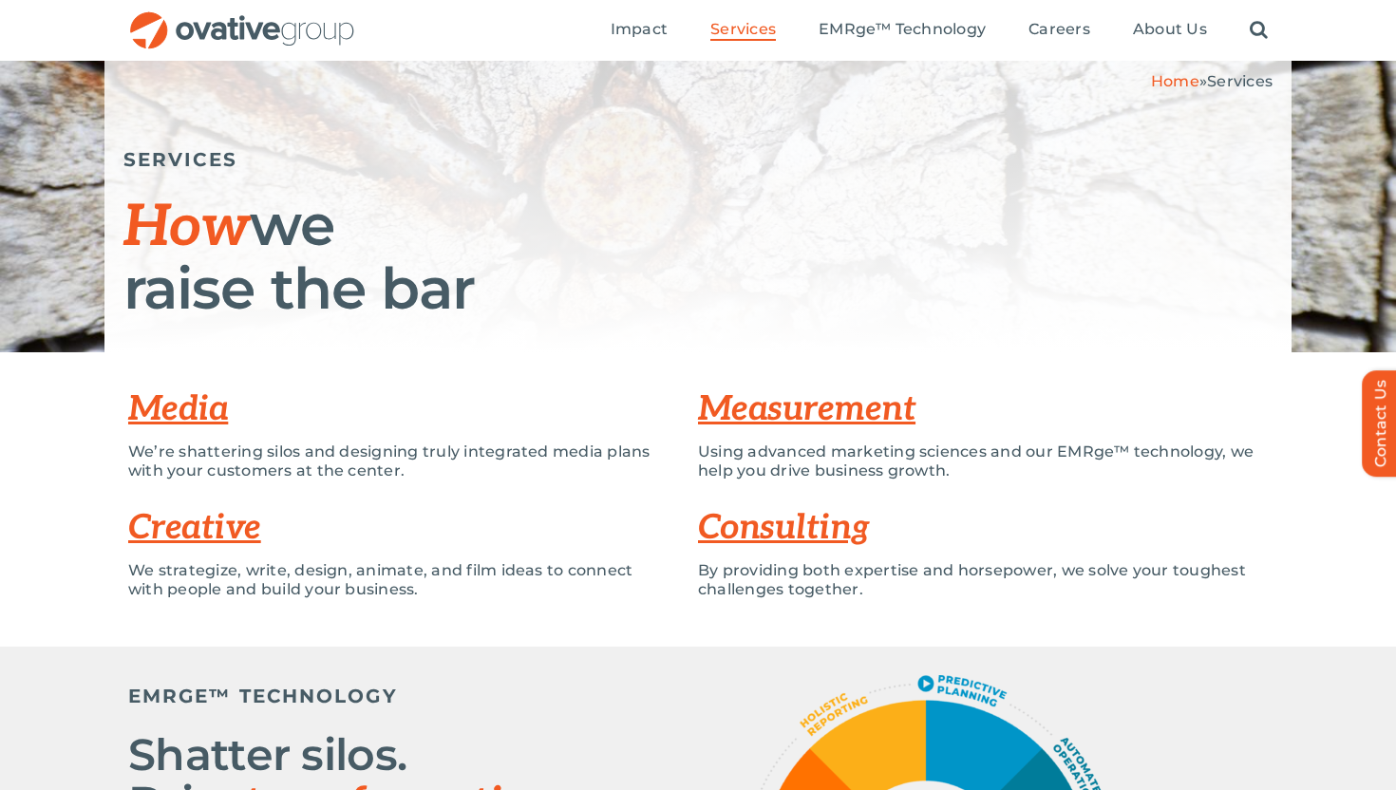
click at [604, 588] on p "We strategize, write, design, animate, and film ideas to connect with people an…" at bounding box center [398, 580] width 541 height 38
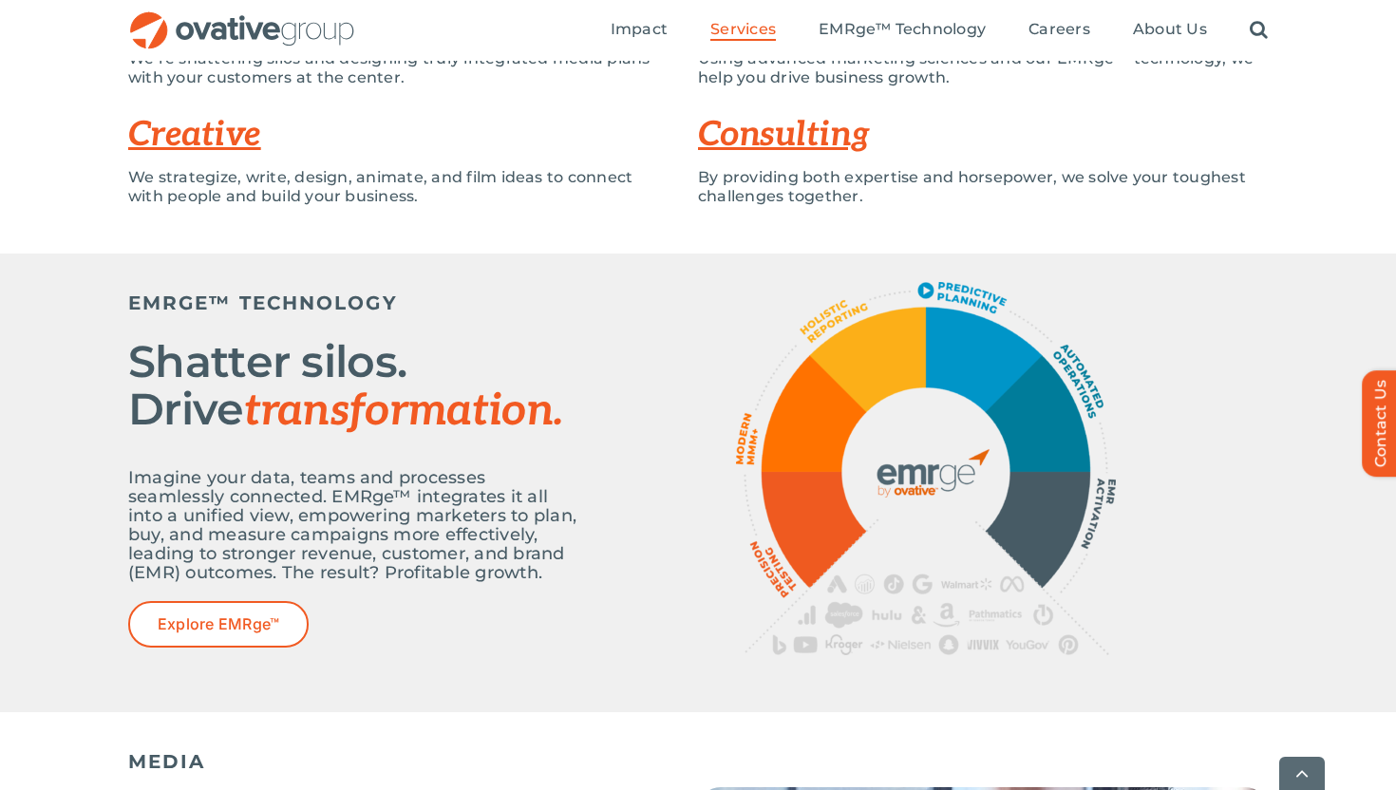
scroll to position [592, 0]
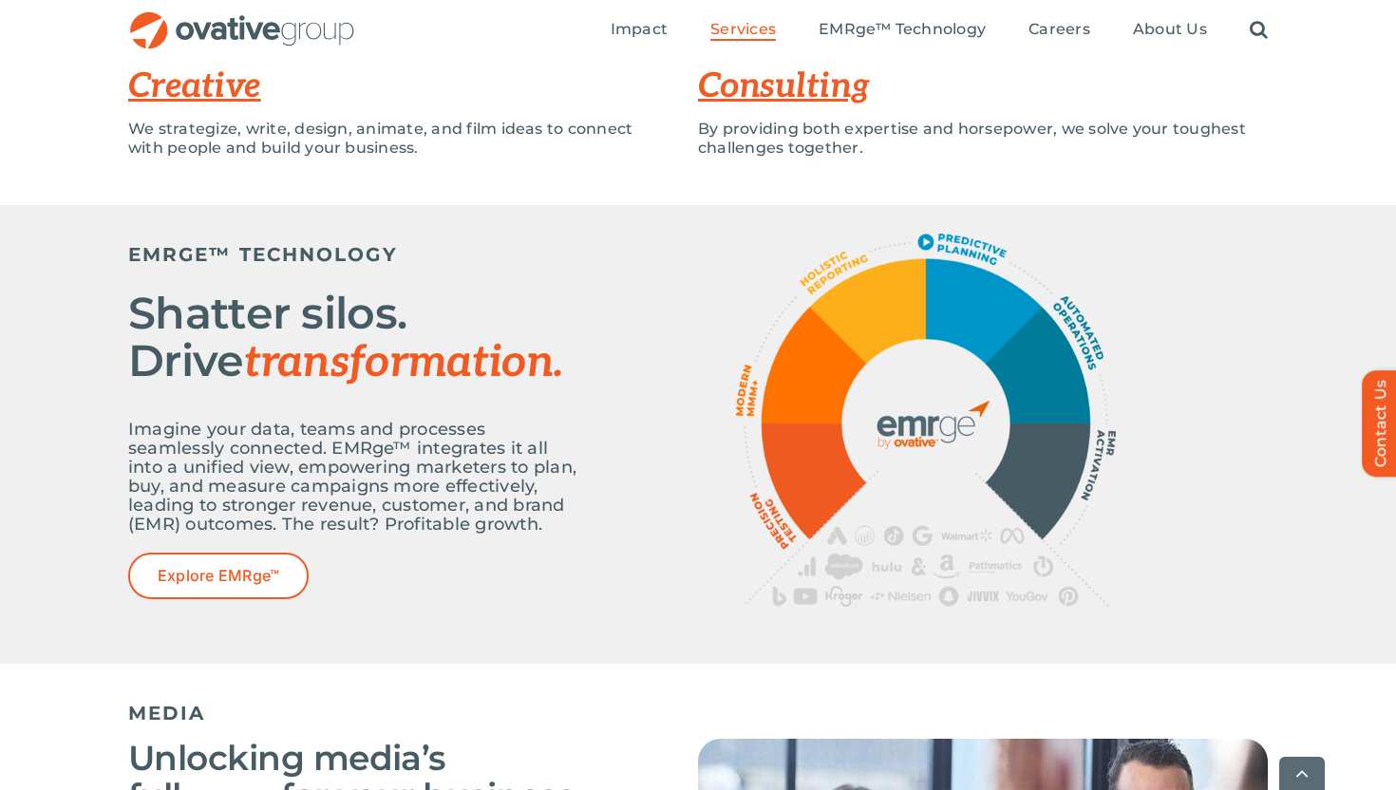
click at [545, 478] on p "Imagine your data, teams and processes seamlessly connected. EMRge™ integrates …" at bounding box center [356, 477] width 456 height 114
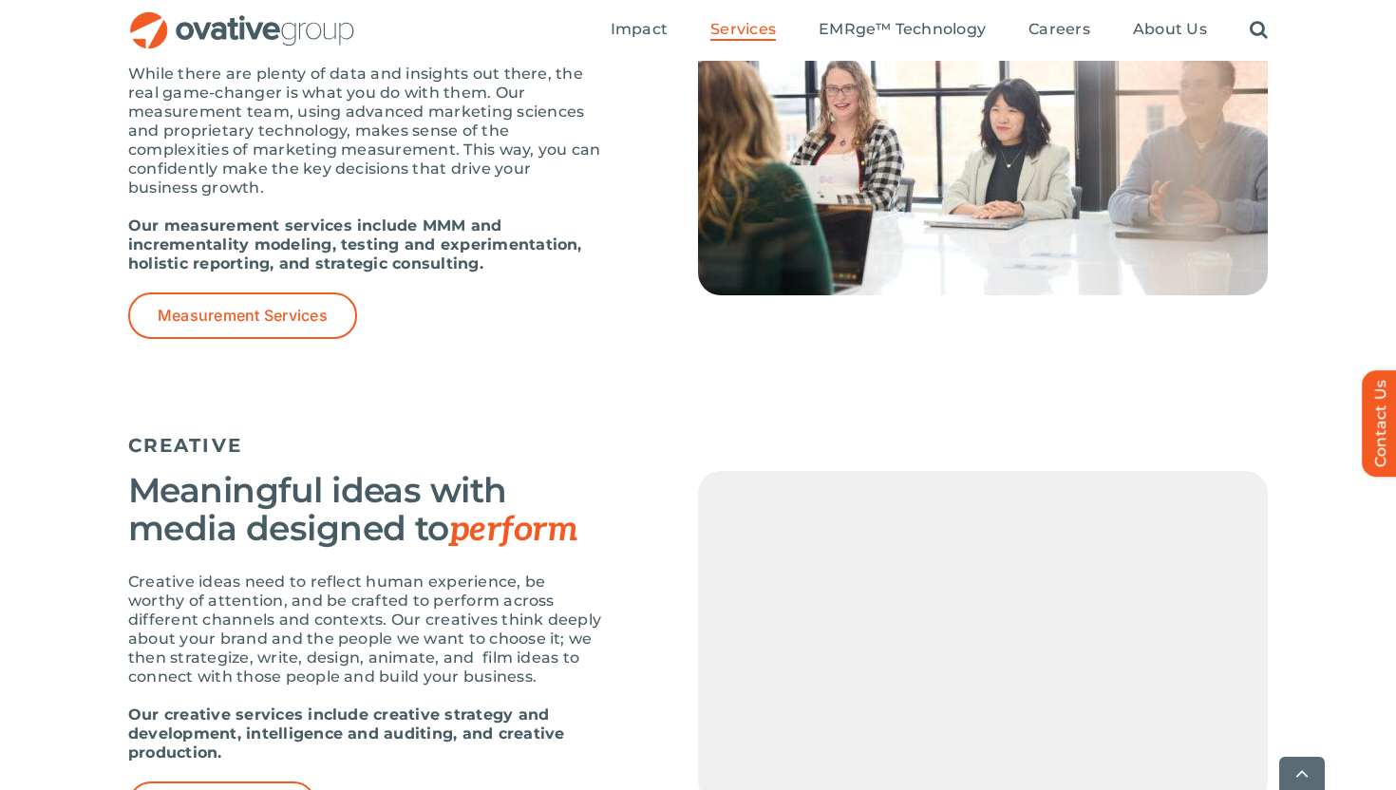
scroll to position [1820, 0]
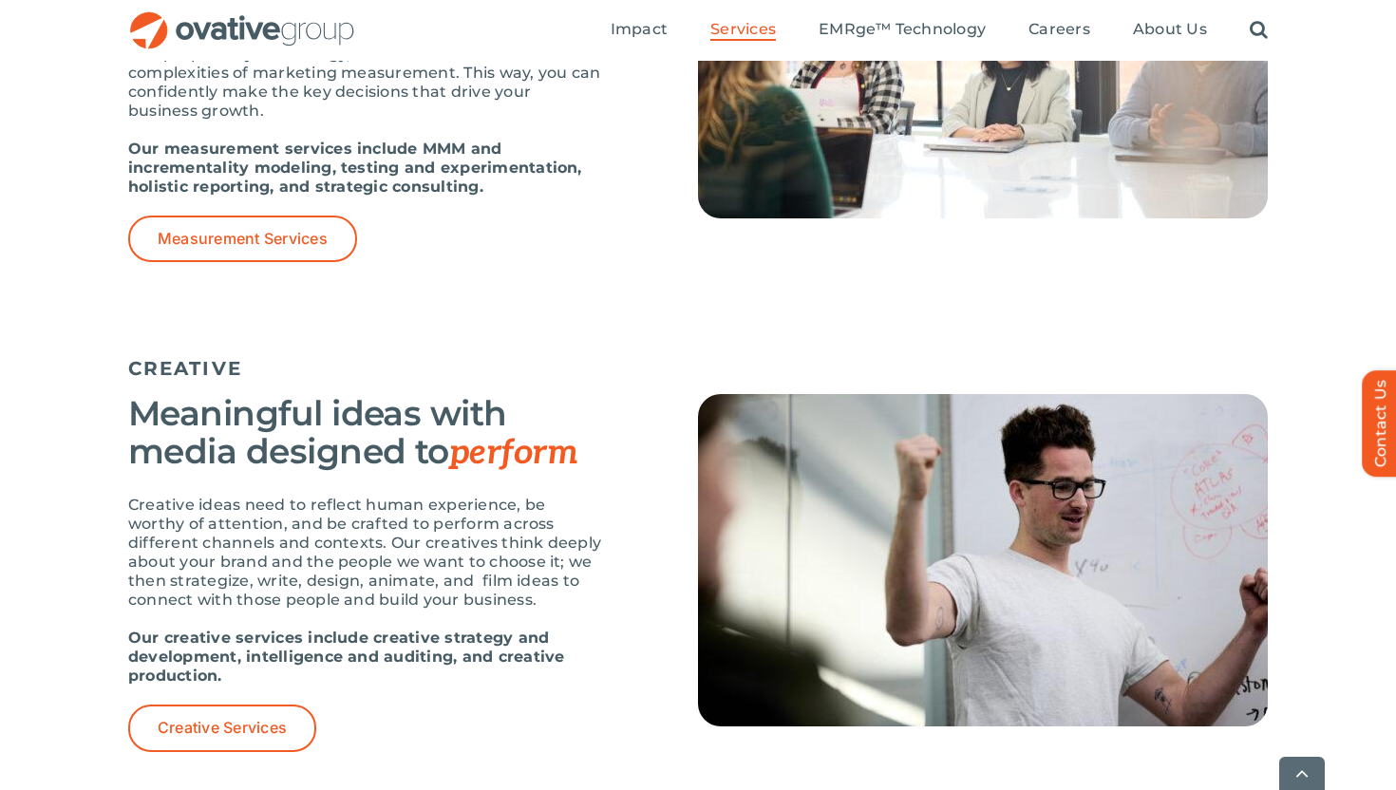
click at [529, 565] on p "Creative ideas need to reflect human experience, be worthy of attention, and be…" at bounding box center [365, 553] width 475 height 114
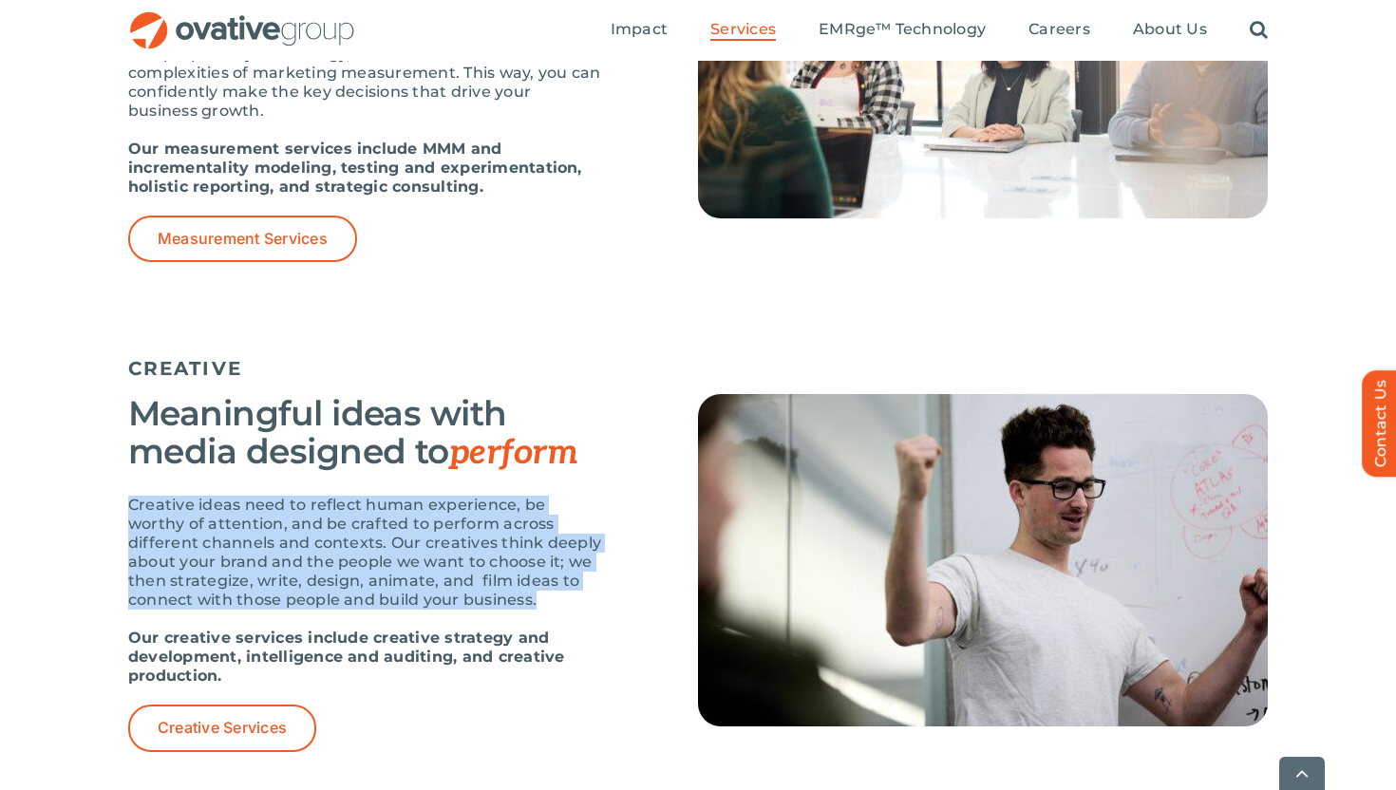
click at [529, 565] on p "Creative ideas need to reflect human experience, be worthy of attention, and be…" at bounding box center [365, 553] width 475 height 114
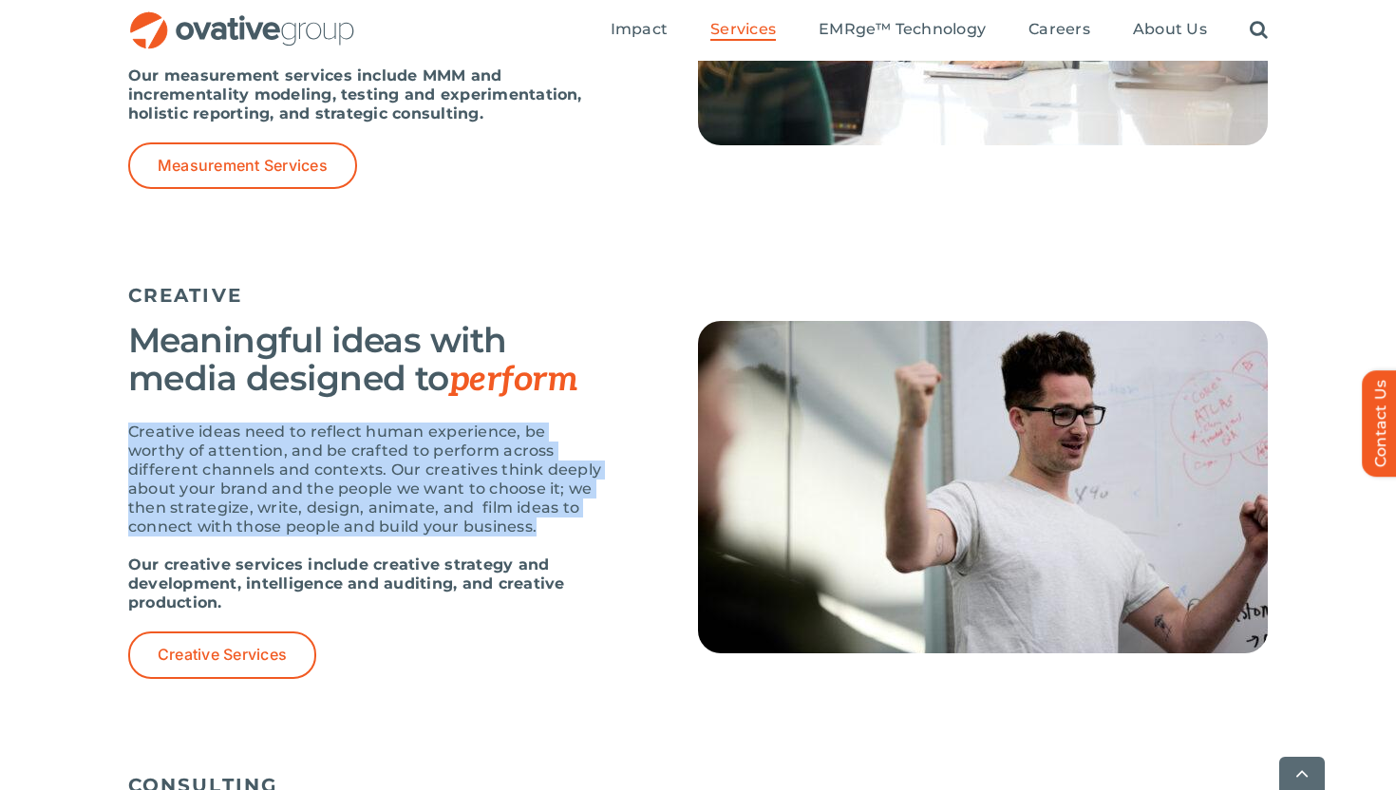
scroll to position [1975, 0]
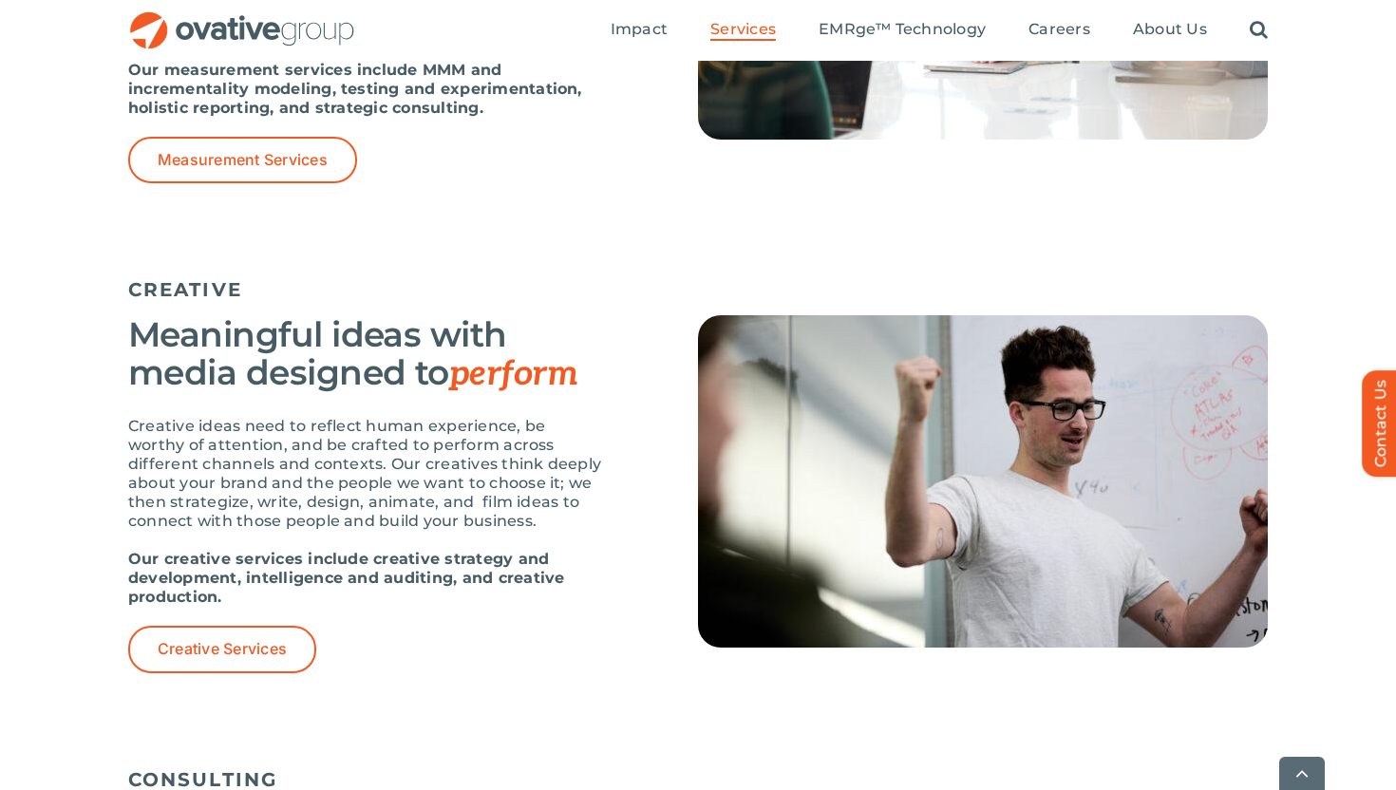
click at [523, 584] on strong "Our creative services include creative strategy and development, intelligence a…" at bounding box center [346, 578] width 436 height 56
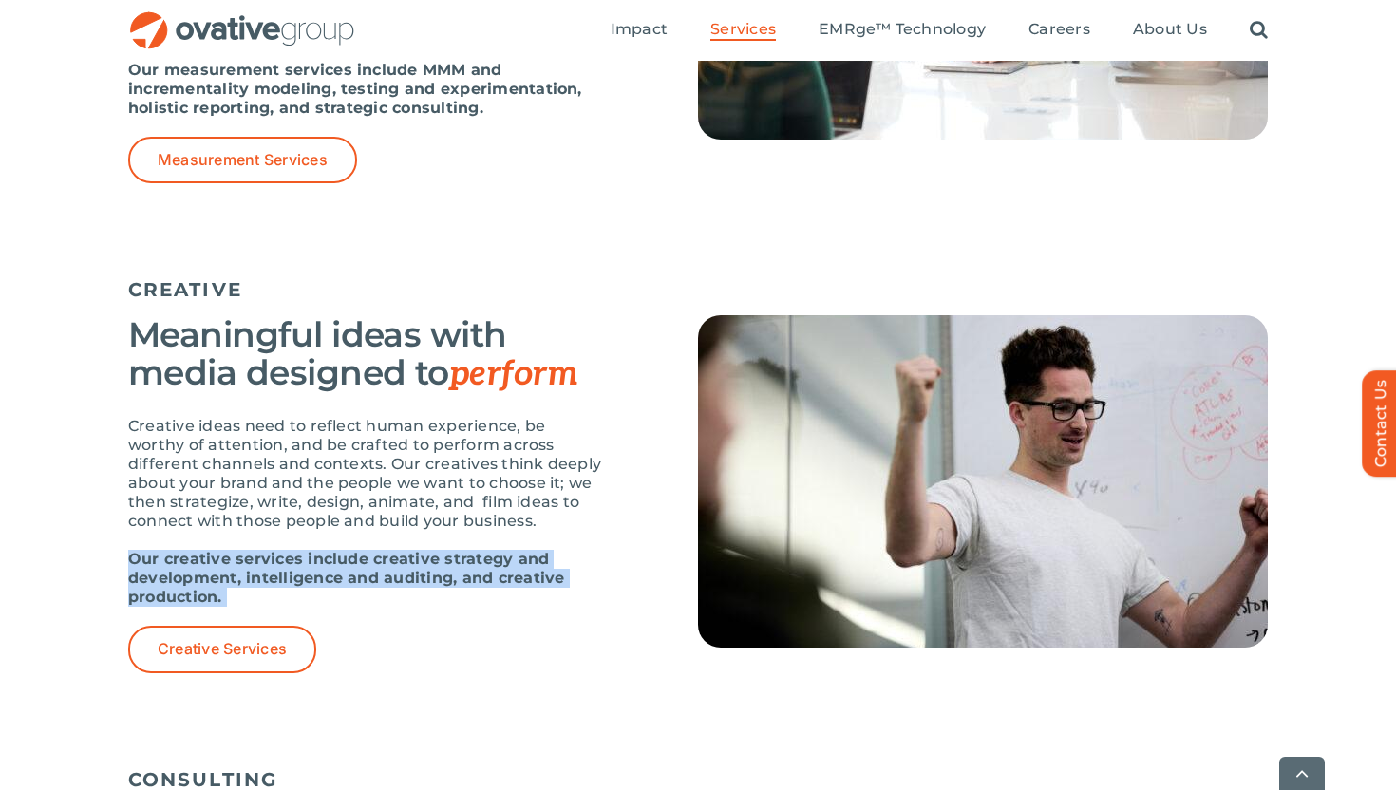
click at [523, 584] on strong "Our creative services include creative strategy and development, intelligence a…" at bounding box center [346, 578] width 436 height 56
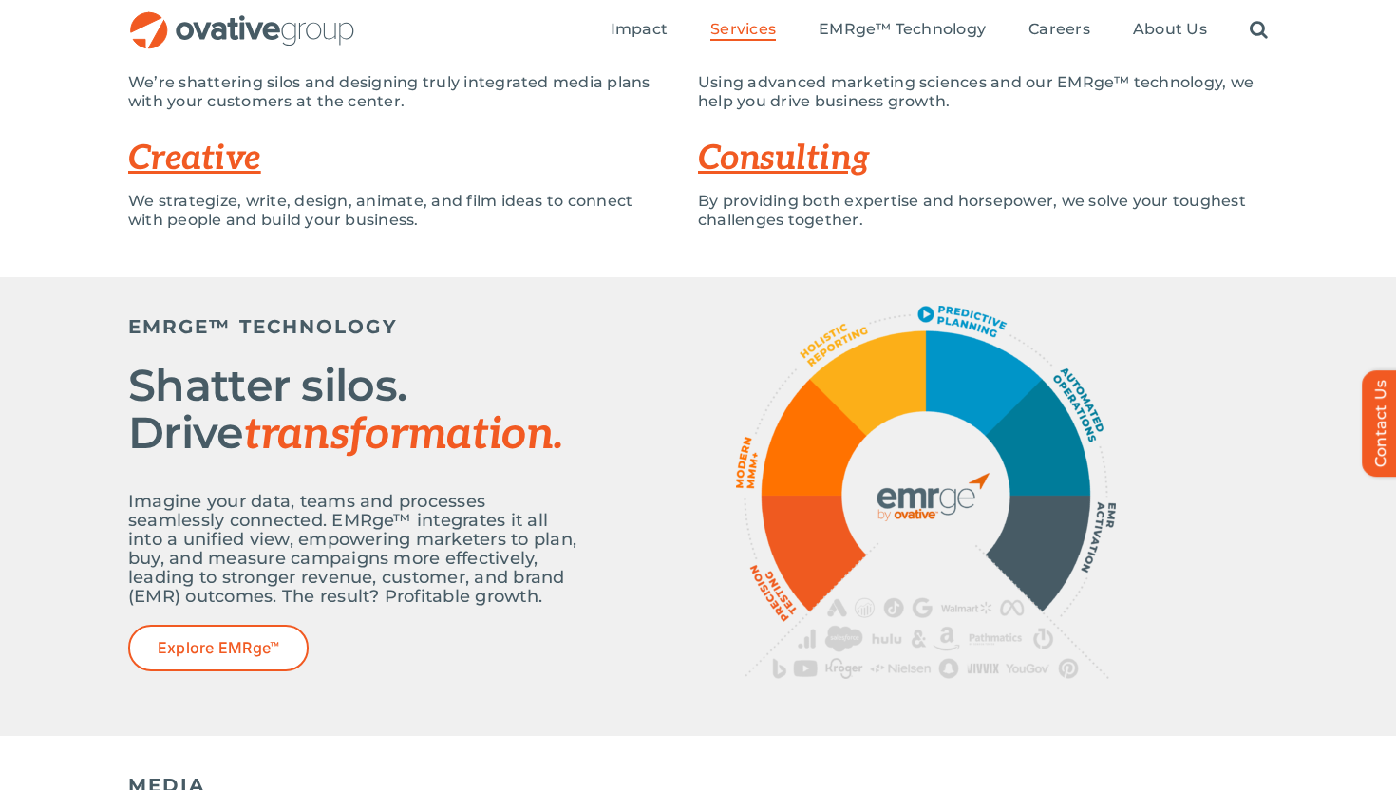
scroll to position [512, 0]
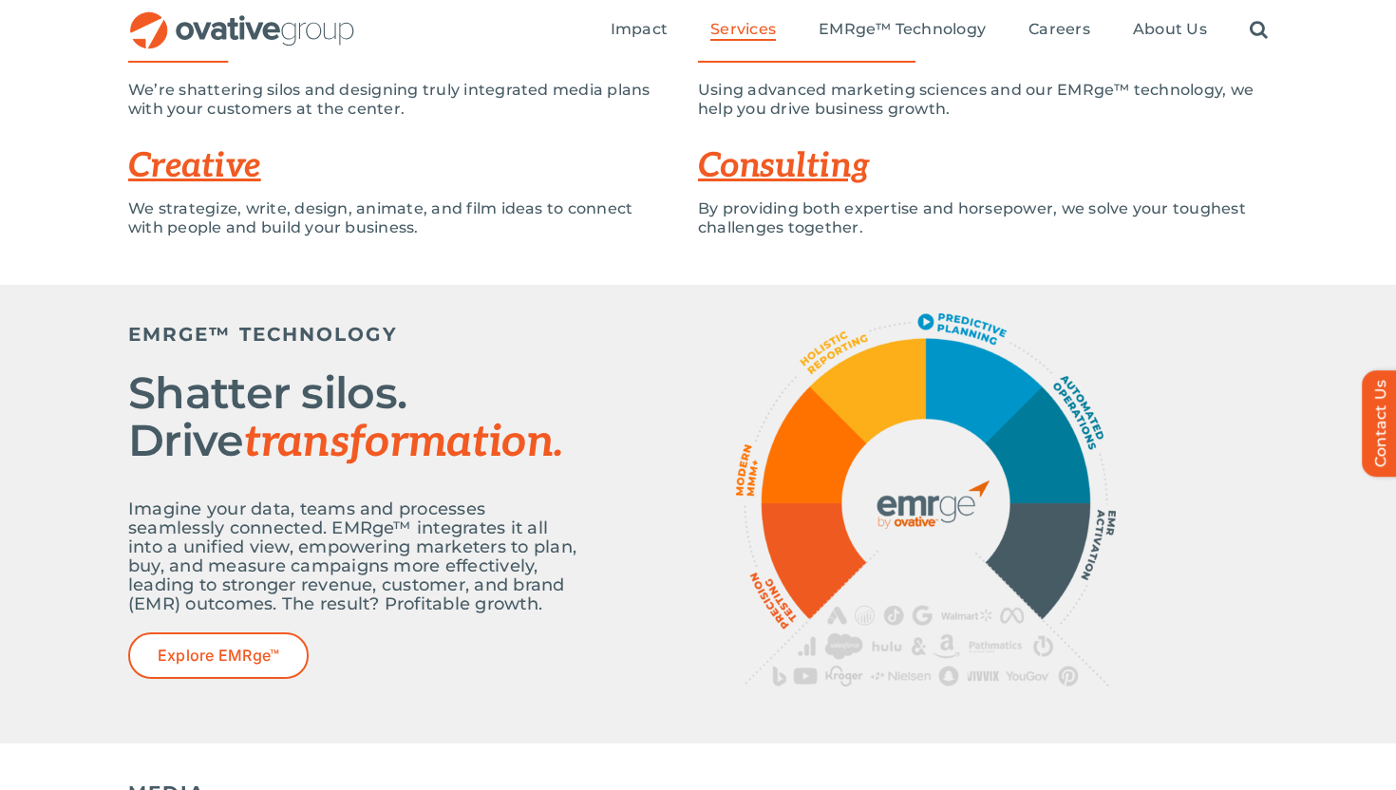
click at [480, 573] on p "Imagine your data, teams and processes seamlessly connected. EMRge™ integrates …" at bounding box center [356, 557] width 456 height 114
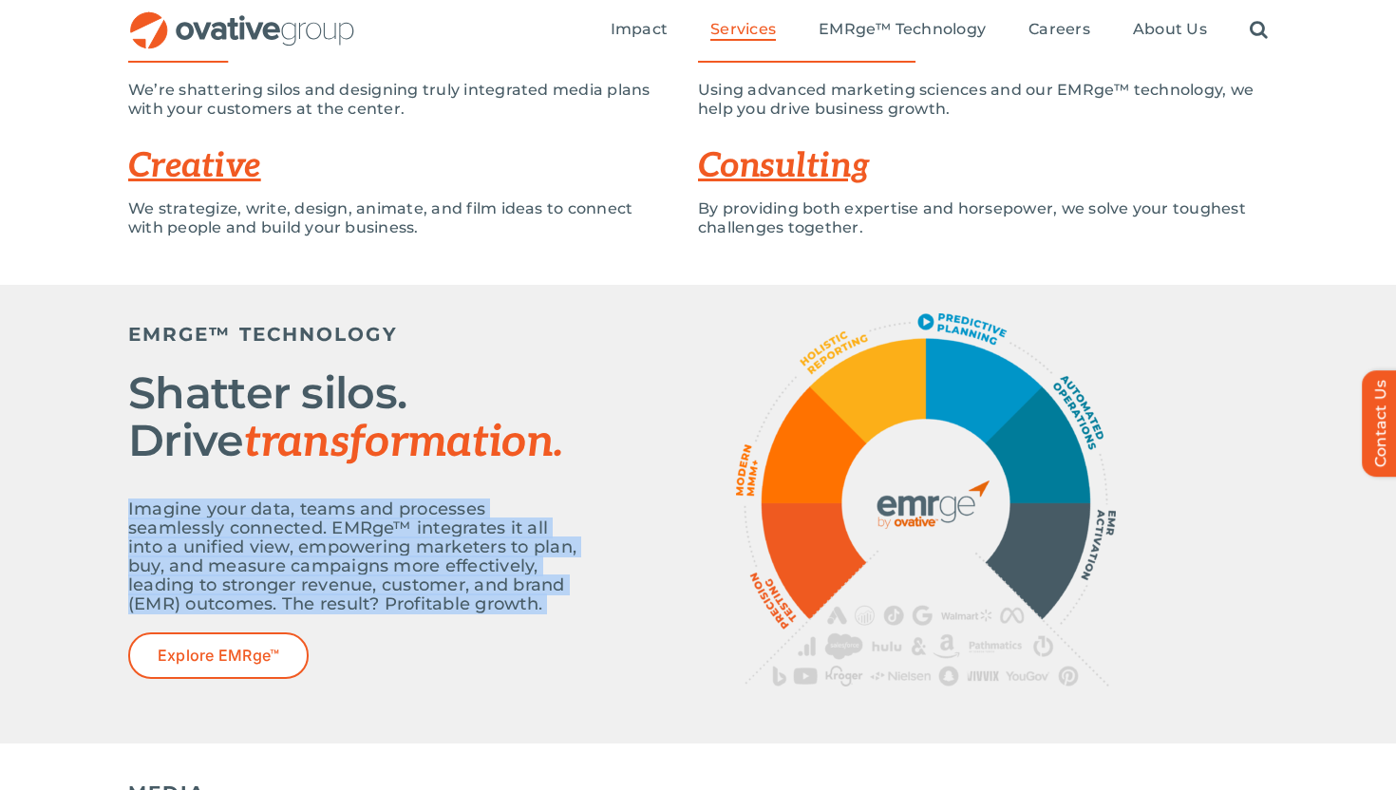
click at [480, 573] on p "Imagine your data, teams and processes seamlessly connected. EMRge™ integrates …" at bounding box center [356, 557] width 456 height 114
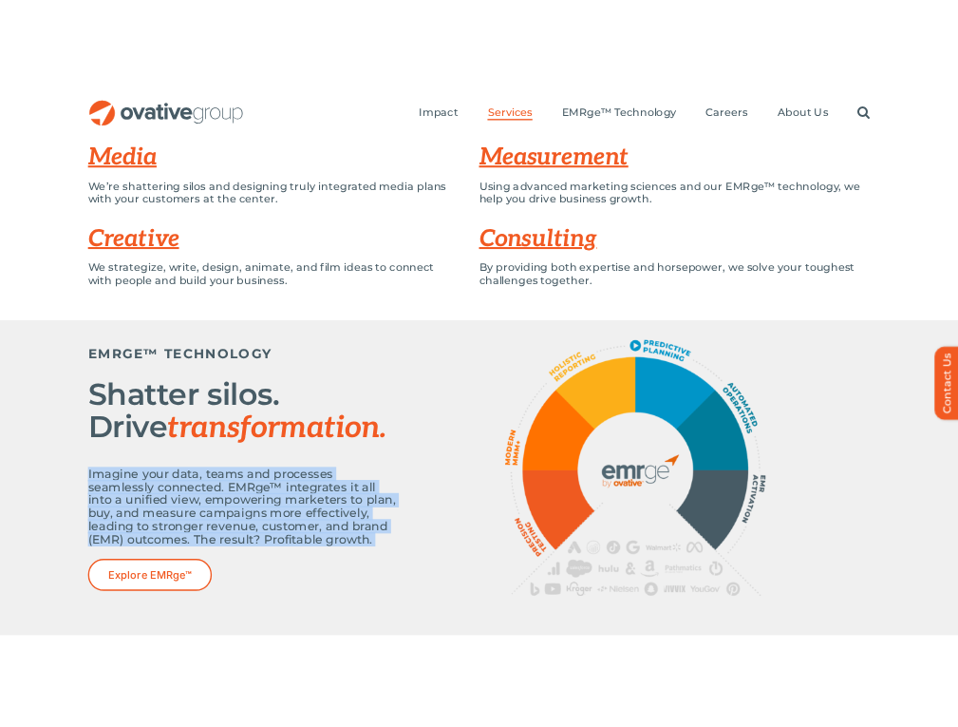
scroll to position [0, 0]
